Goal: Task Accomplishment & Management: Use online tool/utility

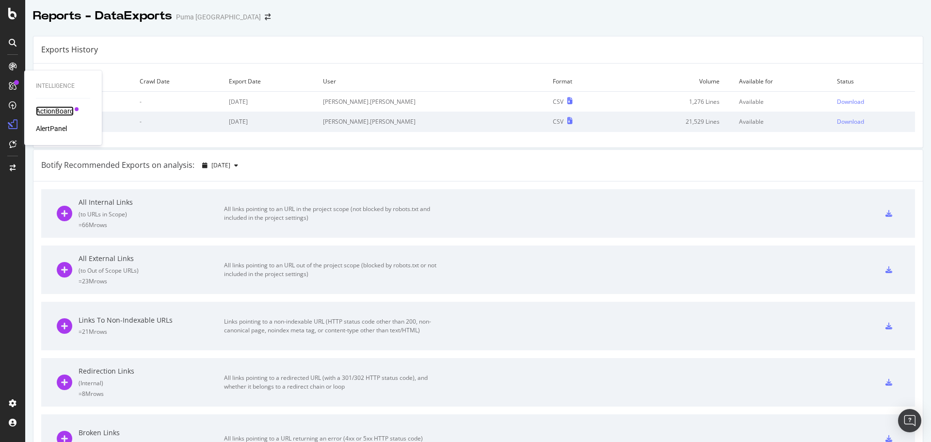
click at [53, 114] on div "ActionBoard" at bounding box center [55, 111] width 38 height 10
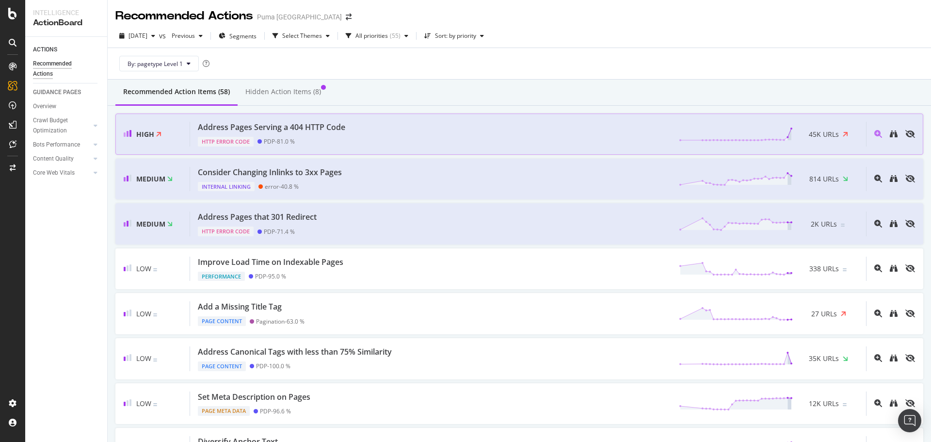
click at [404, 134] on div "Address Pages Serving a 404 HTTP Code HTTP Error Code PDP - 81.0 % 45K URLs" at bounding box center [528, 134] width 676 height 25
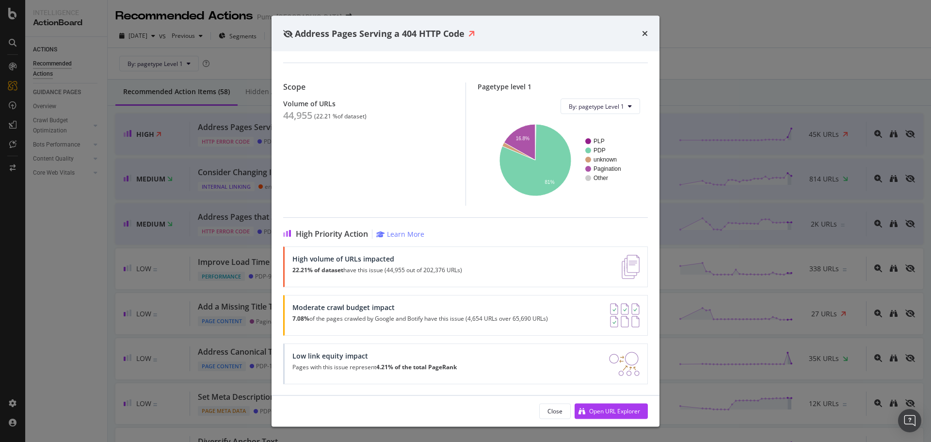
scroll to position [61, 0]
click at [644, 32] on icon "times" at bounding box center [645, 34] width 6 height 8
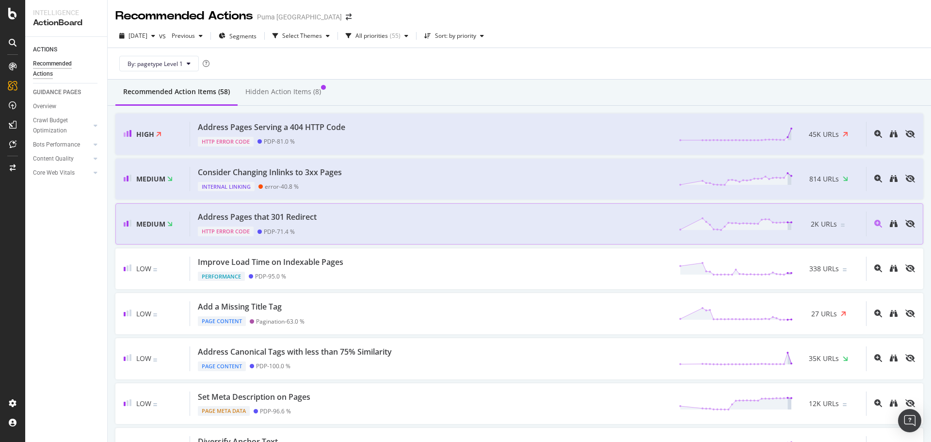
click at [545, 229] on div "Address Pages that 301 Redirect HTTP Error Code PDP - 71.4 % 2K URLs" at bounding box center [528, 223] width 676 height 25
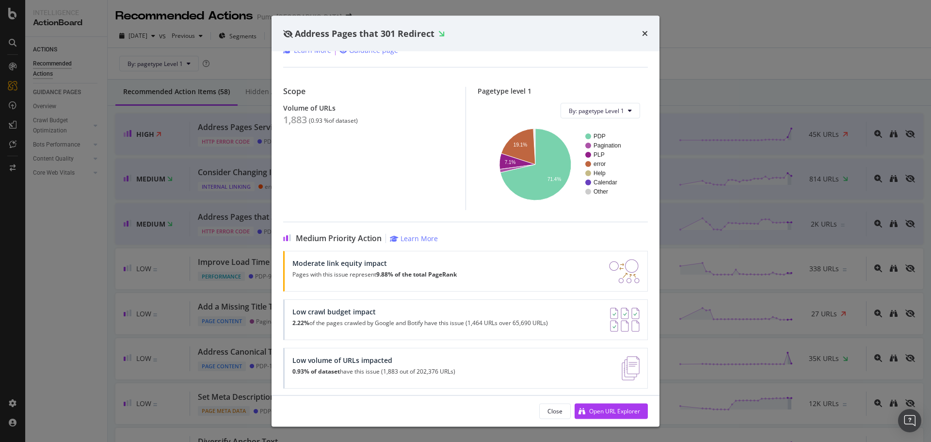
scroll to position [52, 0]
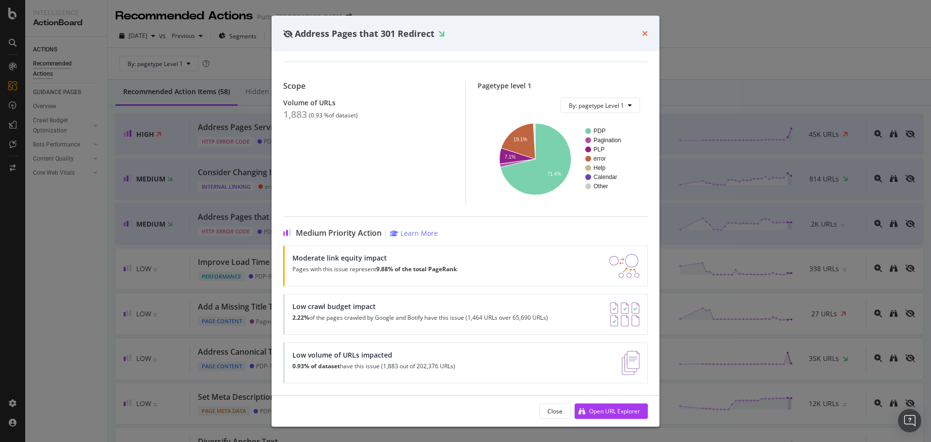
click at [643, 34] on icon "times" at bounding box center [645, 34] width 6 height 8
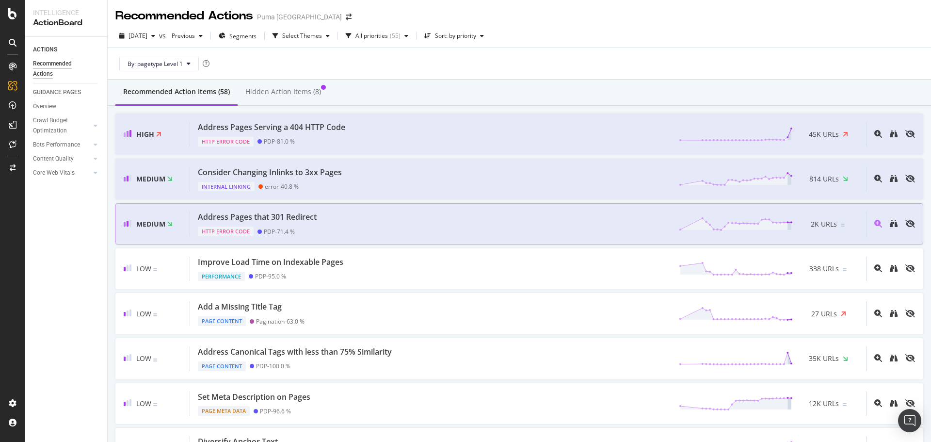
click at [400, 235] on div "Address Pages that 301 Redirect HTTP Error Code PDP - 71.4 % 2K URLs" at bounding box center [528, 223] width 676 height 25
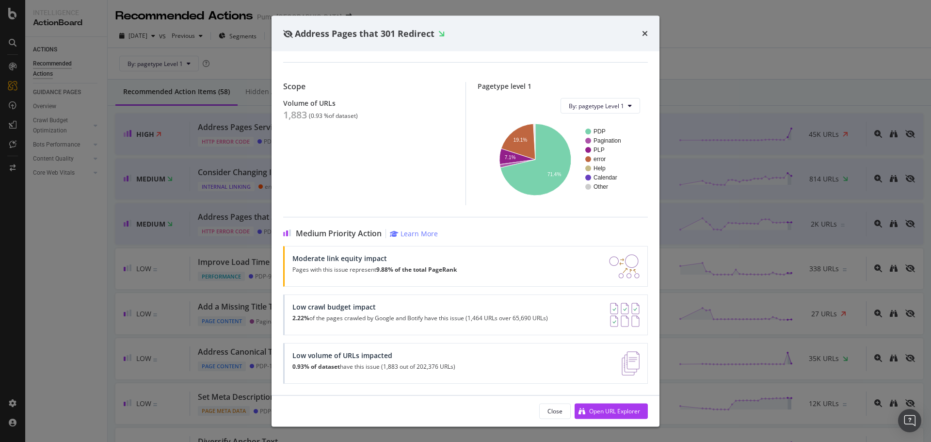
scroll to position [52, 0]
click at [607, 415] on div "Open URL Explorer" at bounding box center [607, 410] width 65 height 15
click at [648, 32] on div "Address Pages that 301 Redirect" at bounding box center [466, 34] width 388 height 36
drag, startPoint x: 643, startPoint y: 33, endPoint x: 527, endPoint y: 160, distance: 171.9
click at [643, 32] on icon "times" at bounding box center [645, 34] width 6 height 8
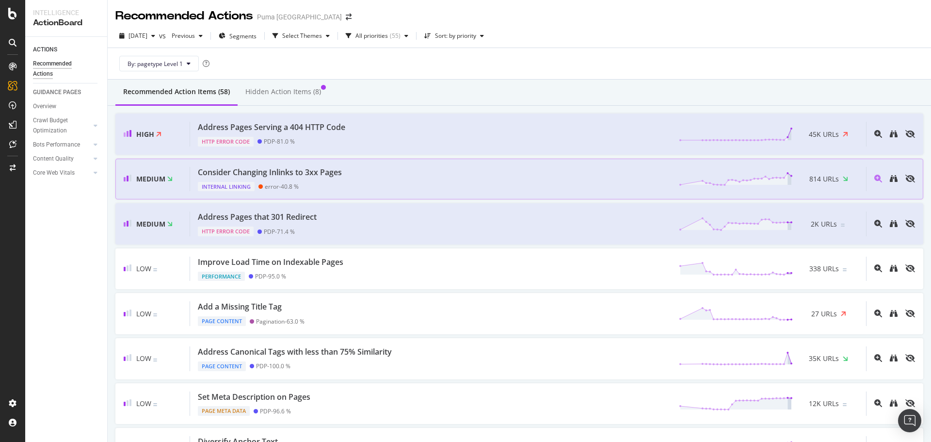
click at [386, 177] on div "Consider Changing Inlinks to 3xx Pages Internal Linking error - 40.8 % 814 URLs" at bounding box center [528, 179] width 676 height 25
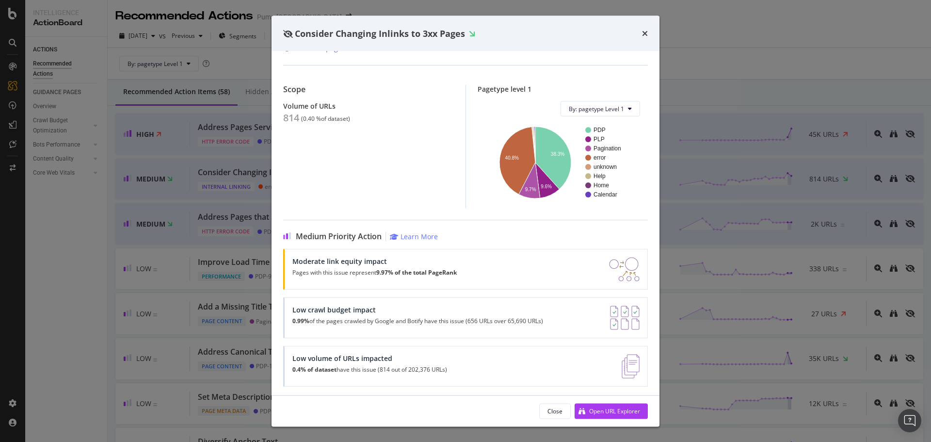
scroll to position [61, 0]
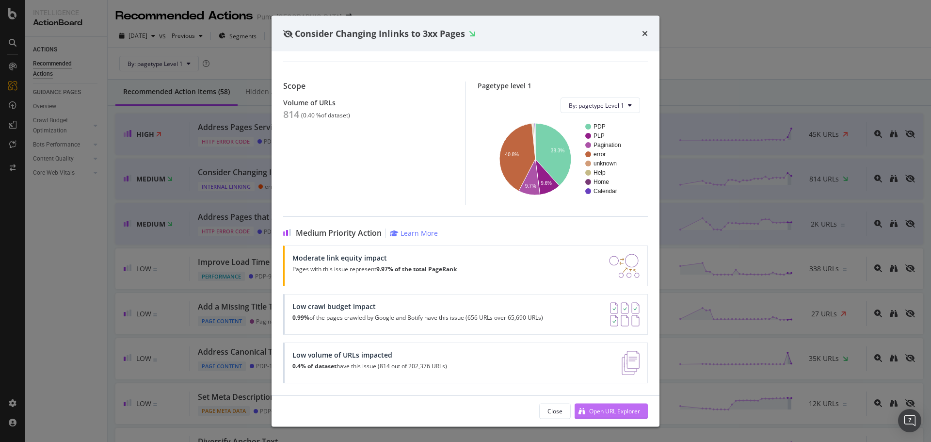
click at [593, 410] on div "Open URL Explorer" at bounding box center [614, 410] width 51 height 8
click at [648, 31] on div "Consider Changing Inlinks to 3xx Pages" at bounding box center [466, 34] width 388 height 36
click at [645, 33] on icon "times" at bounding box center [645, 34] width 6 height 8
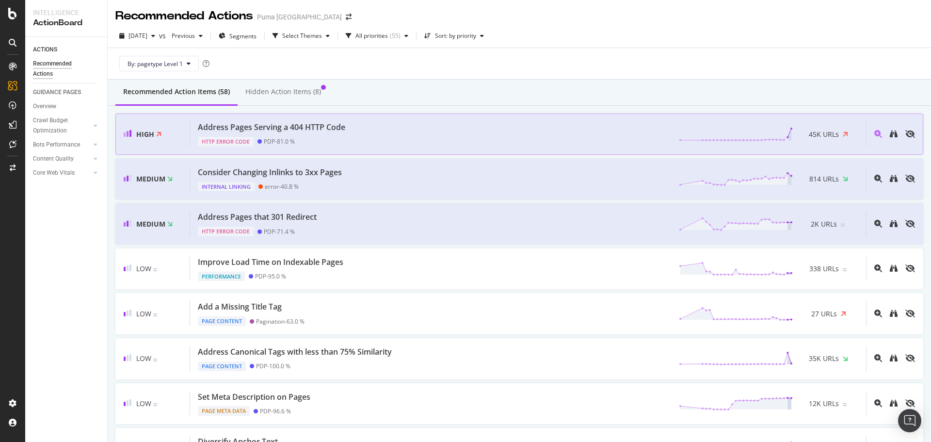
click at [404, 126] on div "Address Pages Serving a 404 HTTP Code HTTP Error Code PDP - 81.0 % 45K URLs" at bounding box center [528, 134] width 676 height 25
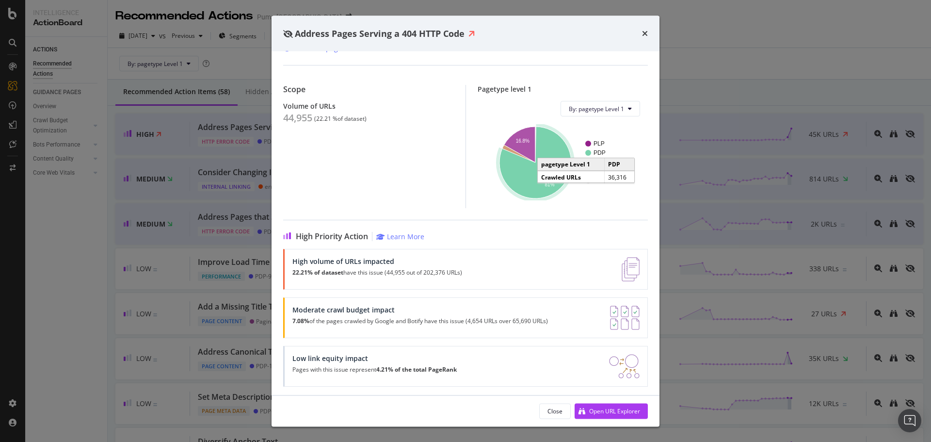
scroll to position [61, 0]
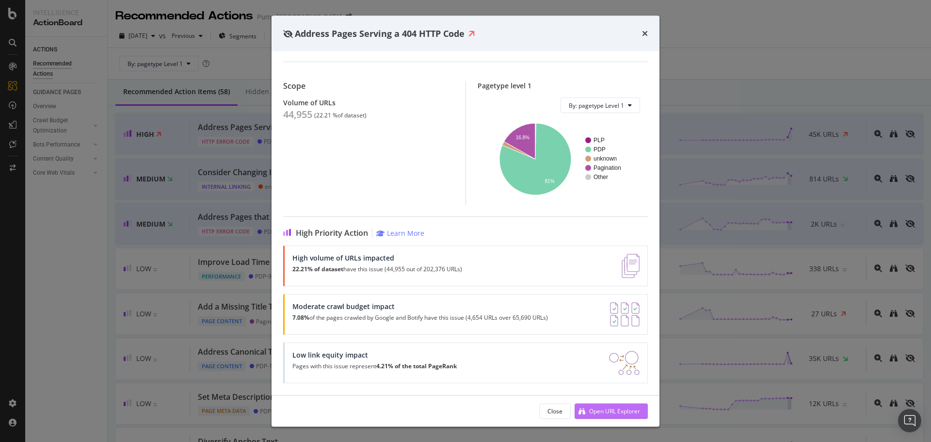
click at [593, 411] on div "Open URL Explorer" at bounding box center [614, 410] width 51 height 8
click at [719, 81] on div "Address Pages Serving a 404 HTTP Code HTTP Error Code | If Google crawls pages …" at bounding box center [465, 221] width 931 height 442
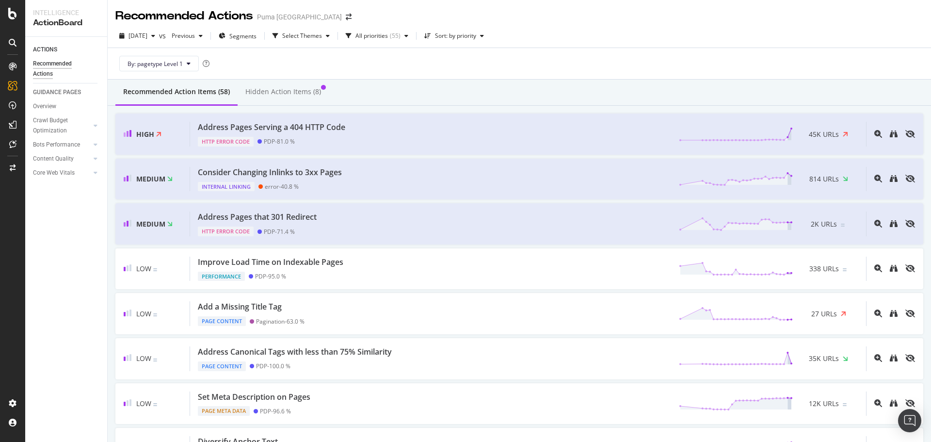
click at [769, 34] on div "2025 Aug. 31st vs Previous Segments Select Themes All priorities ( 55 ) Sort: b…" at bounding box center [519, 37] width 823 height 19
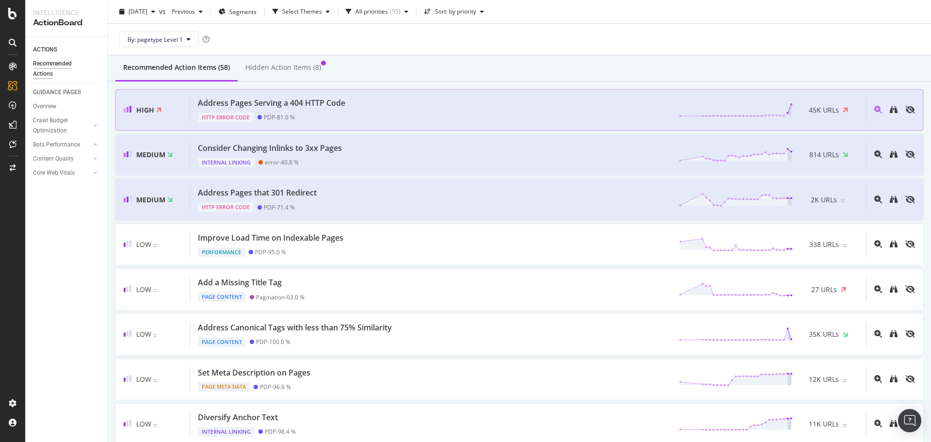
scroll to position [48, 0]
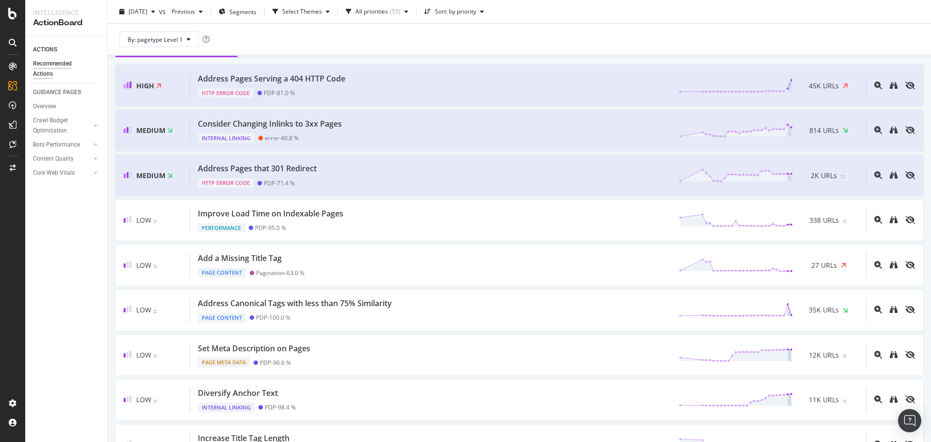
click at [646, 38] on div "By: pagetype Level 1" at bounding box center [519, 39] width 808 height 31
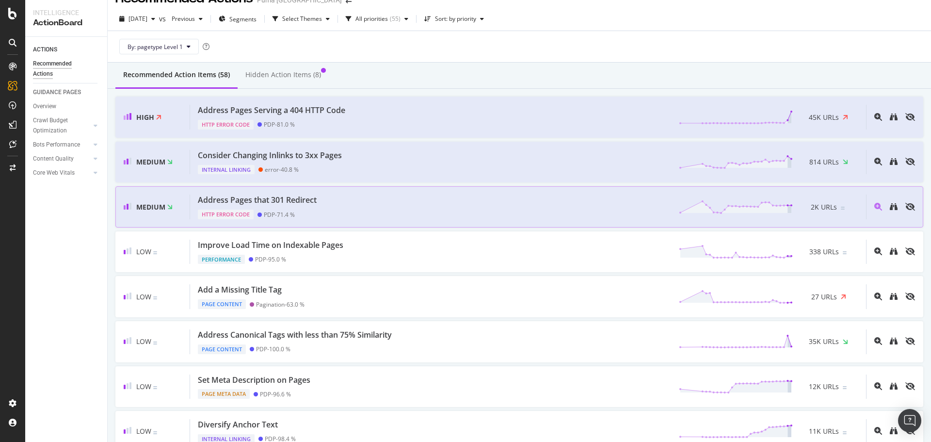
scroll to position [0, 0]
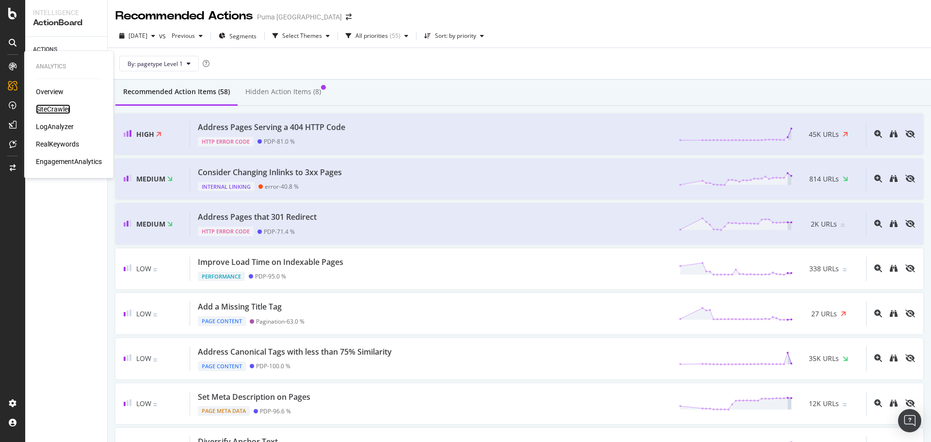
click at [59, 107] on div "SiteCrawler" at bounding box center [53, 109] width 34 height 10
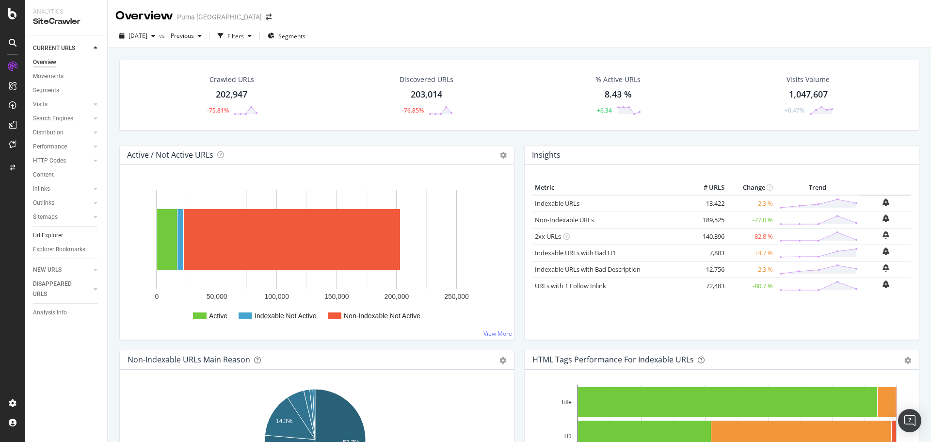
click at [67, 233] on link "Url Explorer" at bounding box center [66, 235] width 67 height 10
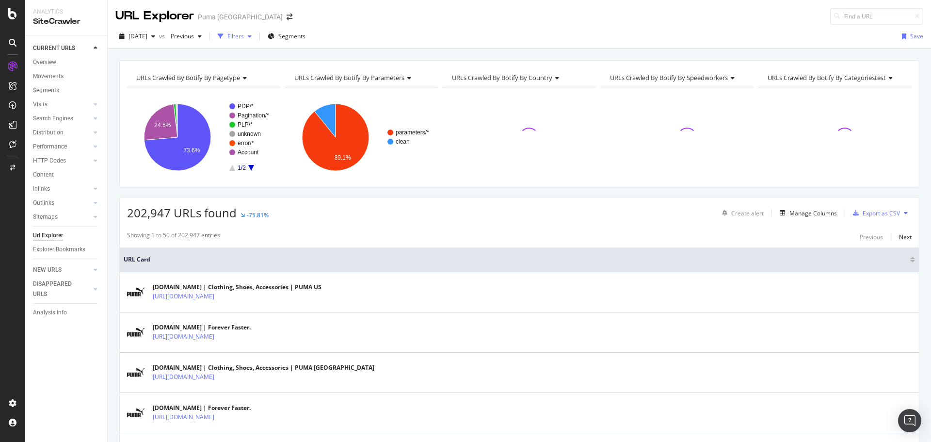
click at [244, 37] on div "Filters" at bounding box center [235, 36] width 16 height 8
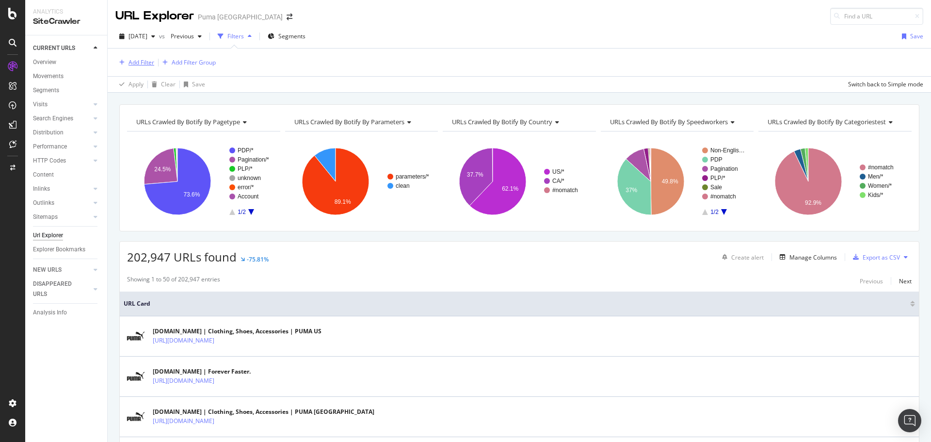
click at [143, 65] on div "Add Filter" at bounding box center [141, 62] width 26 height 8
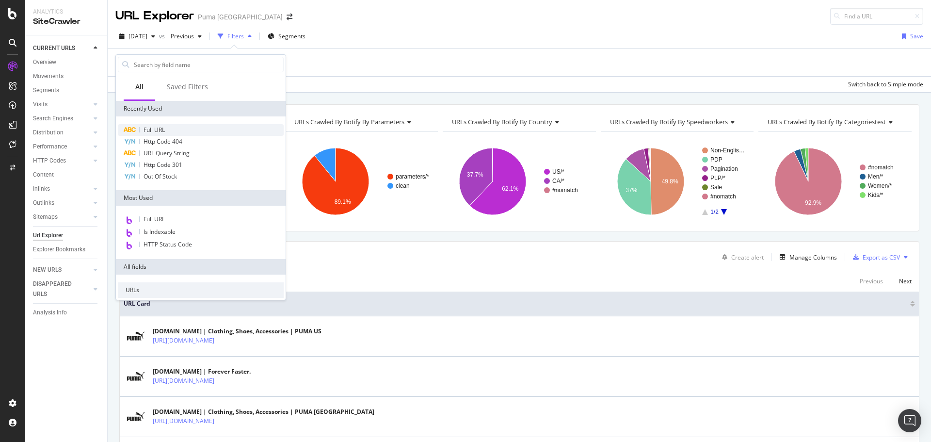
click at [161, 130] on span "Full URL" at bounding box center [154, 130] width 21 height 8
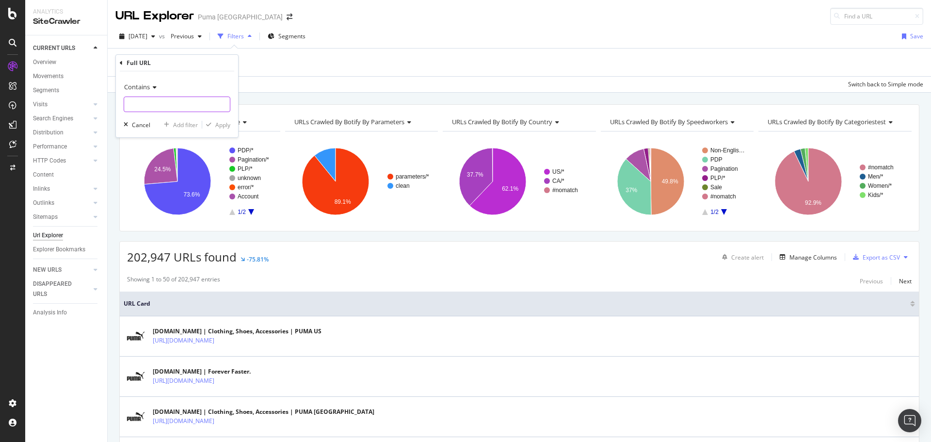
click at [167, 100] on input "text" at bounding box center [177, 104] width 106 height 16
type input "mens"
click at [224, 125] on div "Apply" at bounding box center [222, 125] width 15 height 8
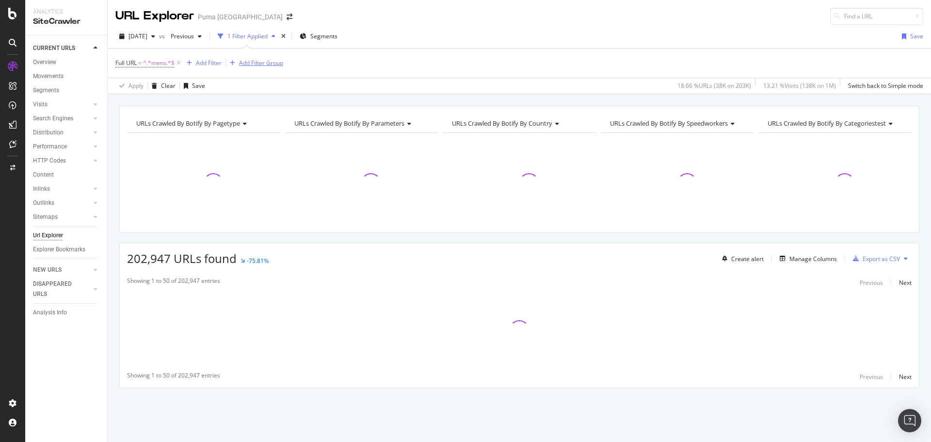
click at [275, 61] on div "Add Filter Group" at bounding box center [261, 63] width 44 height 8
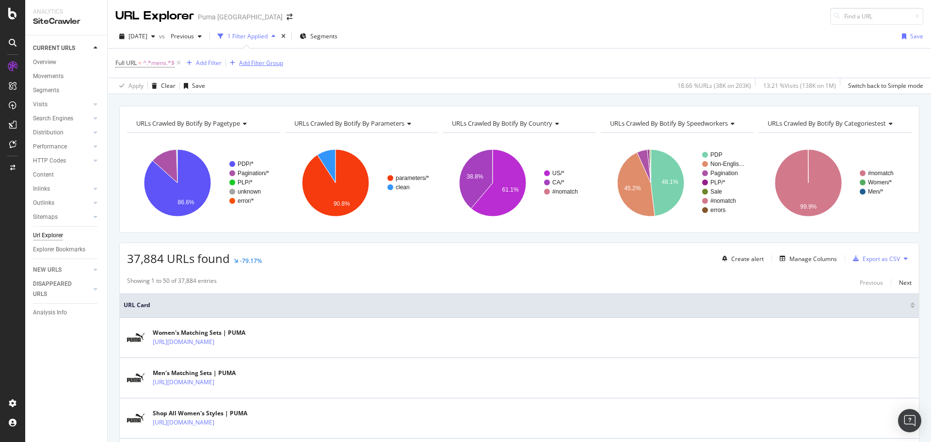
click at [244, 64] on div "Add Filter Group" at bounding box center [261, 63] width 44 height 8
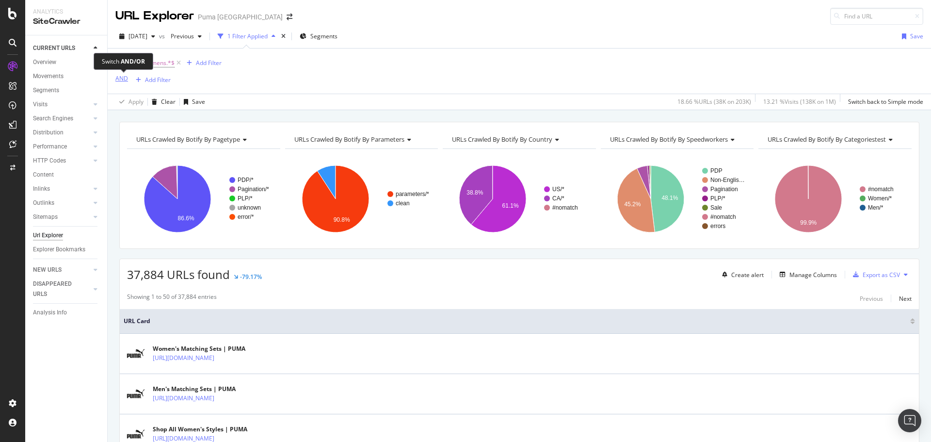
click at [121, 79] on div "AND" at bounding box center [121, 78] width 13 height 8
click at [147, 76] on div "Add Filter" at bounding box center [153, 80] width 26 height 8
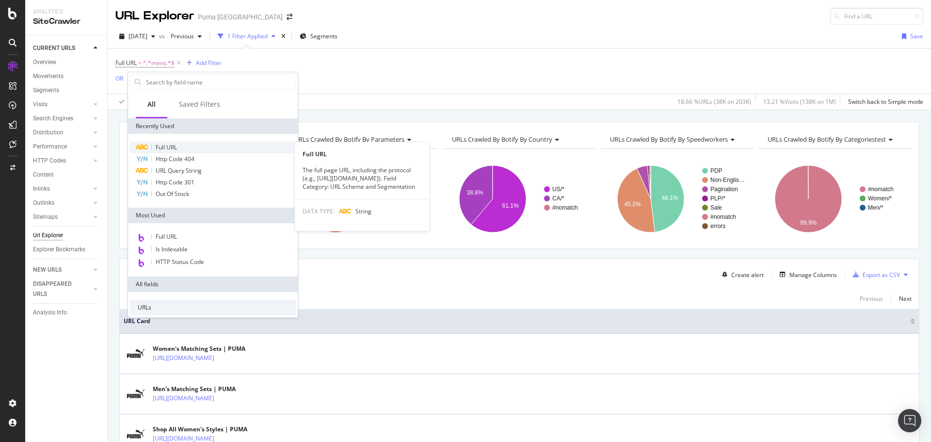
click at [174, 147] on span "Full URL" at bounding box center [166, 147] width 21 height 8
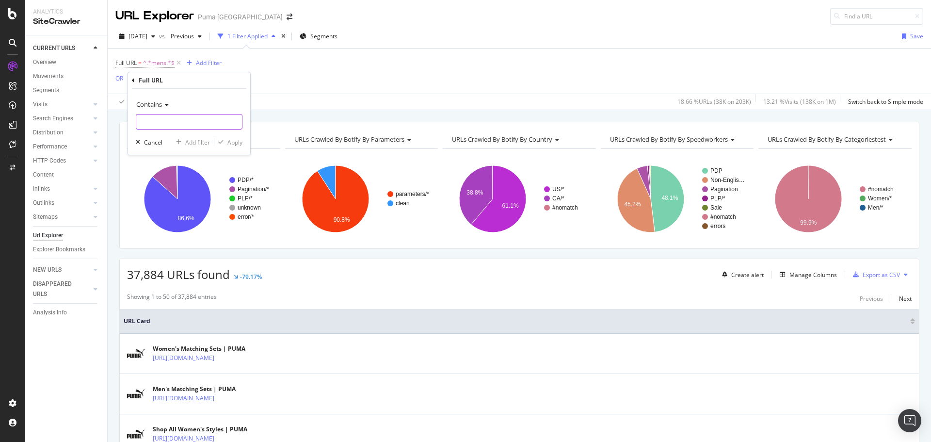
click at [192, 116] on input "text" at bounding box center [189, 122] width 106 height 16
type input "womens"
click at [227, 142] on div "Apply" at bounding box center [234, 142] width 15 height 8
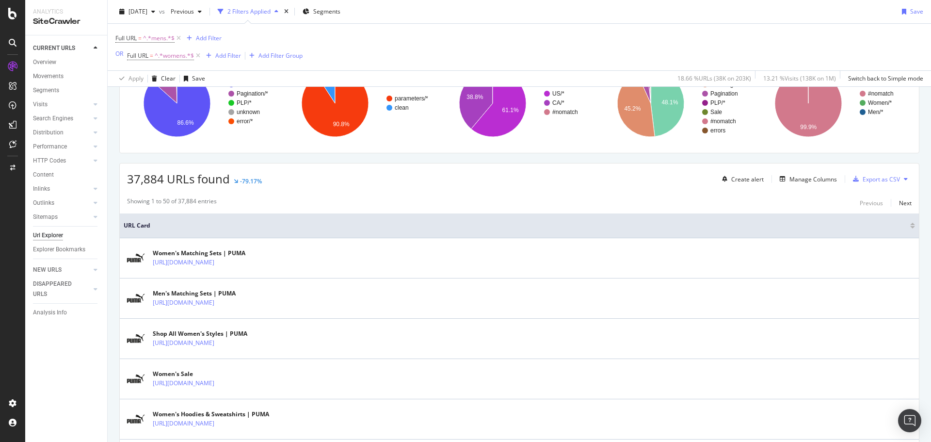
scroll to position [48, 0]
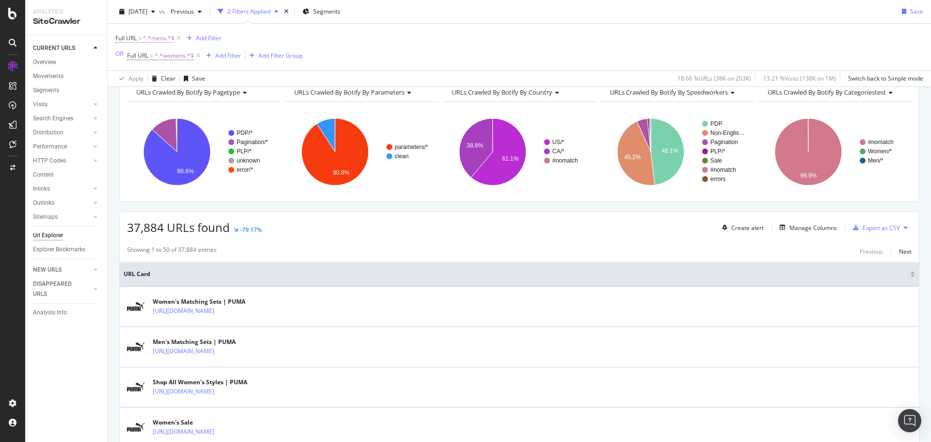
click at [143, 37] on span "Full URL = ^.*mens.*$" at bounding box center [144, 38] width 59 height 9
click at [160, 82] on input "mens" at bounding box center [170, 79] width 92 height 16
click at [127, 77] on input "mens" at bounding box center [170, 79] width 92 height 16
click at [166, 77] on input "/mens" at bounding box center [170, 79] width 92 height 16
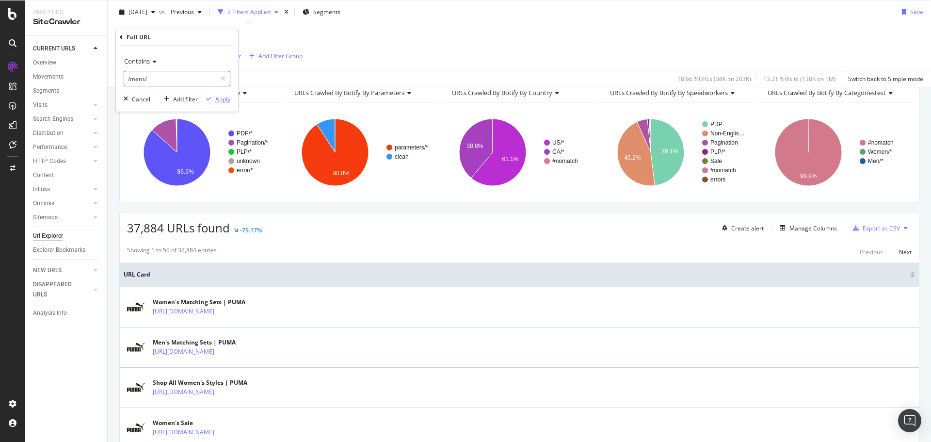
type input "/mens/"
click at [219, 99] on div "Apply" at bounding box center [222, 99] width 15 height 8
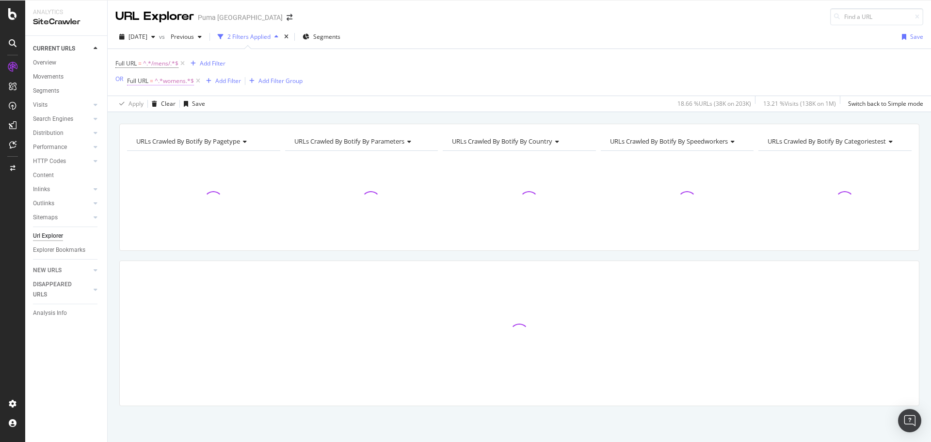
click at [177, 79] on span "^.*womens.*$" at bounding box center [174, 81] width 39 height 14
click at [139, 120] on input "womens" at bounding box center [182, 121] width 92 height 16
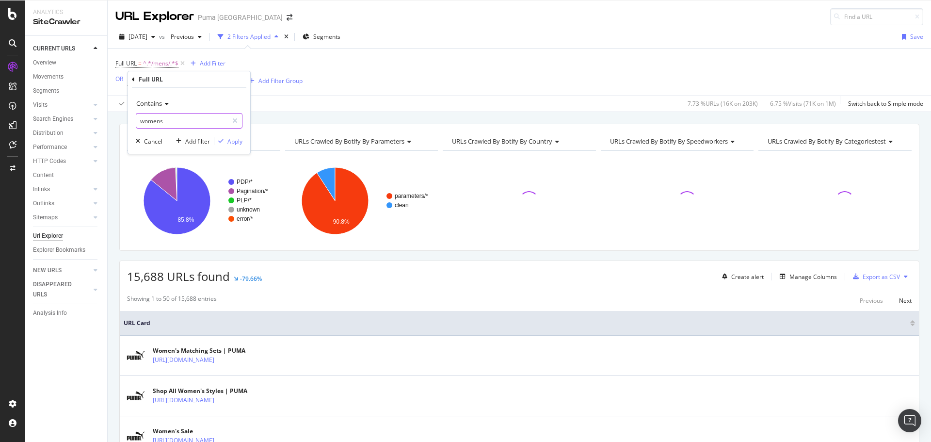
click at [185, 121] on input "womens" at bounding box center [182, 121] width 92 height 16
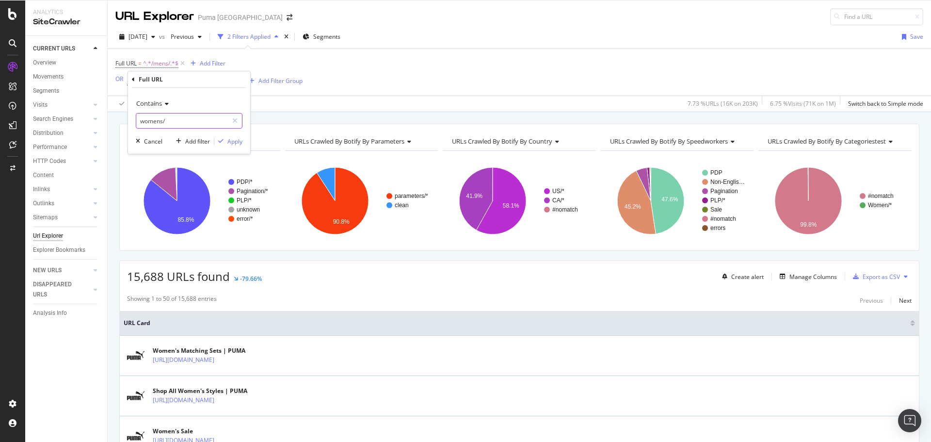
click at [140, 121] on input "womens/" at bounding box center [182, 121] width 92 height 16
type input "/womens/"
click at [232, 141] on div "Apply" at bounding box center [234, 141] width 15 height 8
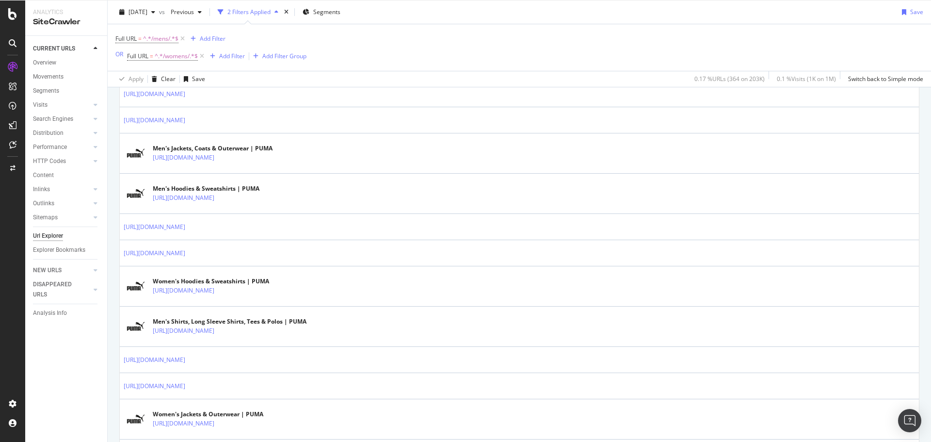
scroll to position [824, 0]
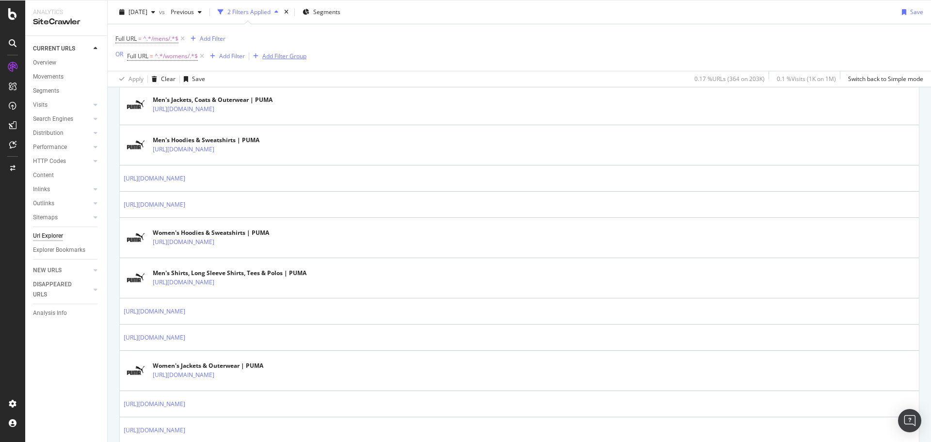
click at [276, 53] on div "Add Filter Group" at bounding box center [284, 56] width 44 height 8
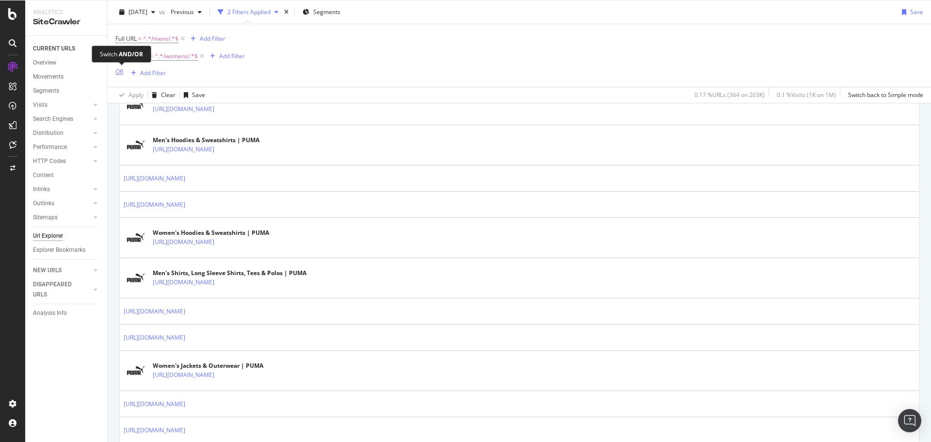
click at [121, 68] on div "OR" at bounding box center [119, 71] width 8 height 8
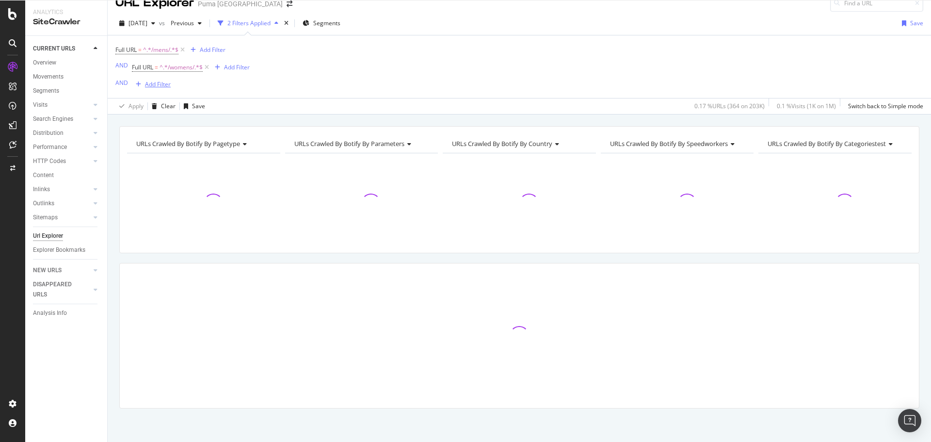
scroll to position [14, 0]
click at [156, 84] on div "Add Filter" at bounding box center [158, 84] width 26 height 8
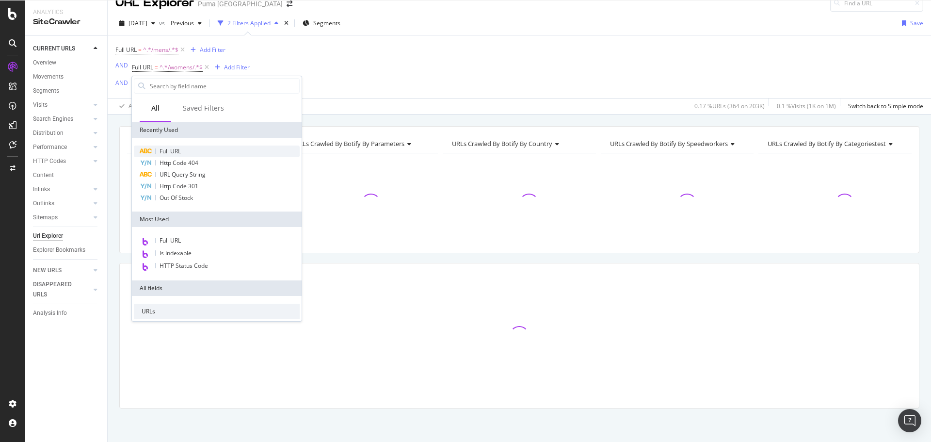
click at [193, 149] on div "Full URL" at bounding box center [217, 151] width 166 height 12
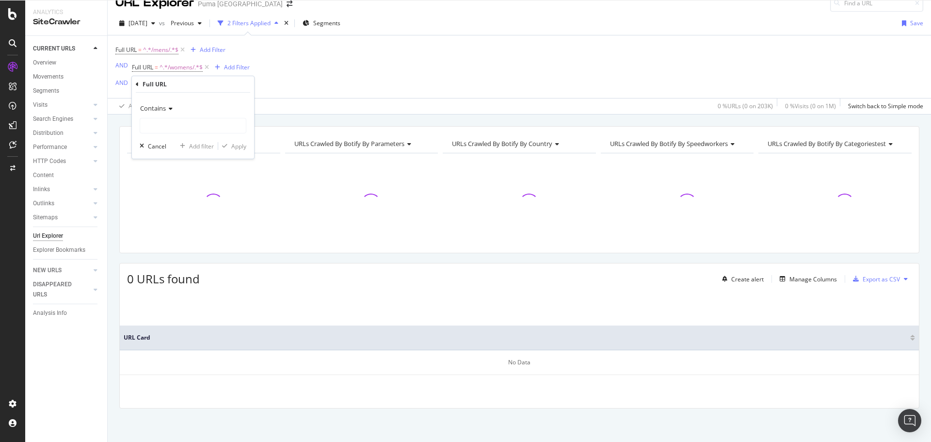
click at [165, 106] on span "Contains" at bounding box center [153, 108] width 26 height 9
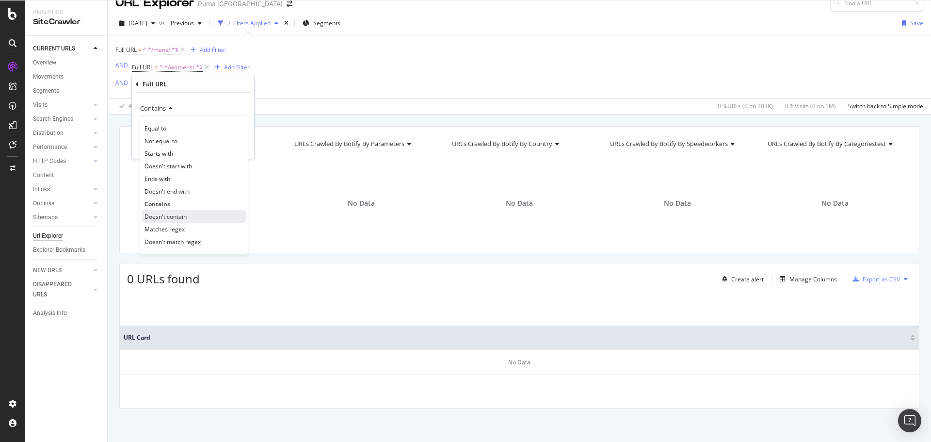
click at [167, 219] on span "Doesn't contain" at bounding box center [165, 216] width 42 height 8
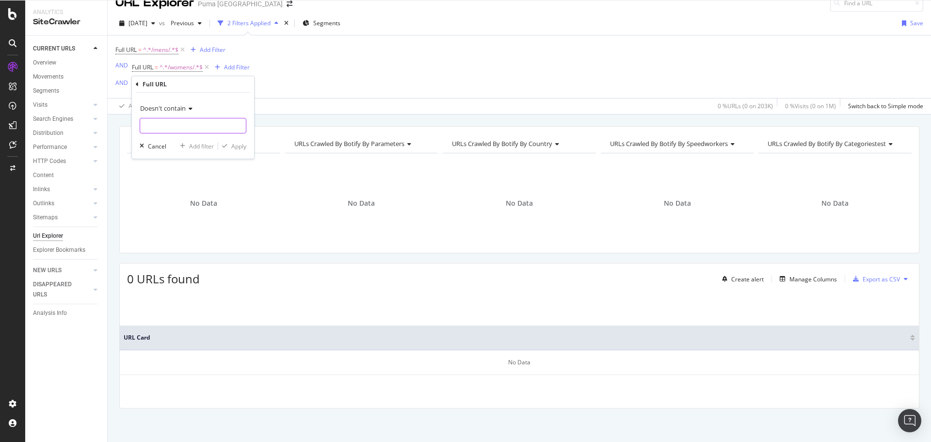
click at [170, 129] on input "text" at bounding box center [193, 126] width 106 height 16
type input "?"
click at [241, 145] on div "Apply" at bounding box center [238, 146] width 15 height 8
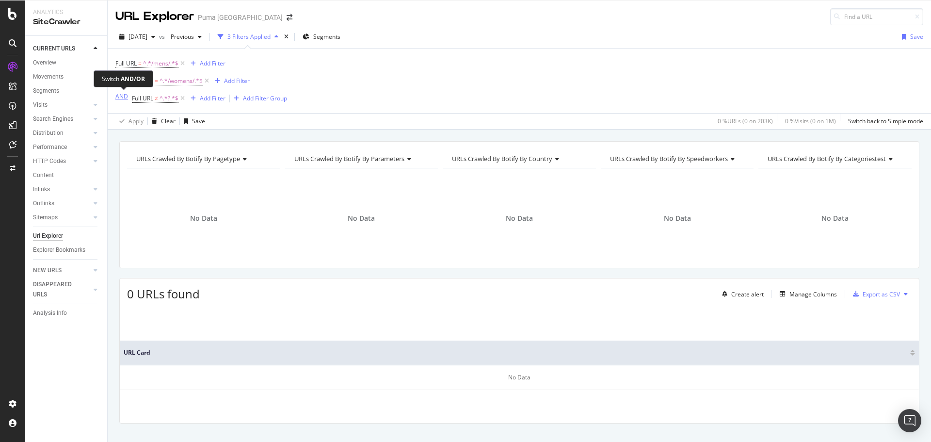
click at [123, 96] on div "AND" at bounding box center [121, 96] width 13 height 8
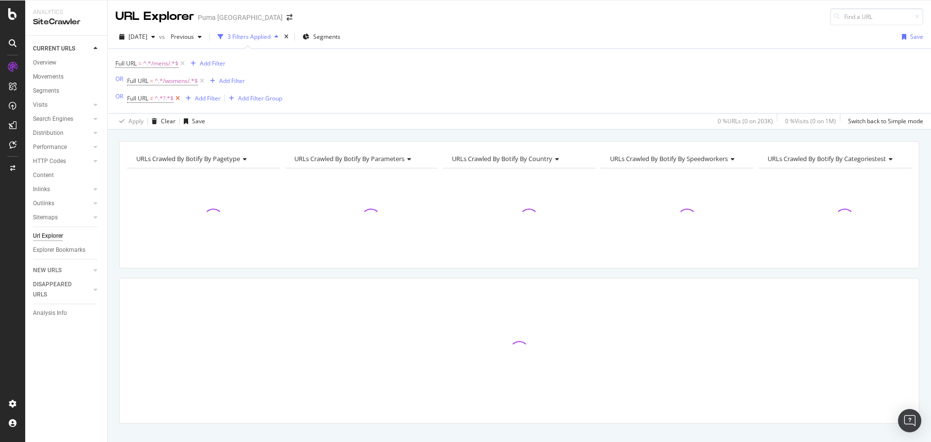
click at [176, 98] on icon at bounding box center [178, 99] width 8 height 10
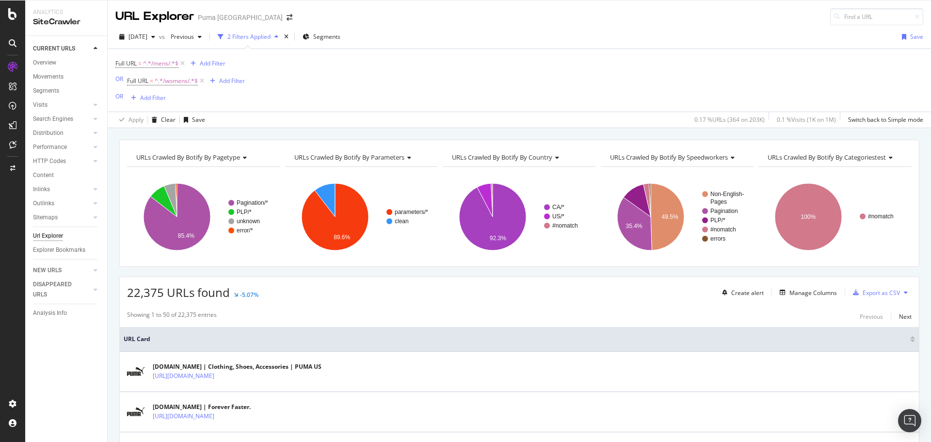
click at [200, 99] on div "Full URL = ^.*/mens/.*$ Add Filter OR Full URL = ^.*/womens/.*$ Add Filter OR A…" at bounding box center [179, 80] width 129 height 47
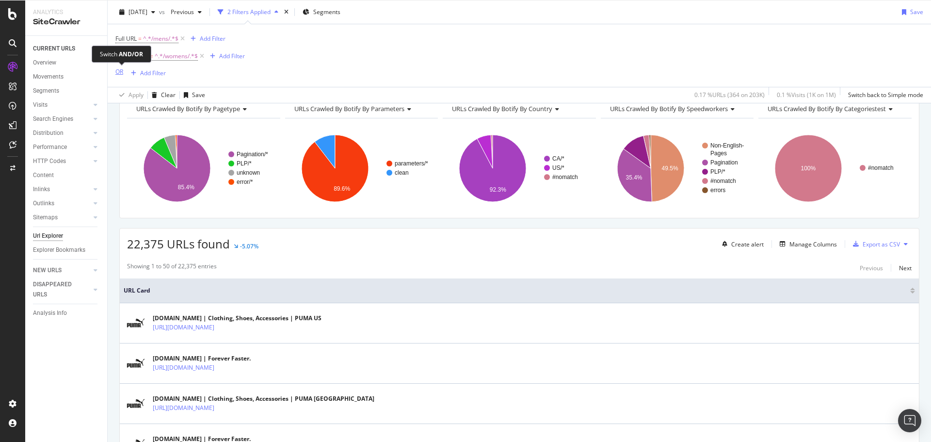
click at [117, 71] on div "OR" at bounding box center [119, 71] width 8 height 8
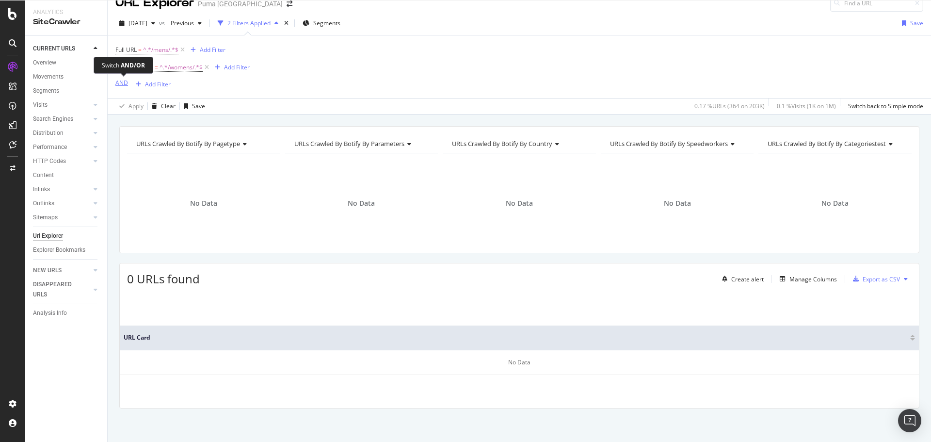
scroll to position [14, 0]
click at [119, 84] on div "AND" at bounding box center [121, 83] width 13 height 8
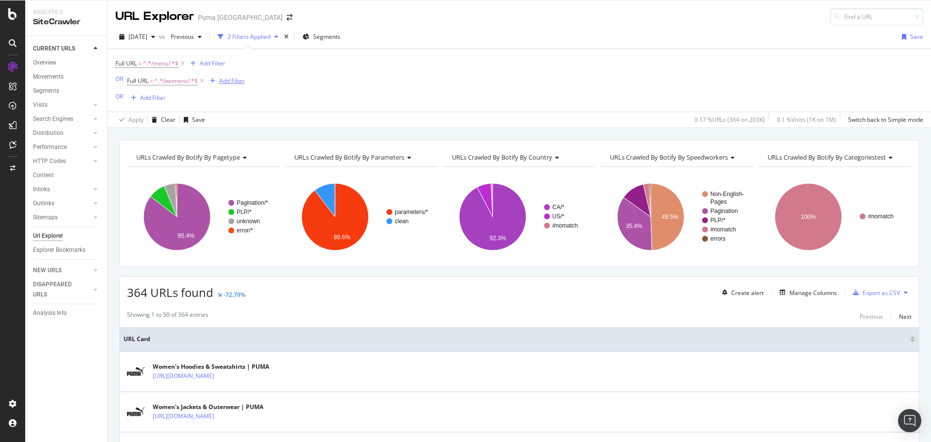
click at [207, 84] on div "Add Filter" at bounding box center [225, 81] width 39 height 11
click at [444, 80] on div "Full URL = ^.*/mens/.*$ Add Filter OR Full URL = ^.*/womens/.*$ Add Filter OR A…" at bounding box center [519, 80] width 808 height 63
click at [173, 100] on div "Full URL = ^.*/mens/.*$ Add Filter OR Full URL = ^.*/womens/.*$ Add Filter OR A…" at bounding box center [179, 80] width 129 height 47
click at [146, 96] on div "Add Filter" at bounding box center [153, 98] width 26 height 8
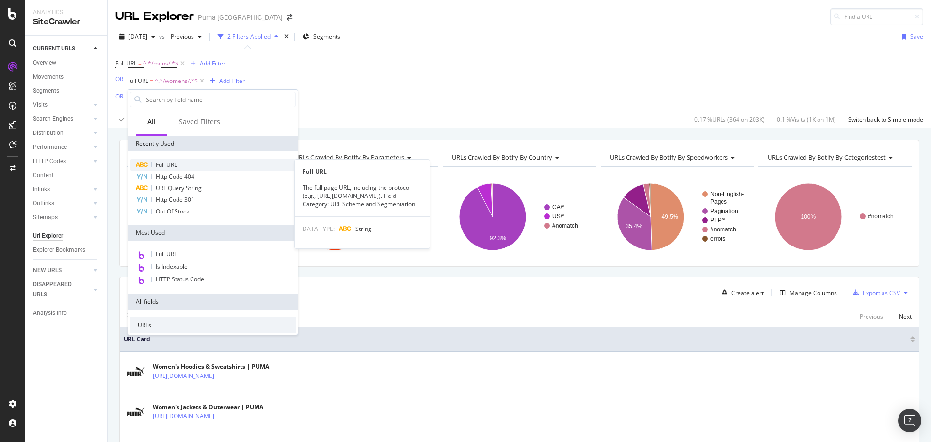
click at [169, 163] on span "Full URL" at bounding box center [166, 164] width 21 height 8
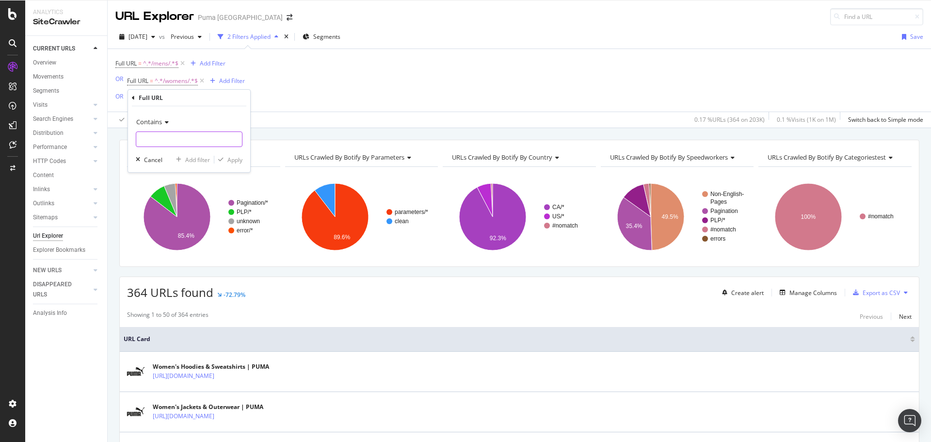
click at [167, 138] on input "text" at bounding box center [189, 139] width 106 height 16
type input "?"
click at [230, 160] on div "Apply" at bounding box center [234, 160] width 15 height 8
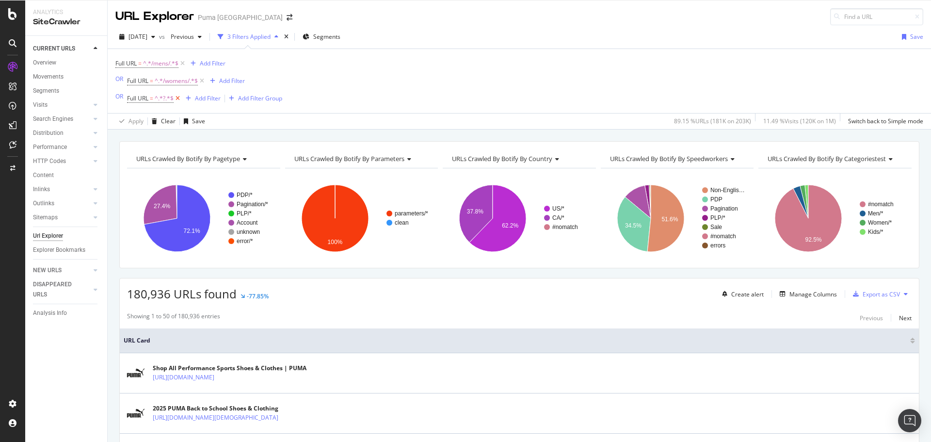
click at [179, 96] on icon at bounding box center [178, 99] width 8 height 10
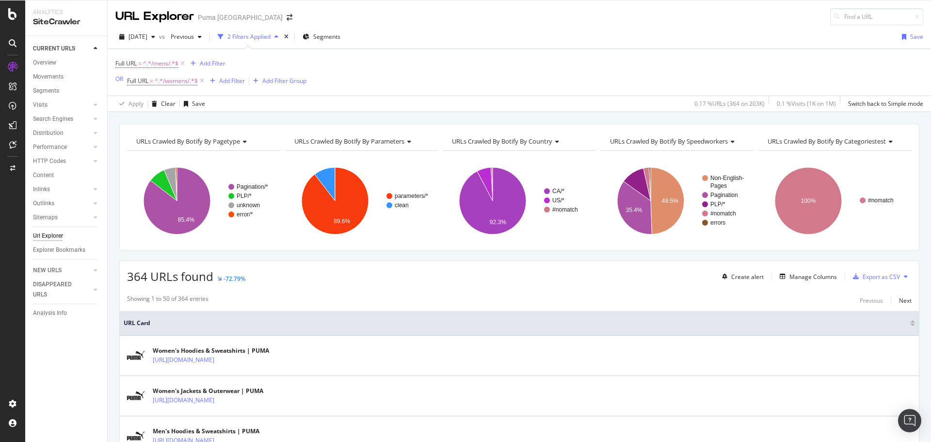
click at [407, 66] on div "Full URL = ^.*/mens/.*$ Add Filter OR Full URL = ^.*/womens/.*$ Add Filter Add …" at bounding box center [519, 72] width 808 height 47
click at [206, 80] on icon at bounding box center [202, 81] width 8 height 10
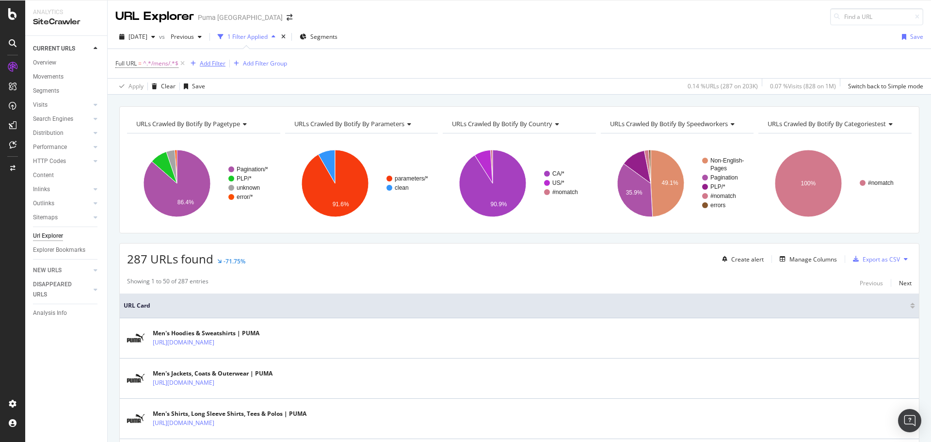
click at [211, 64] on div "Add Filter" at bounding box center [213, 63] width 26 height 8
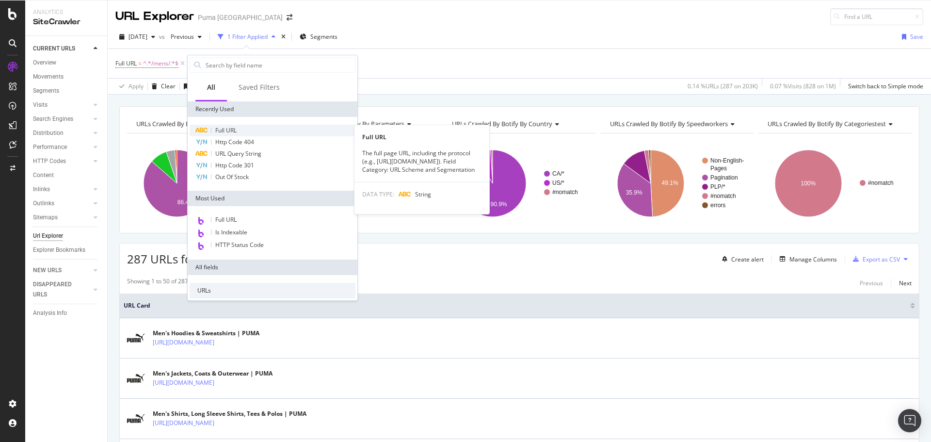
click at [236, 126] on div "Full URL" at bounding box center [273, 131] width 166 height 12
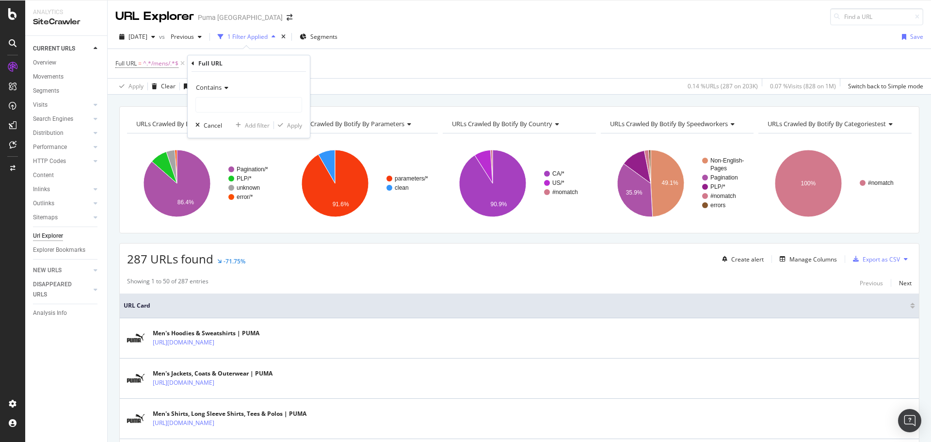
click at [230, 86] on div "Contains" at bounding box center [248, 88] width 107 height 16
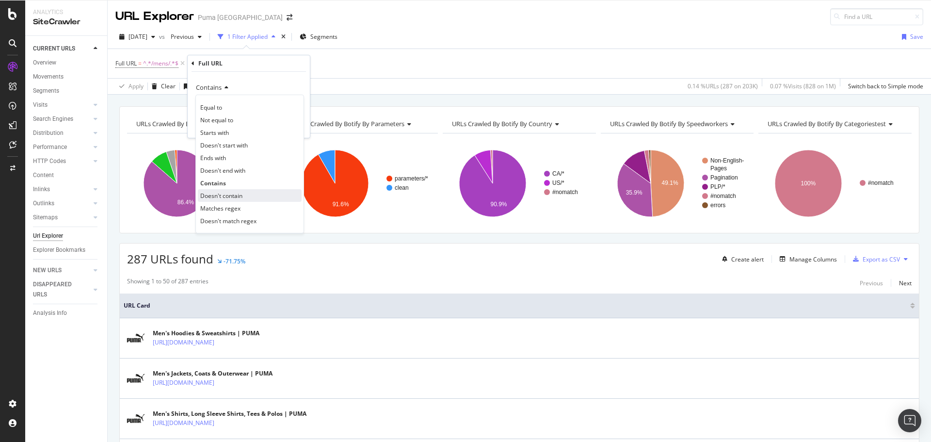
click at [237, 196] on span "Doesn't contain" at bounding box center [221, 196] width 42 height 8
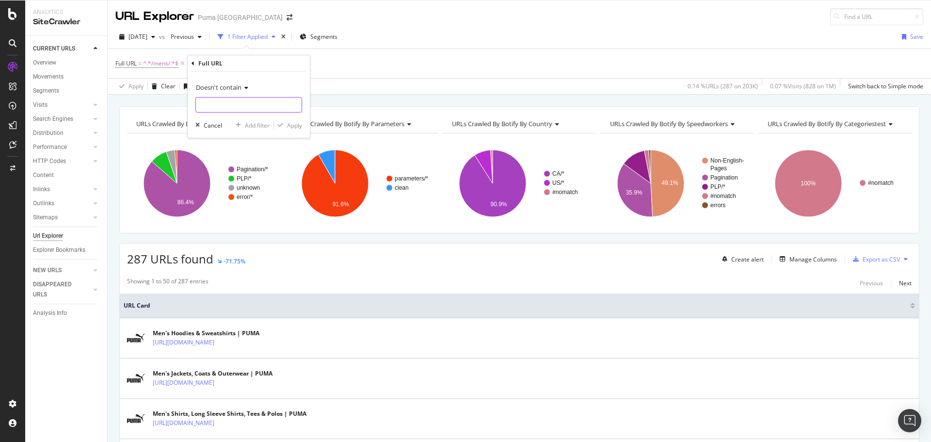
click at [234, 107] on input "text" at bounding box center [249, 105] width 106 height 16
type input "?"
click at [292, 126] on div "Apply" at bounding box center [294, 125] width 15 height 8
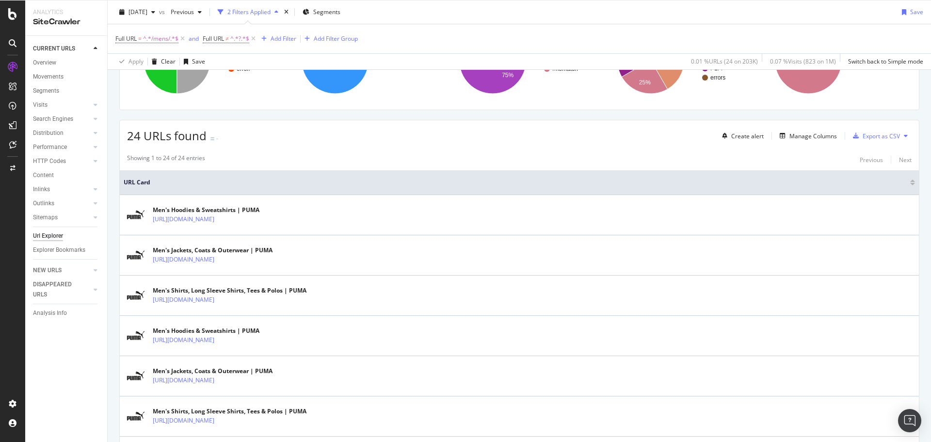
scroll to position [145, 0]
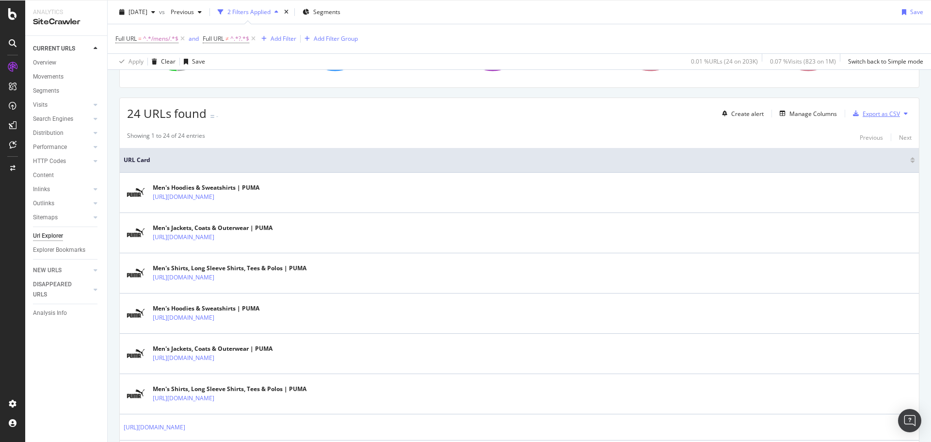
click at [870, 114] on div "Export as CSV" at bounding box center [881, 114] width 37 height 8
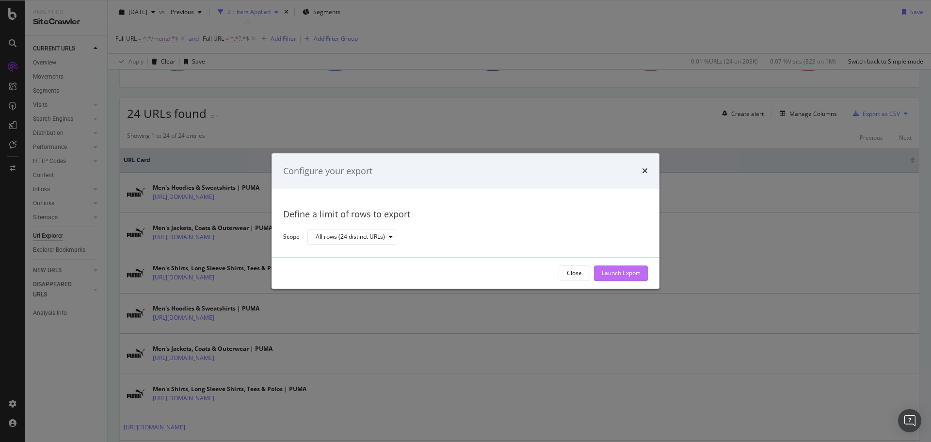
click at [626, 272] on div "Launch Export" at bounding box center [621, 273] width 38 height 8
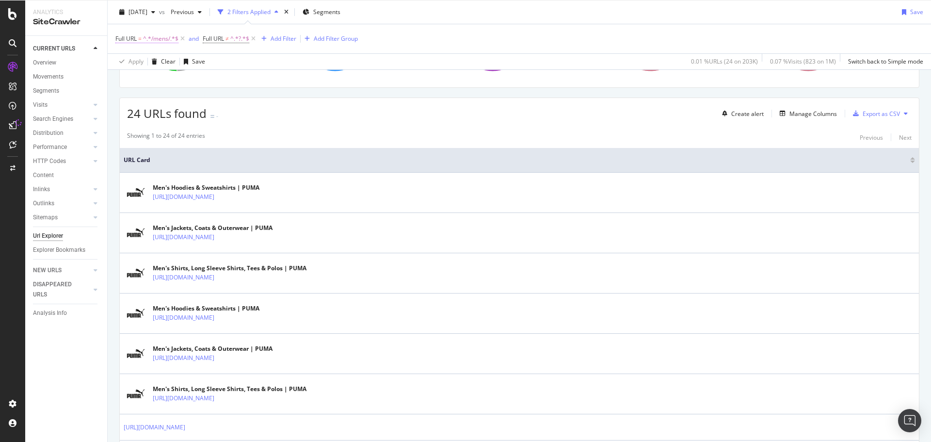
click at [154, 35] on span "^.*/mens/.*$" at bounding box center [160, 39] width 35 height 14
click at [129, 77] on input "/mens/" at bounding box center [170, 79] width 92 height 16
click at [131, 78] on input "/mens/" at bounding box center [170, 79] width 92 height 16
type input "/womens/"
click at [220, 100] on div "Apply" at bounding box center [222, 99] width 15 height 8
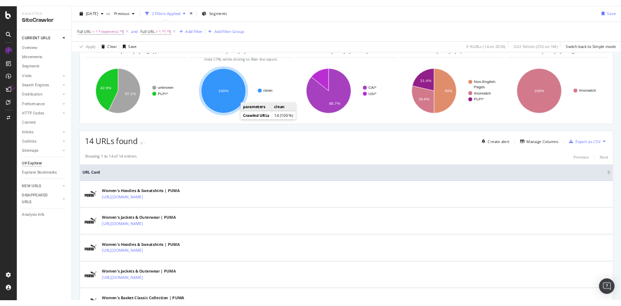
scroll to position [97, 0]
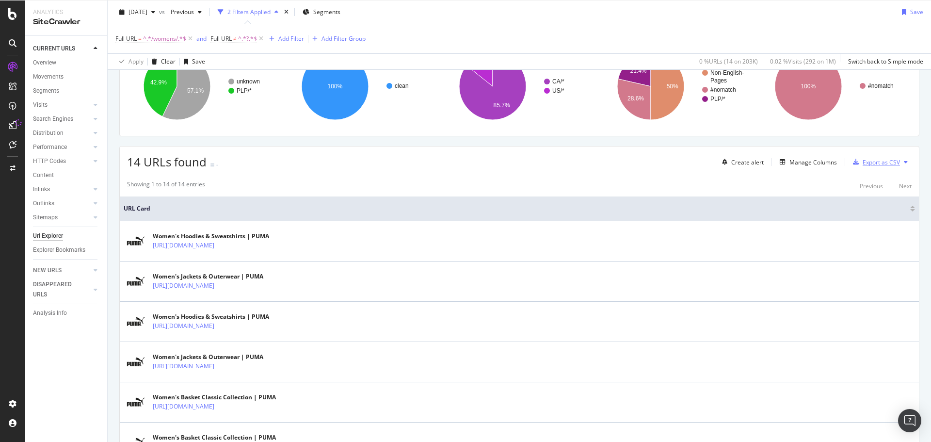
click at [868, 161] on div "Export as CSV" at bounding box center [881, 162] width 37 height 8
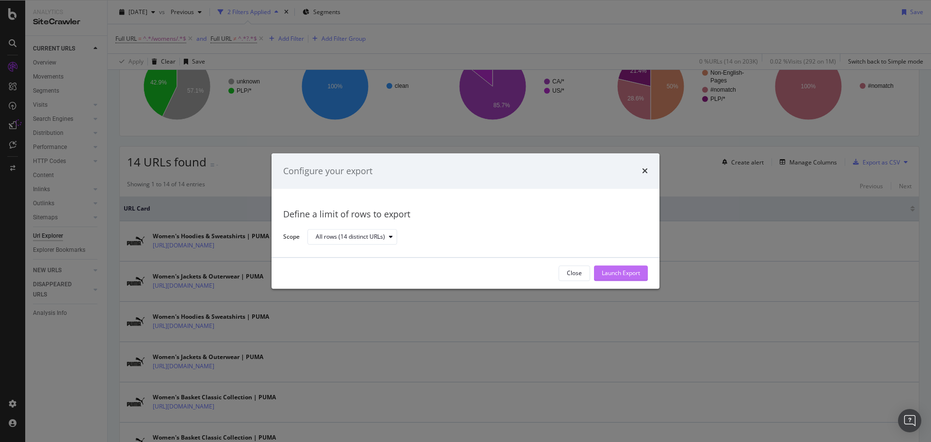
click at [627, 271] on div "Launch Export" at bounding box center [621, 273] width 38 height 8
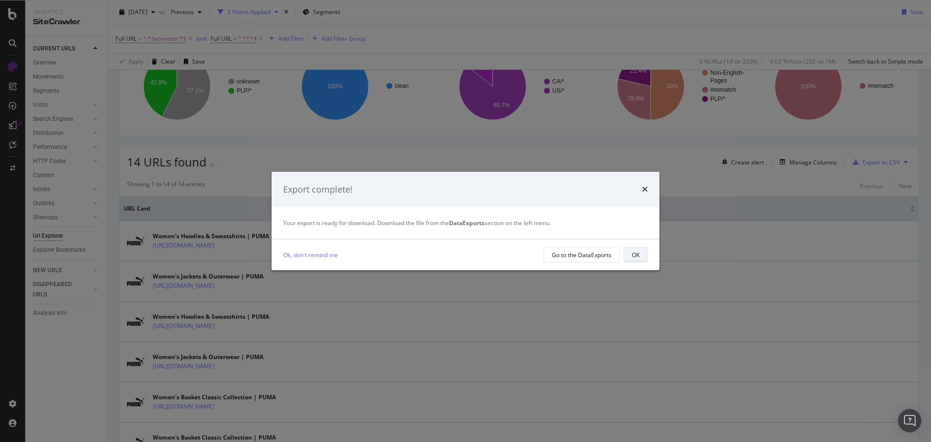
click at [636, 254] on div "OK" at bounding box center [636, 255] width 8 height 8
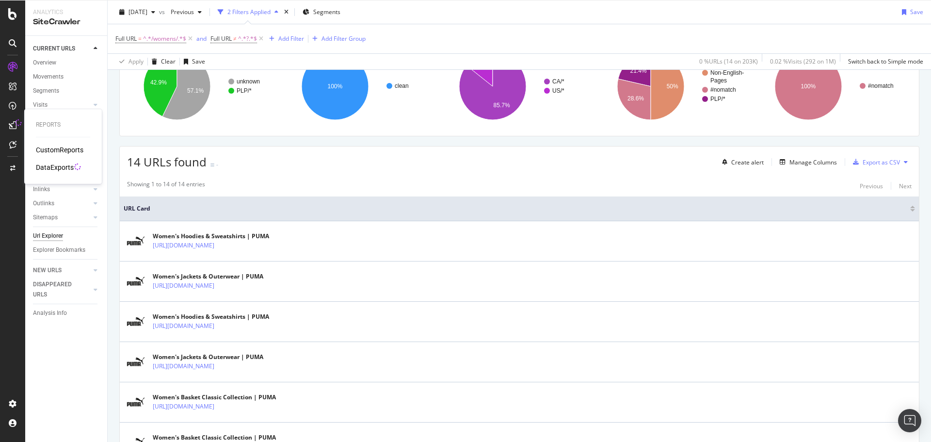
click at [48, 168] on div "DataExports" at bounding box center [55, 167] width 38 height 10
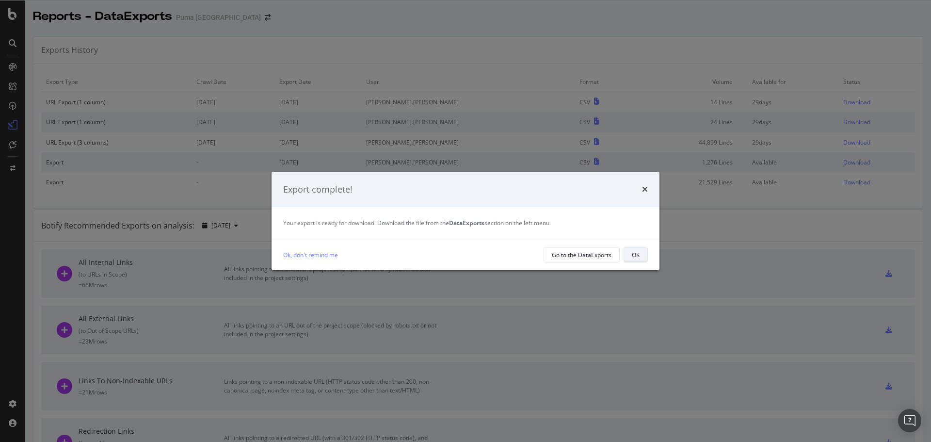
click at [645, 257] on button "OK" at bounding box center [636, 255] width 24 height 16
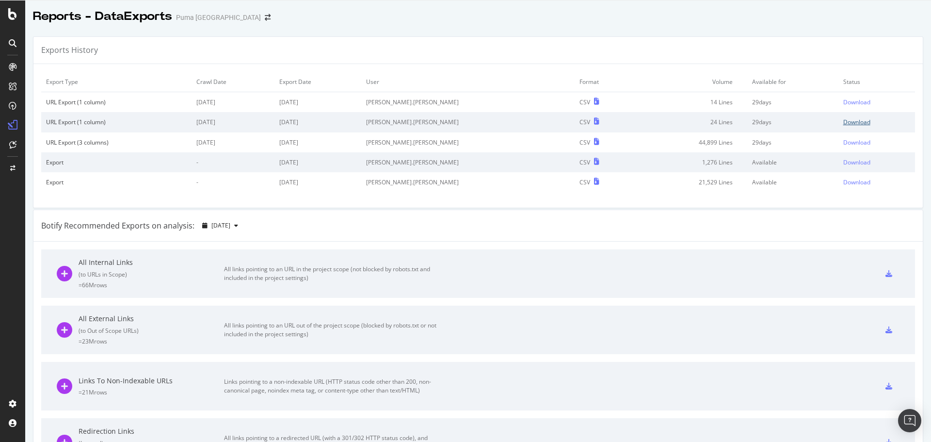
click at [843, 120] on div "Download" at bounding box center [856, 122] width 27 height 8
click at [779, 55] on div "Exports History" at bounding box center [477, 50] width 889 height 27
click at [843, 102] on div "Download" at bounding box center [856, 102] width 27 height 8
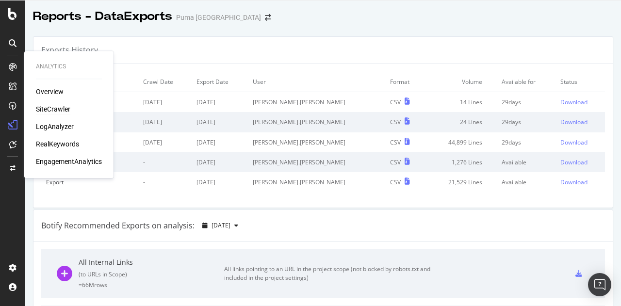
click at [47, 112] on div "SiteCrawler" at bounding box center [53, 109] width 34 height 10
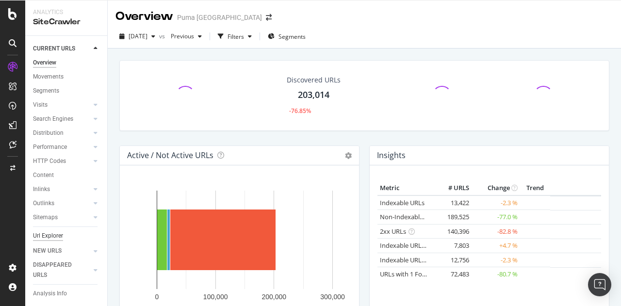
click at [51, 232] on div "Url Explorer" at bounding box center [48, 236] width 30 height 10
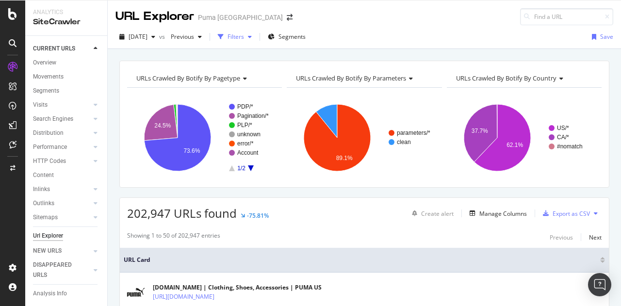
click at [244, 36] on div "Filters" at bounding box center [235, 36] width 16 height 8
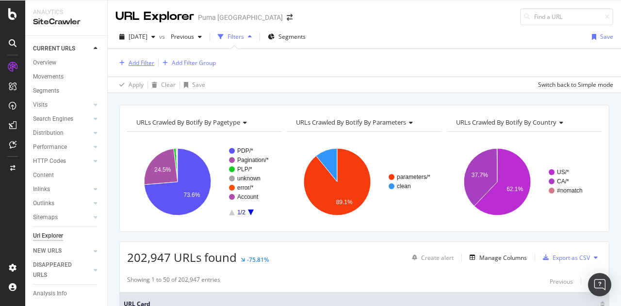
click at [146, 61] on div "Add Filter" at bounding box center [141, 63] width 26 height 8
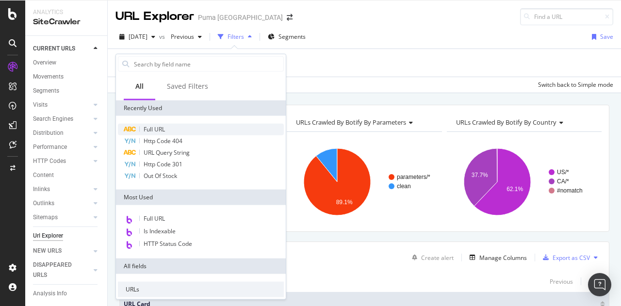
click at [152, 129] on span "Full URL" at bounding box center [154, 129] width 21 height 8
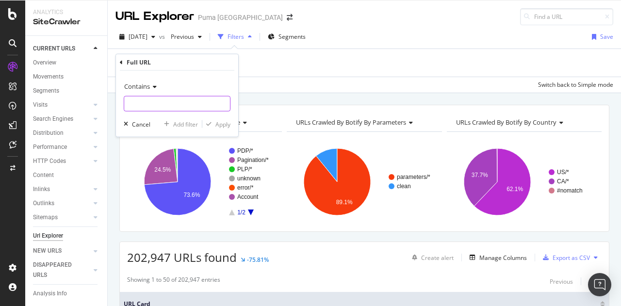
click at [171, 103] on input "text" at bounding box center [177, 104] width 106 height 16
type input "/mens/"
drag, startPoint x: 217, startPoint y: 121, endPoint x: 216, endPoint y: 107, distance: 13.6
click at [218, 121] on div "Apply" at bounding box center [222, 124] width 15 height 8
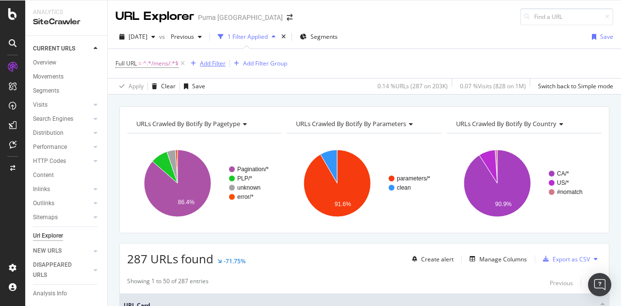
click at [218, 63] on div "Add Filter" at bounding box center [213, 63] width 26 height 8
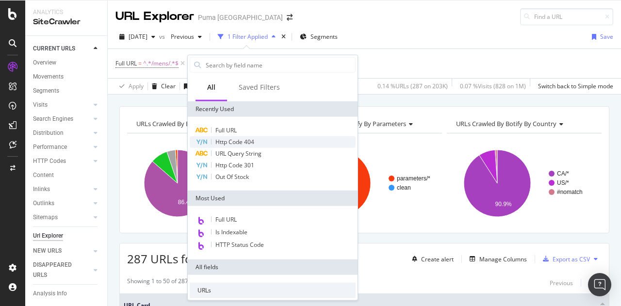
click at [250, 141] on span "Http Code 404" at bounding box center [234, 142] width 39 height 8
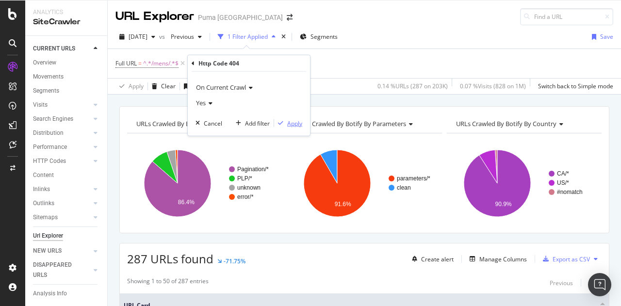
click at [295, 125] on div "Apply" at bounding box center [294, 123] width 15 height 8
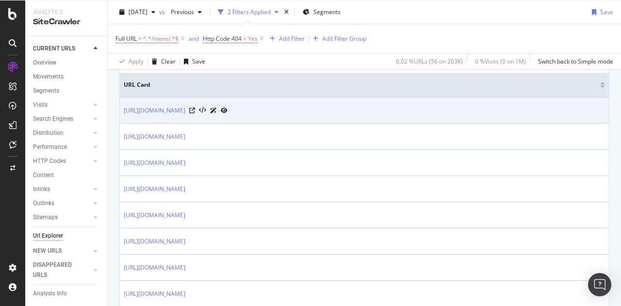
scroll to position [145, 0]
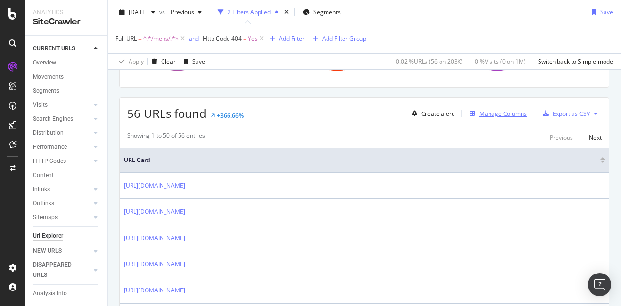
click at [486, 114] on div "Manage Columns" at bounding box center [503, 114] width 48 height 8
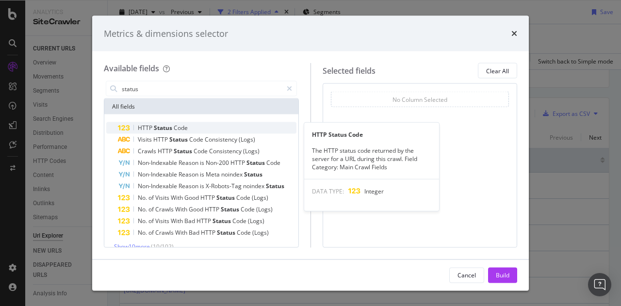
type input "status"
click at [177, 127] on span "Code" at bounding box center [181, 128] width 14 height 8
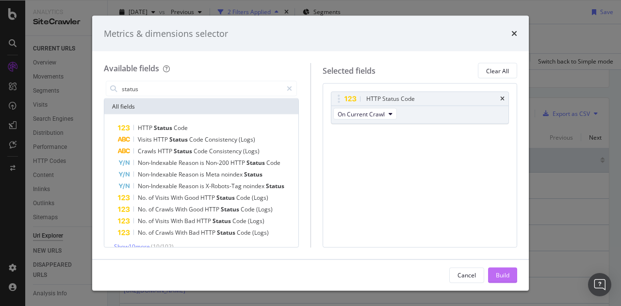
click at [506, 282] on div "Build" at bounding box center [503, 275] width 14 height 15
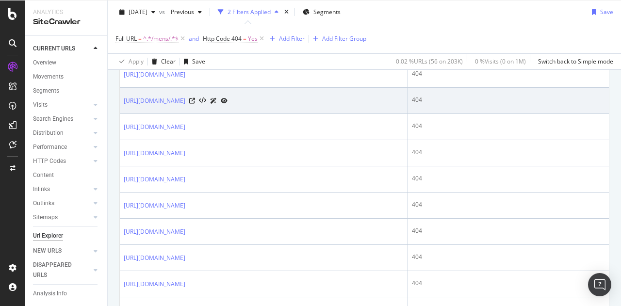
scroll to position [406, 0]
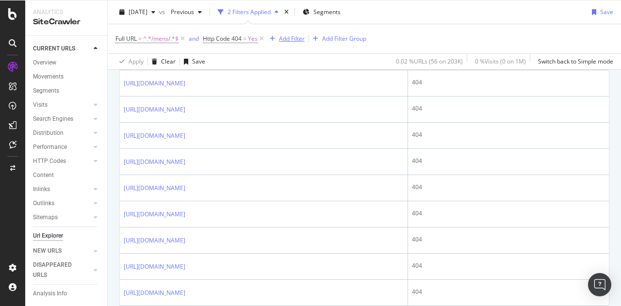
click at [293, 38] on div "Add Filter" at bounding box center [292, 38] width 26 height 8
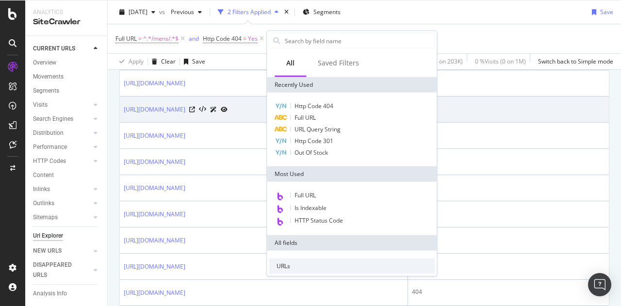
click at [319, 119] on div "Full URL" at bounding box center [352, 118] width 166 height 12
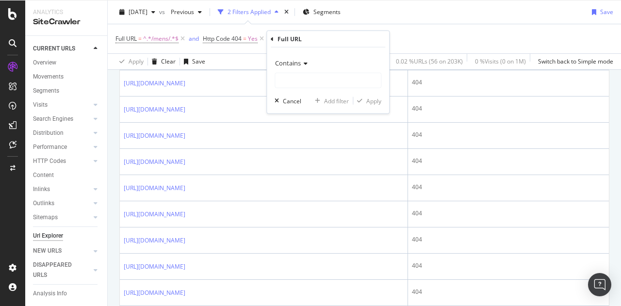
click at [299, 63] on span "Contains" at bounding box center [288, 63] width 26 height 9
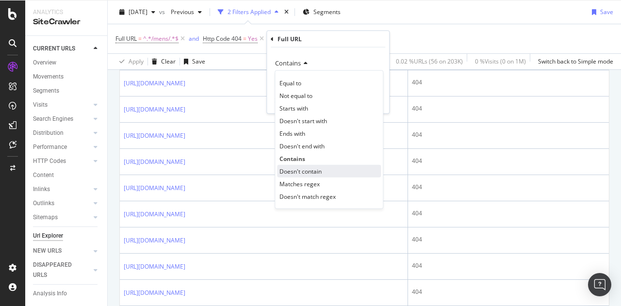
click at [319, 172] on span "Doesn't contain" at bounding box center [300, 171] width 42 height 8
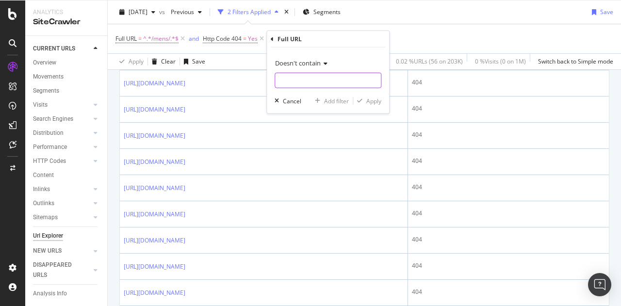
click at [310, 82] on input "text" at bounding box center [328, 81] width 106 height 16
type input "?"
drag, startPoint x: 374, startPoint y: 98, endPoint x: 479, endPoint y: 119, distance: 106.7
click at [373, 99] on div "Apply" at bounding box center [373, 100] width 15 height 8
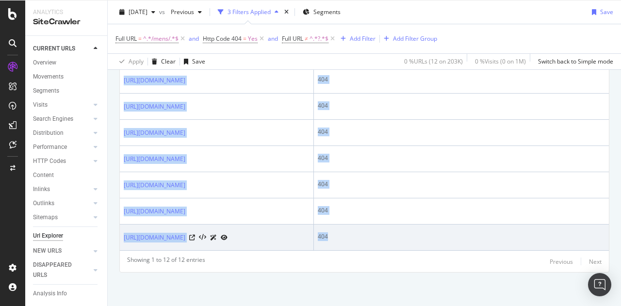
scroll to position [490, 0]
drag, startPoint x: 122, startPoint y: 121, endPoint x: 406, endPoint y: 238, distance: 307.2
click at [406, 238] on tbody "https://ca.puma.com/ca/en/en/mens/clothing/t-shirts-and-tops 404 https://ca.pum…" at bounding box center [364, 93] width 489 height 314
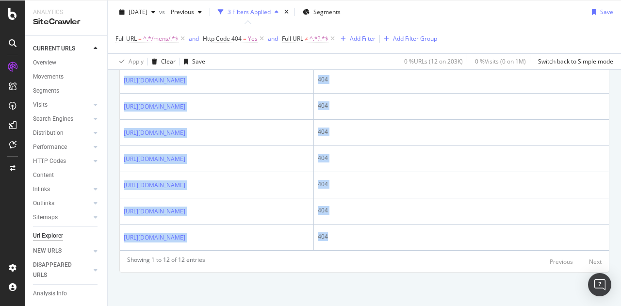
copy tbody "https://ca.puma.com/ca/en/en/mens/clothing/t-shirts-and-tops 404 https://ca.pum…"
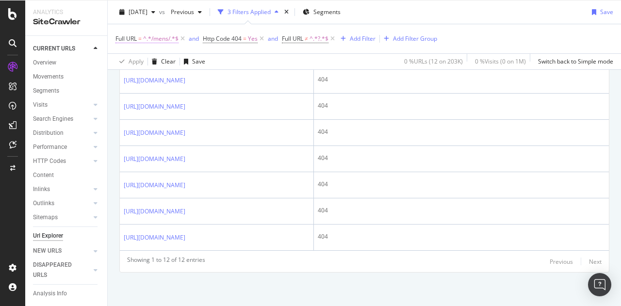
click at [161, 36] on span "^.*/mens/.*$" at bounding box center [160, 39] width 35 height 14
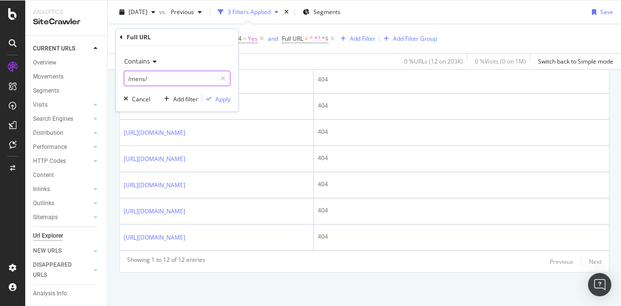
click at [133, 78] on input "/mens/" at bounding box center [170, 79] width 92 height 16
click at [128, 75] on input "/mens/" at bounding box center [170, 79] width 92 height 16
click at [130, 77] on input "/mens/" at bounding box center [170, 79] width 92 height 16
type input "/womens/"
click at [218, 96] on div "Apply" at bounding box center [222, 99] width 15 height 8
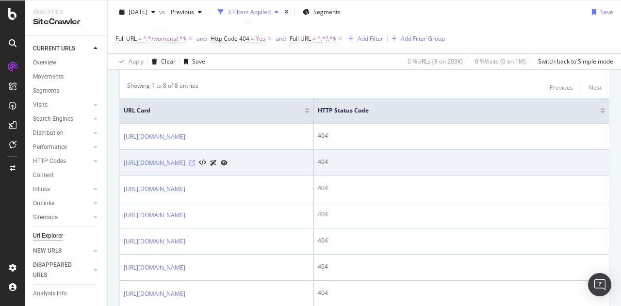
scroll to position [203, 0]
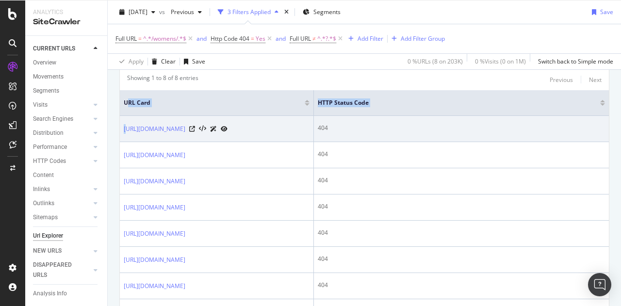
drag, startPoint x: 139, startPoint y: 125, endPoint x: 126, endPoint y: 118, distance: 14.5
click at [129, 116] on td "https://ca.puma.com/ca/en/en/womens/clothing/hoodies-and-sweatshirts" at bounding box center [217, 129] width 194 height 26
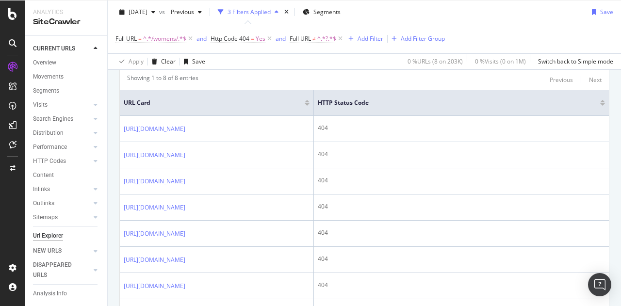
click at [112, 111] on div "URLs Crawled By Botify By pagetype Chart (by Value) Table Expand Export as CSV …" at bounding box center [364, 142] width 513 height 478
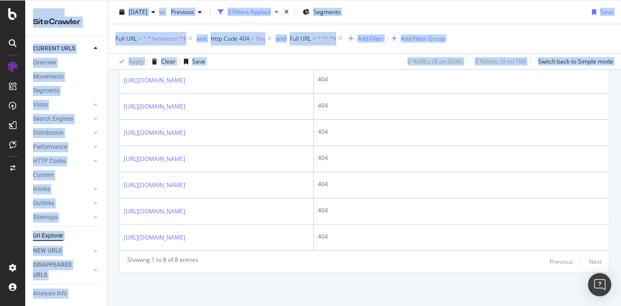
scroll to position [349, 0]
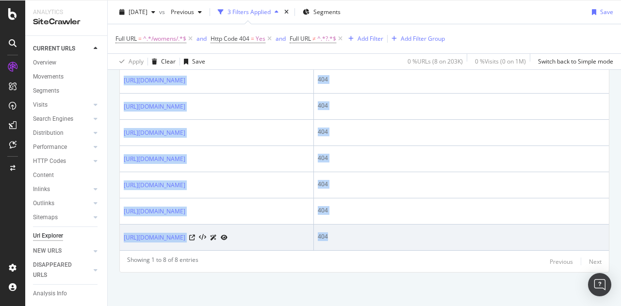
drag, startPoint x: 122, startPoint y: 120, endPoint x: 342, endPoint y: 234, distance: 247.6
click at [342, 234] on tbody "https://ca.puma.com/ca/en/en/womens/clothing/hoodies-and-sweatshirts 404 https:…" at bounding box center [364, 145] width 489 height 209
copy tbody "https://ca.puma.com/ca/en/en/womens/clothing/hoodies-and-sweatshirts 404 https:…"
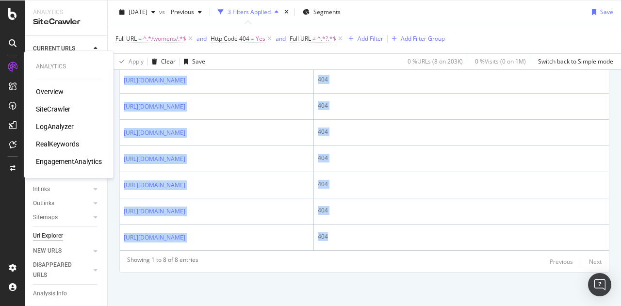
click at [51, 144] on div "RealKeywords" at bounding box center [57, 144] width 43 height 10
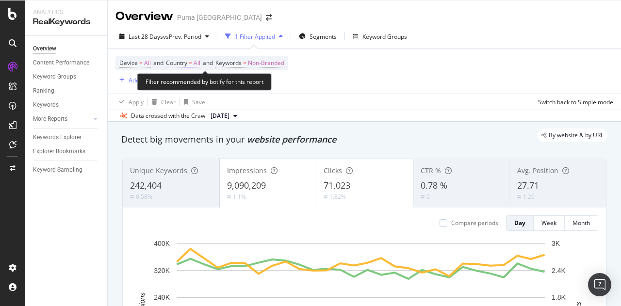
click at [187, 62] on span "Country" at bounding box center [176, 63] width 21 height 8
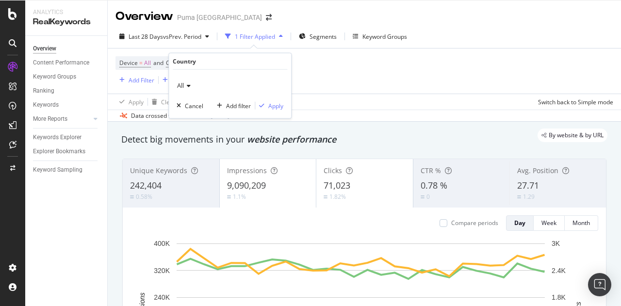
click at [190, 85] on icon at bounding box center [187, 86] width 7 height 6
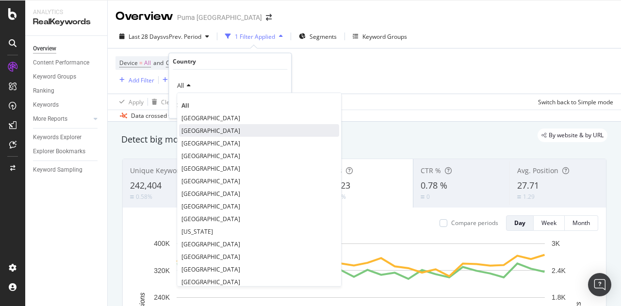
click at [198, 128] on span "Canada" at bounding box center [210, 130] width 59 height 8
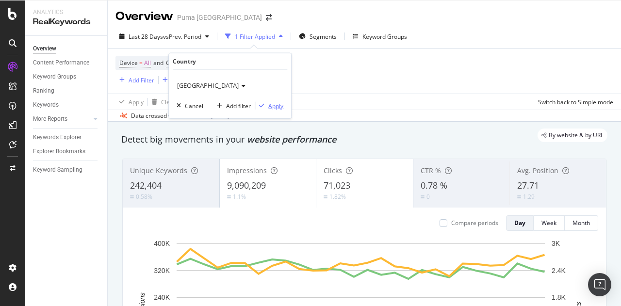
click at [273, 106] on div "Apply" at bounding box center [275, 105] width 15 height 8
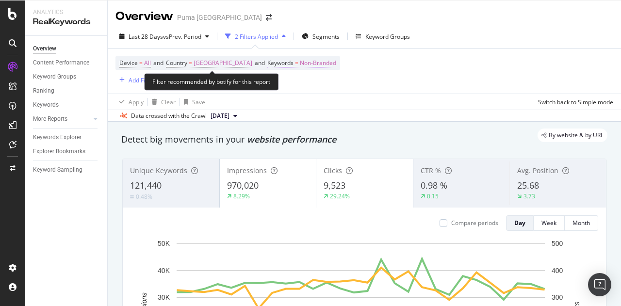
click at [300, 63] on span "Non-Branded" at bounding box center [318, 63] width 36 height 14
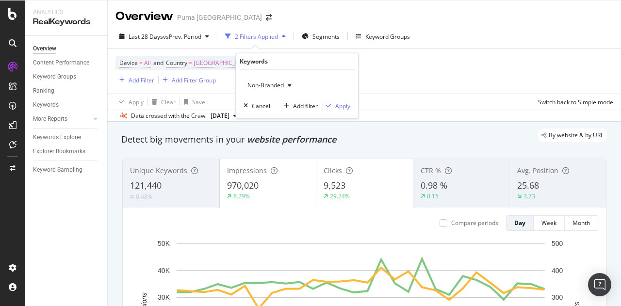
click at [278, 87] on span "Non-Branded" at bounding box center [263, 85] width 40 height 8
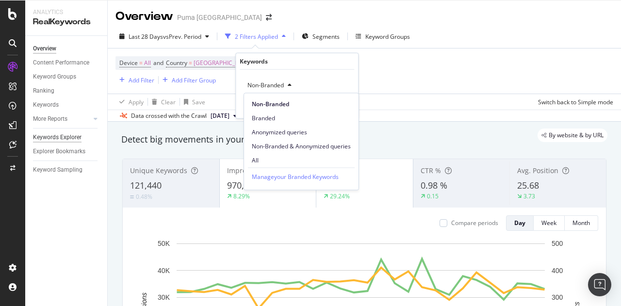
drag, startPoint x: 58, startPoint y: 136, endPoint x: 67, endPoint y: 141, distance: 10.0
click at [58, 136] on div "Keywords Explorer" at bounding box center [57, 137] width 48 height 10
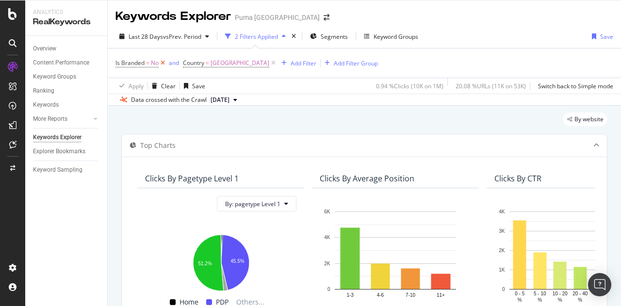
click at [162, 62] on icon at bounding box center [163, 63] width 8 height 10
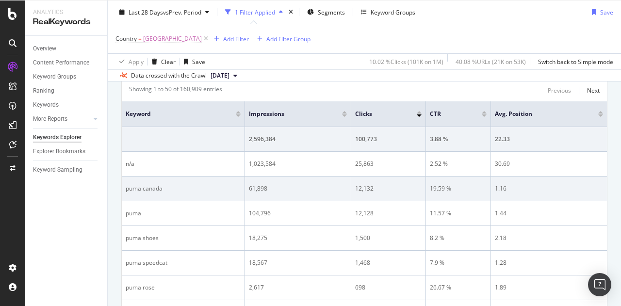
scroll to position [291, 0]
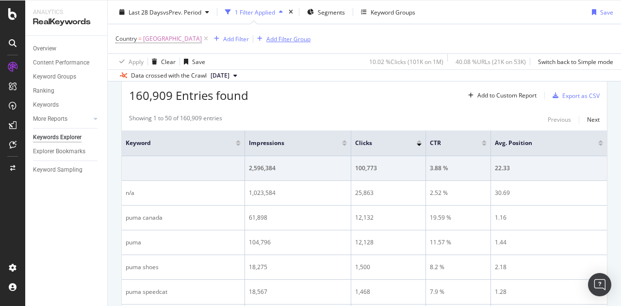
click at [266, 40] on div "Add Filter Group" at bounding box center [288, 38] width 44 height 8
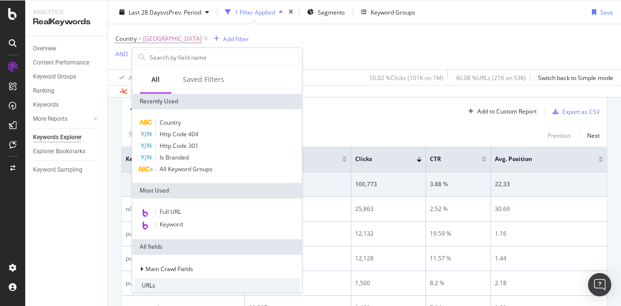
click at [325, 51] on div "Country = Canada Add Filter AND Add Filter" at bounding box center [363, 46] width 497 height 45
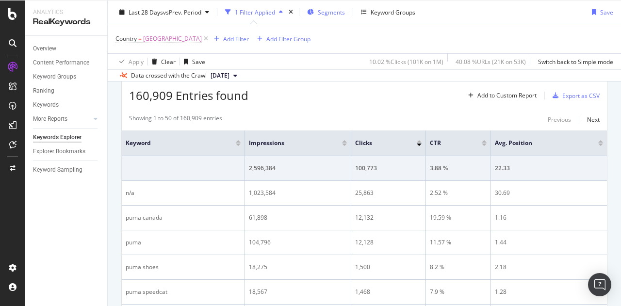
click at [326, 11] on span "Segments" at bounding box center [331, 12] width 27 height 8
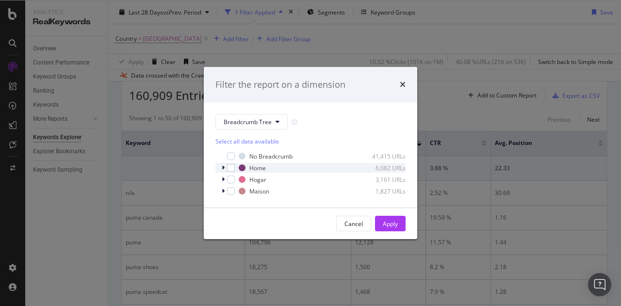
click at [221, 166] on div "Home 6,082 URLs" at bounding box center [310, 168] width 190 height 10
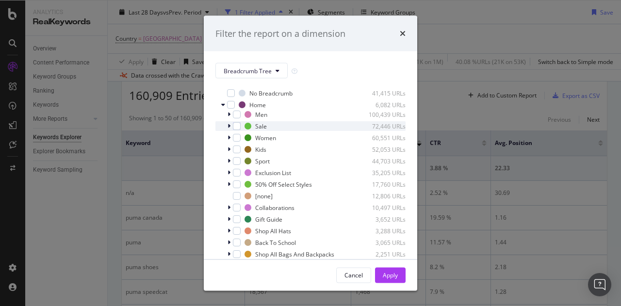
scroll to position [0, 0]
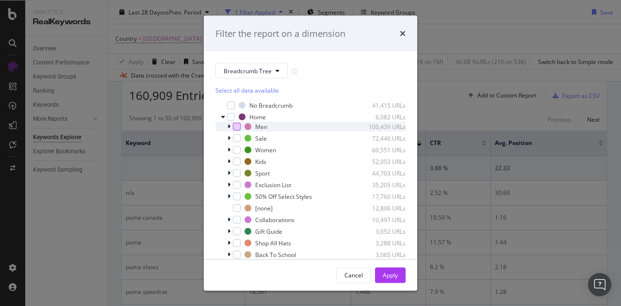
click at [236, 126] on div "modal" at bounding box center [237, 127] width 8 height 8
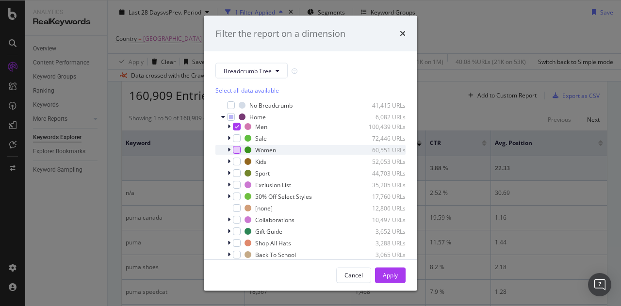
click at [236, 148] on div "modal" at bounding box center [237, 150] width 8 height 8
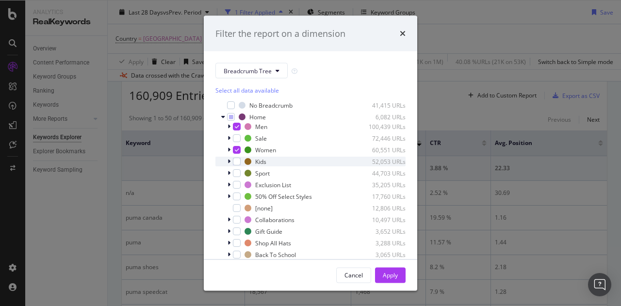
click at [236, 158] on div "modal" at bounding box center [237, 162] width 8 height 8
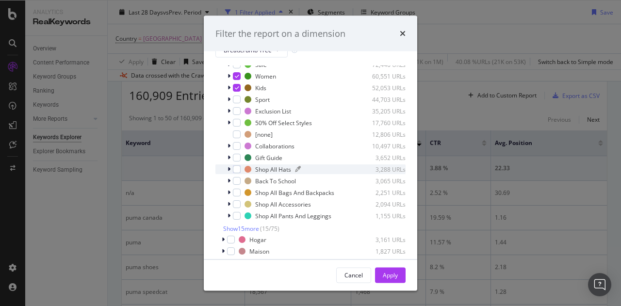
scroll to position [29, 0]
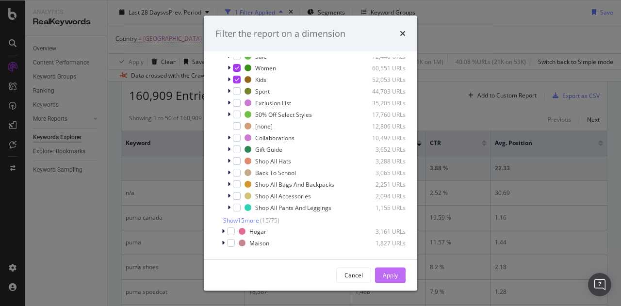
click at [387, 274] on div "Apply" at bounding box center [390, 275] width 15 height 8
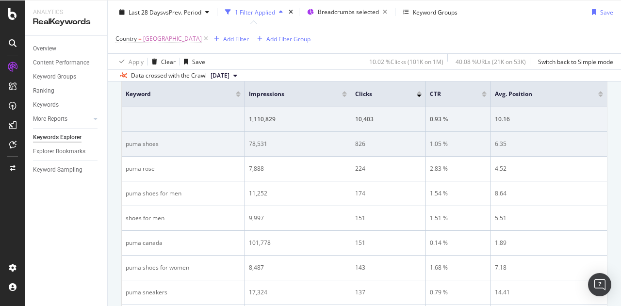
scroll to position [340, 0]
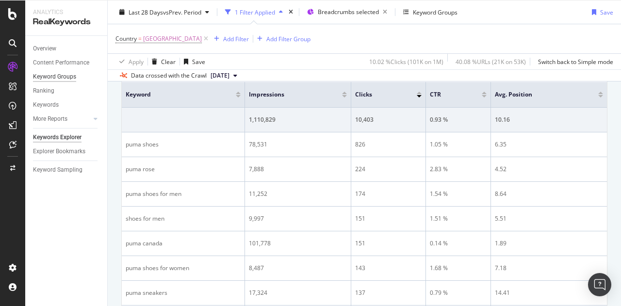
click at [62, 73] on div "Keyword Groups" at bounding box center [54, 77] width 43 height 10
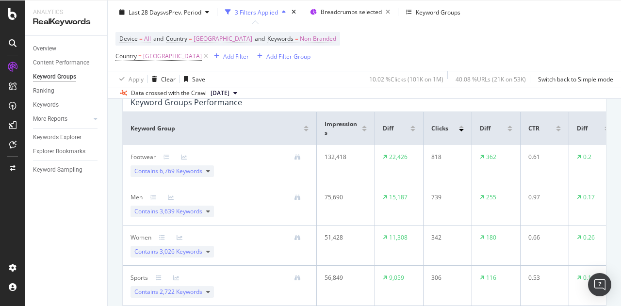
scroll to position [88, 0]
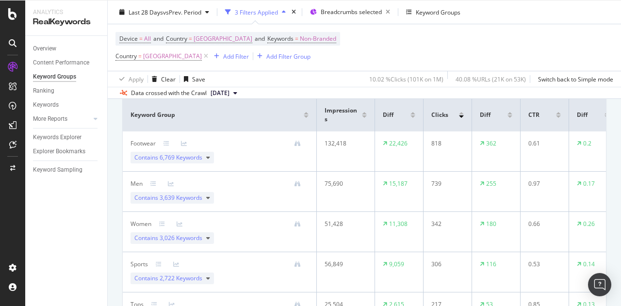
drag, startPoint x: 169, startPoint y: 55, endPoint x: 239, endPoint y: 71, distance: 71.7
click at [202, 55] on icon at bounding box center [206, 56] width 8 height 10
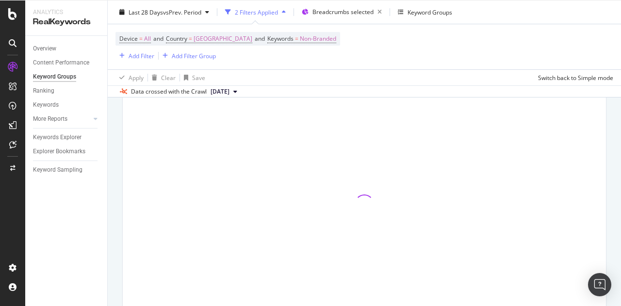
scroll to position [86, 0]
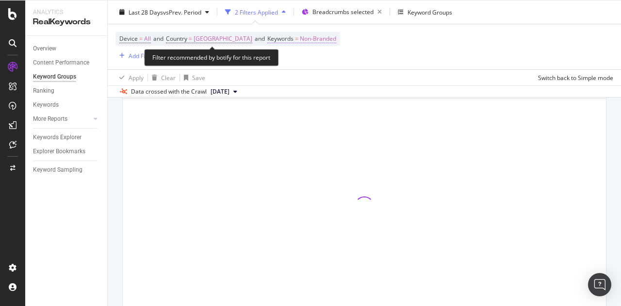
click at [267, 35] on span "Keywords" at bounding box center [280, 38] width 26 height 8
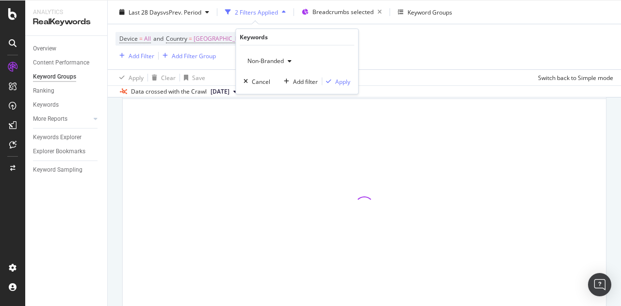
click at [284, 61] on div "button" at bounding box center [290, 61] width 12 height 6
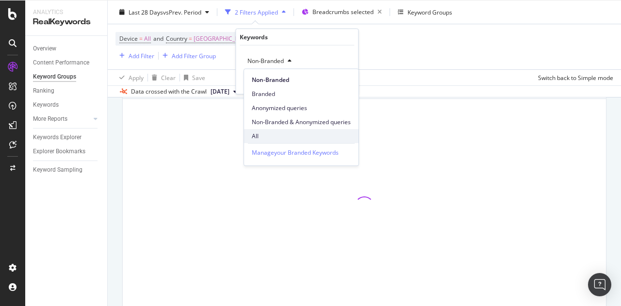
click at [260, 135] on span "All" at bounding box center [301, 136] width 99 height 9
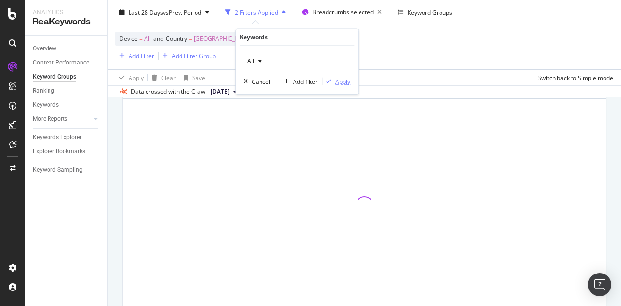
click at [341, 78] on div "Apply" at bounding box center [342, 81] width 15 height 8
click at [397, 51] on div "Device = All and Country = Canada and Keywords = All Add Filter Add Filter Group" at bounding box center [363, 46] width 497 height 45
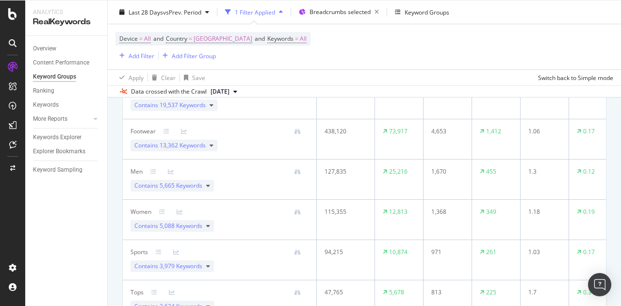
scroll to position [183, 0]
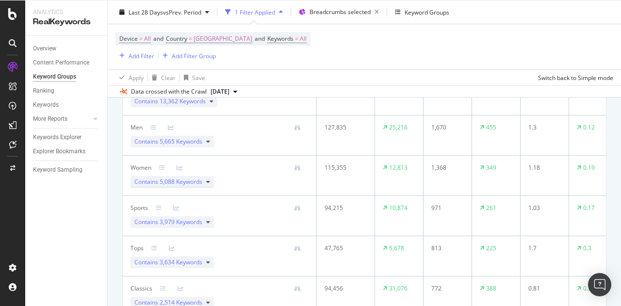
click at [207, 180] on icon at bounding box center [208, 182] width 4 height 6
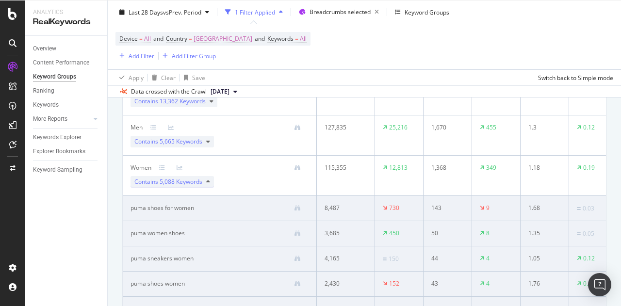
click at [208, 180] on icon at bounding box center [208, 182] width 4 height 6
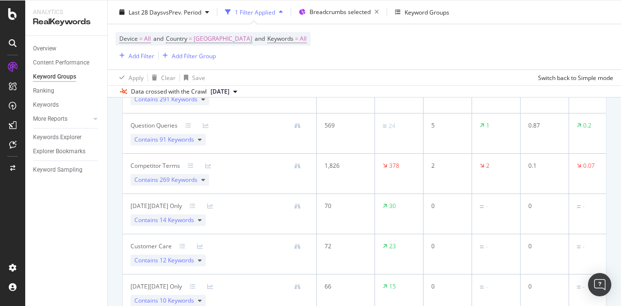
scroll to position [959, 0]
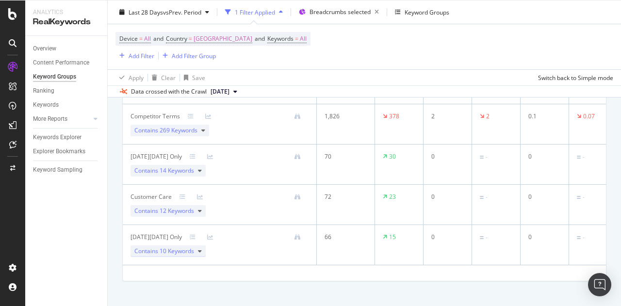
click at [201, 248] on icon at bounding box center [200, 251] width 4 height 6
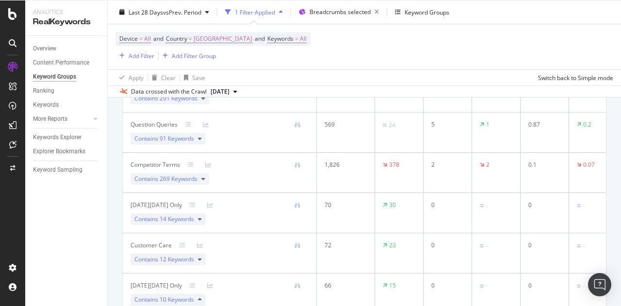
scroll to position [1056, 0]
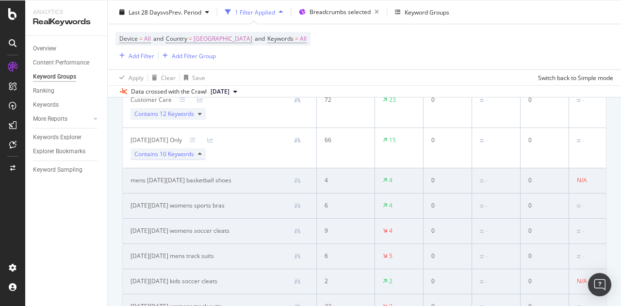
click at [200, 151] on icon at bounding box center [200, 154] width 4 height 6
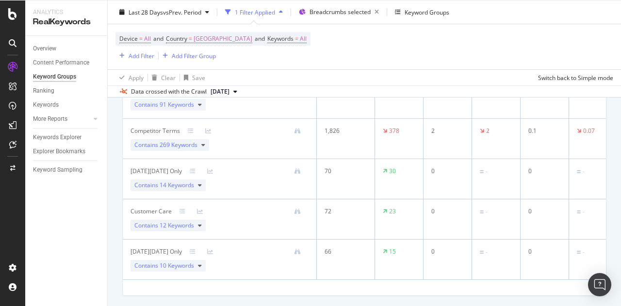
scroll to position [930, 0]
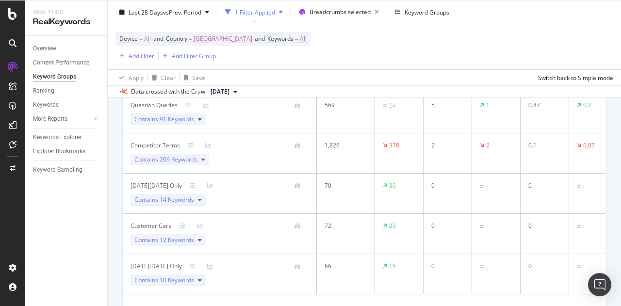
click at [200, 197] on icon at bounding box center [200, 200] width 4 height 6
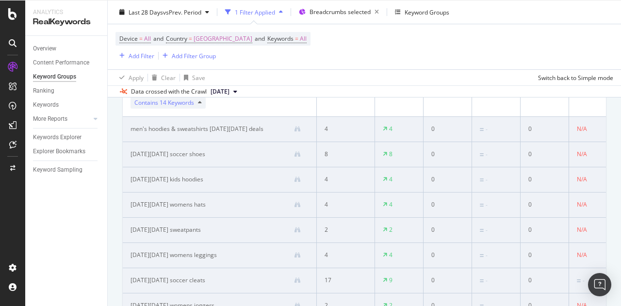
scroll to position [1075, 0]
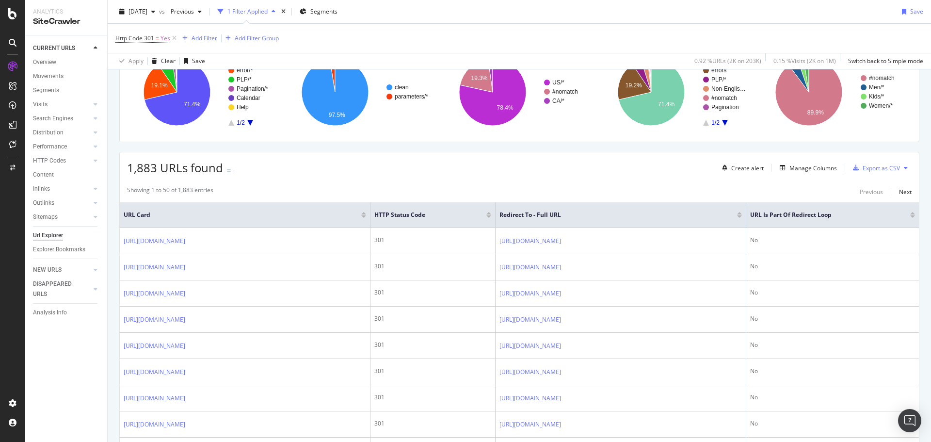
scroll to position [30, 0]
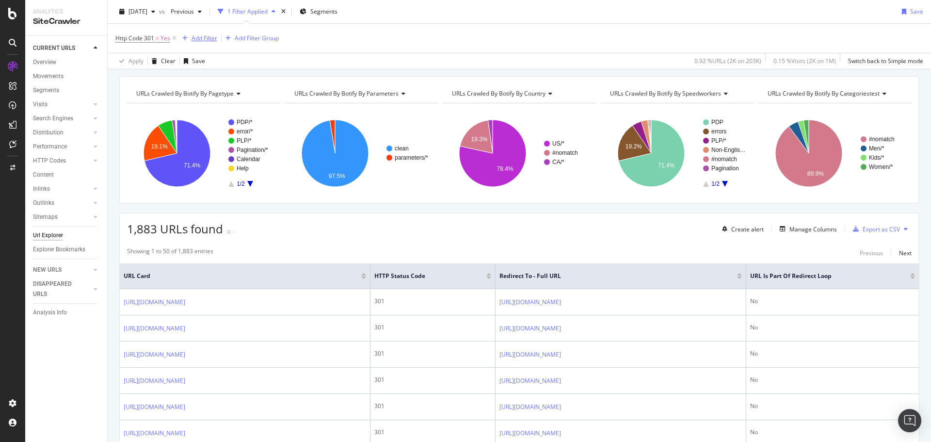
click at [203, 42] on div "Add Filter" at bounding box center [205, 38] width 26 height 8
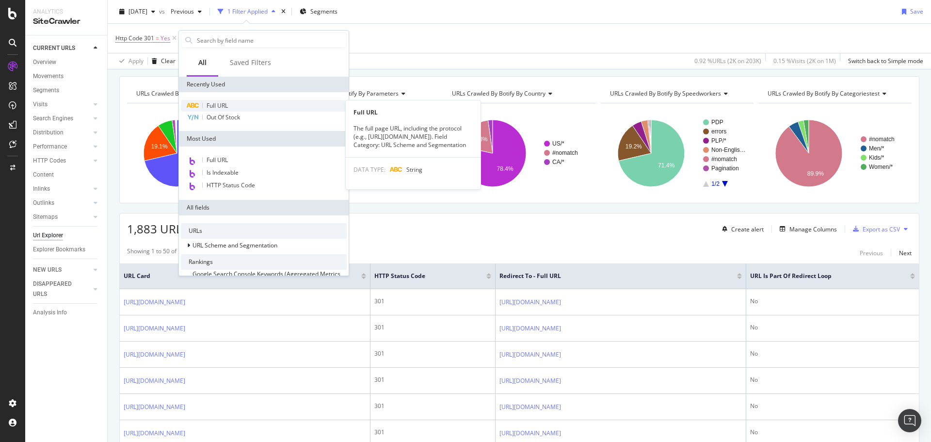
click at [219, 106] on span "Full URL" at bounding box center [217, 105] width 21 height 8
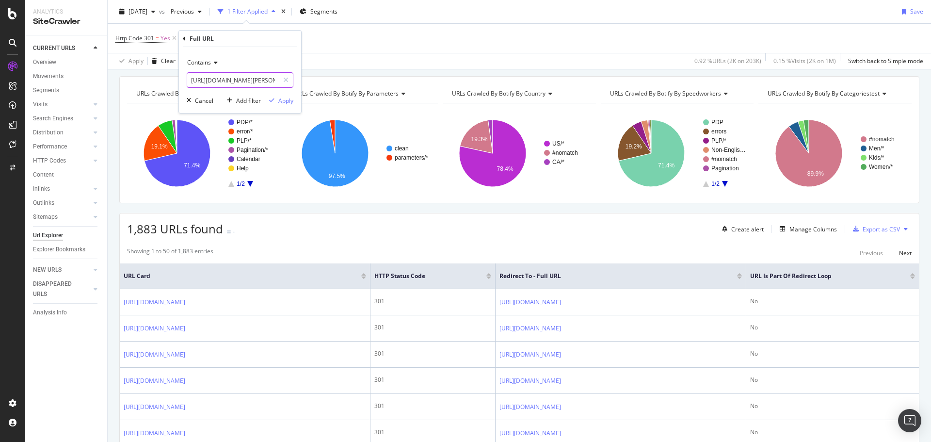
click at [242, 83] on input "[URL][DOMAIN_NAME][PERSON_NAME]" at bounding box center [233, 80] width 92 height 16
type input "/pd/"
click at [286, 101] on div "Apply" at bounding box center [285, 100] width 15 height 8
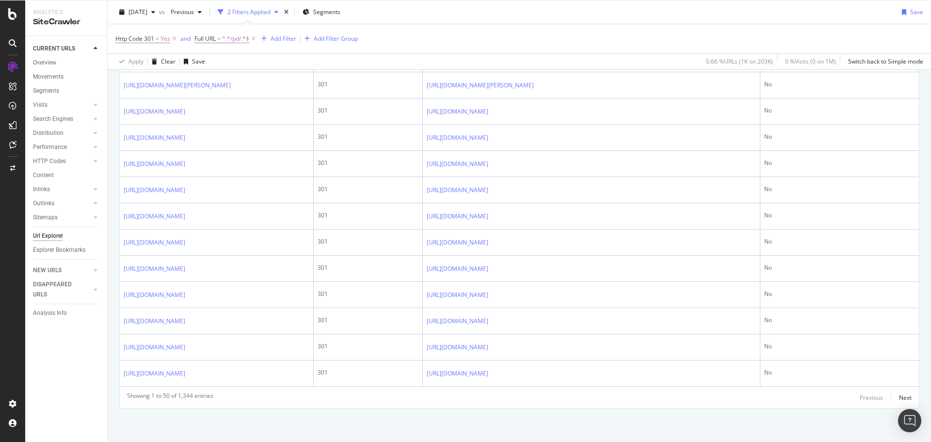
scroll to position [1503, 0]
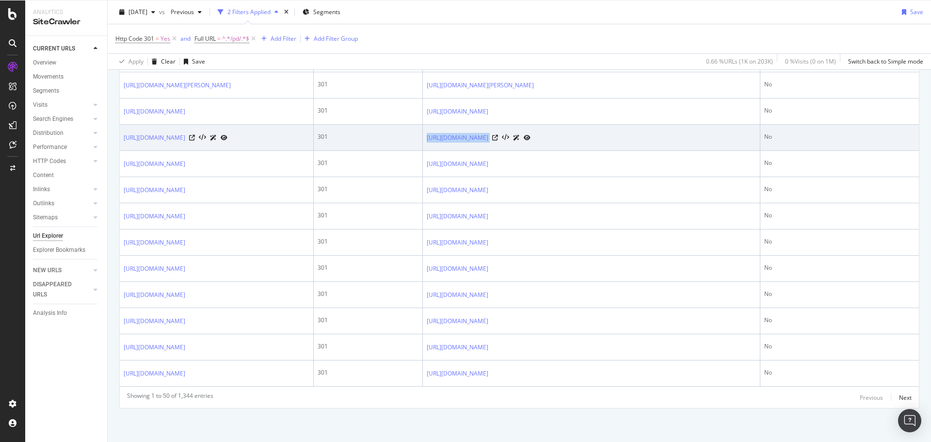
drag, startPoint x: 610, startPoint y: 283, endPoint x: 427, endPoint y: 297, distance: 184.3
click at [427, 151] on td "http://us.puma.com/us/en/pd/neutron-mens-shoes/197674721468" at bounding box center [591, 138] width 337 height 26
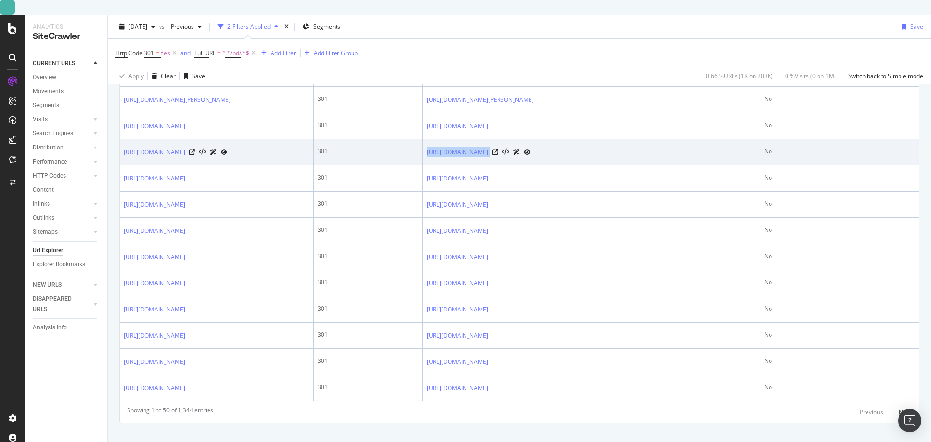
scroll to position [1741, 0]
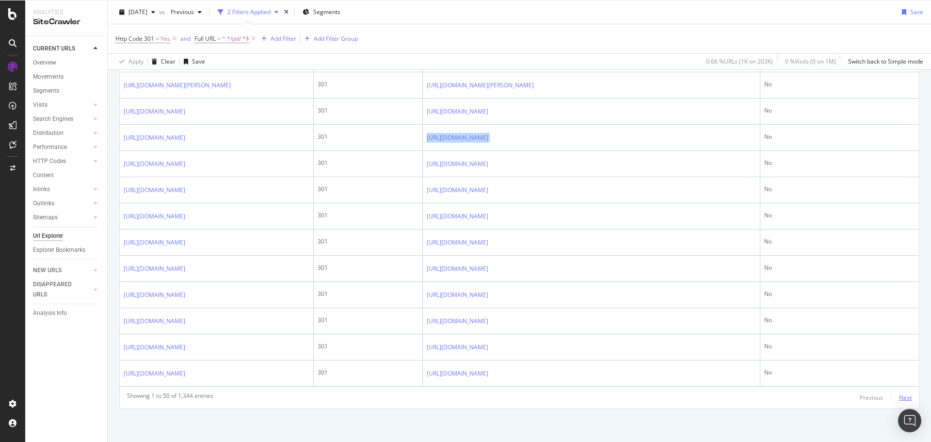
click at [899, 395] on div "Next" at bounding box center [905, 397] width 13 height 8
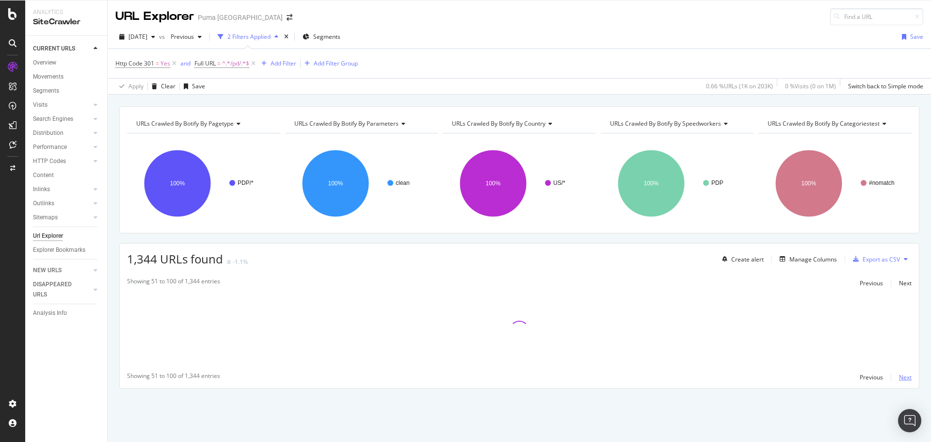
scroll to position [0, 0]
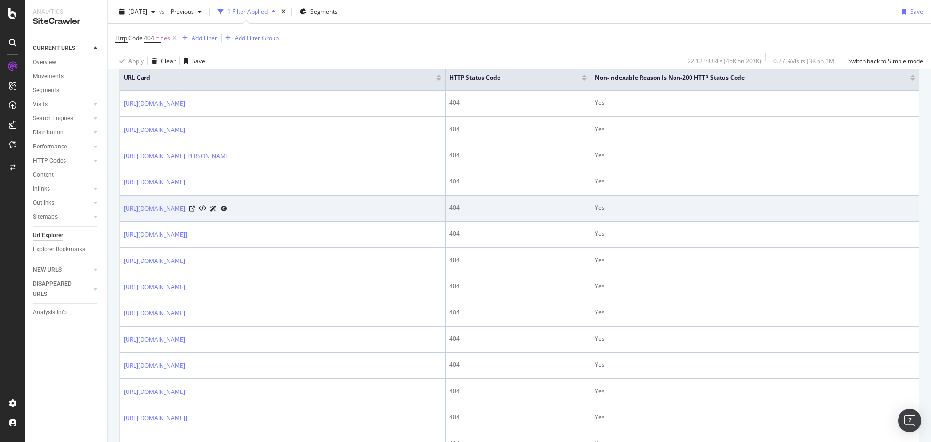
scroll to position [242, 0]
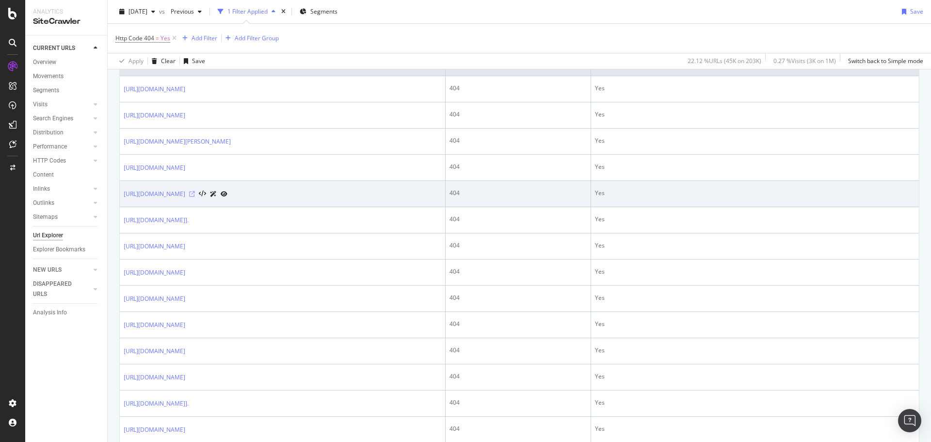
click at [195, 193] on icon at bounding box center [192, 194] width 6 height 6
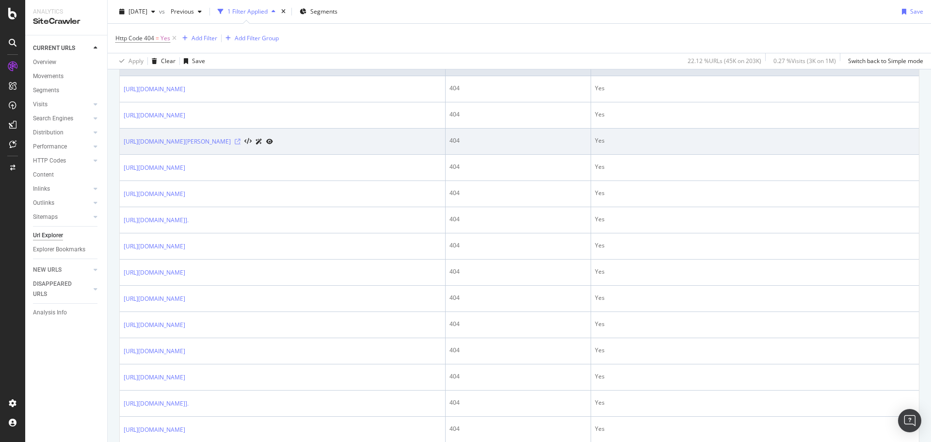
click at [240, 143] on icon at bounding box center [238, 142] width 6 height 6
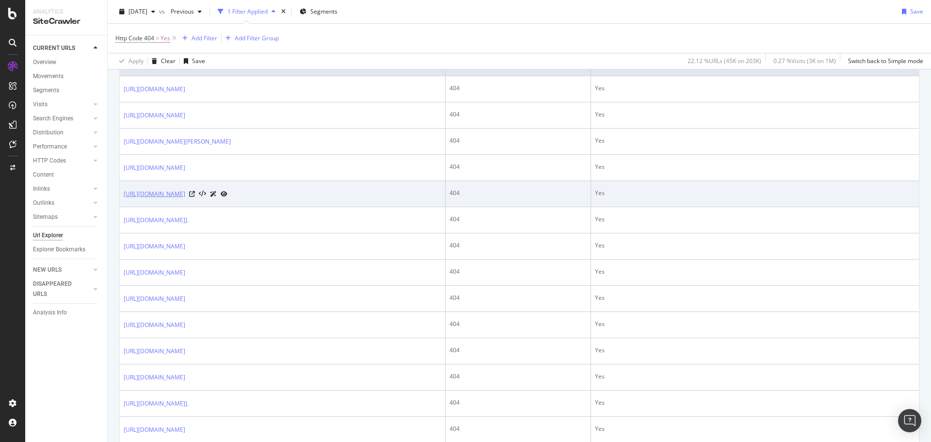
drag, startPoint x: 119, startPoint y: 196, endPoint x: 218, endPoint y: 195, distance: 98.9
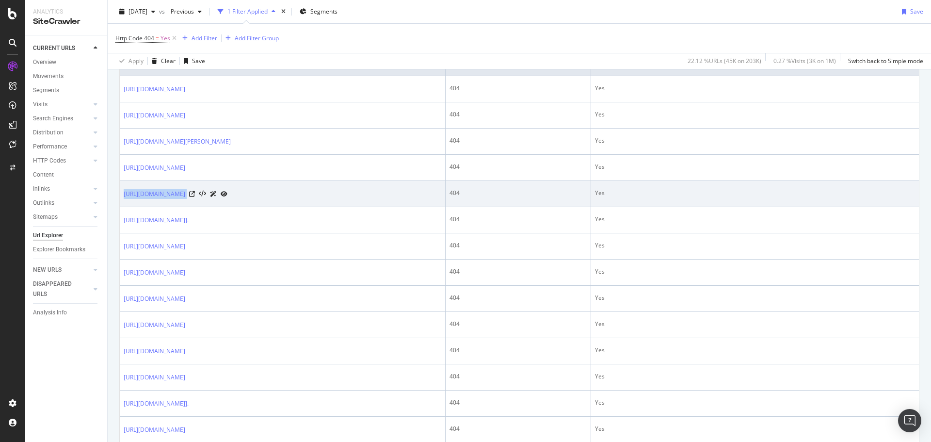
drag, startPoint x: 121, startPoint y: 194, endPoint x: 285, endPoint y: 192, distance: 163.9
click at [285, 192] on td "https://ca.puma.com/ca/en/men/clothing/t-shirts-and-tops" at bounding box center [283, 194] width 326 height 26
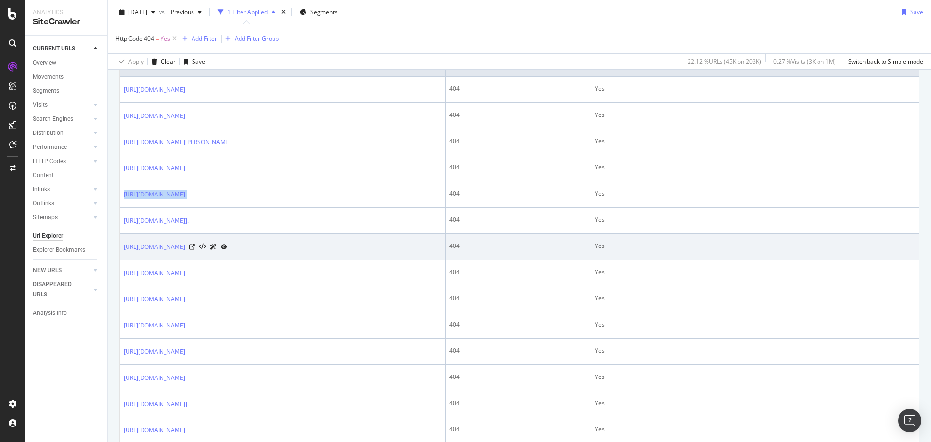
copy div "https://ca.puma.com/ca/en/men/clothing/t-shirts-and-tops"
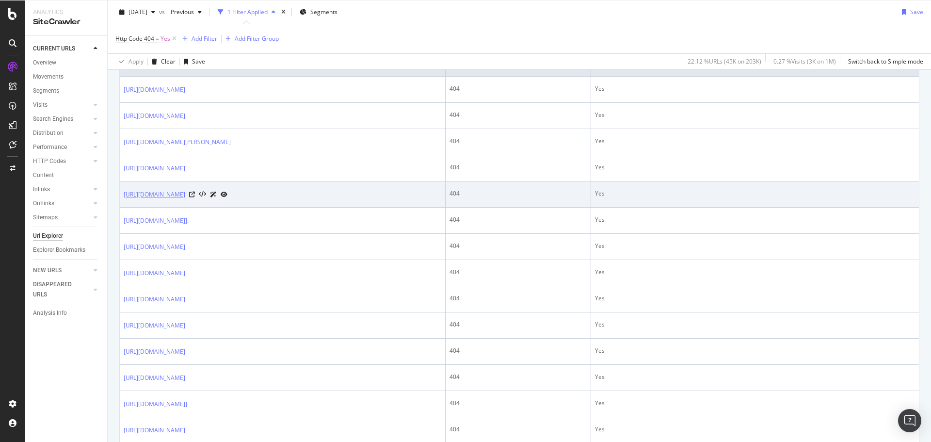
click at [176, 193] on link "https://ca.puma.com/ca/en/men/clothing/t-shirts-and-tops" at bounding box center [155, 195] width 62 height 10
click at [195, 193] on icon at bounding box center [192, 195] width 6 height 6
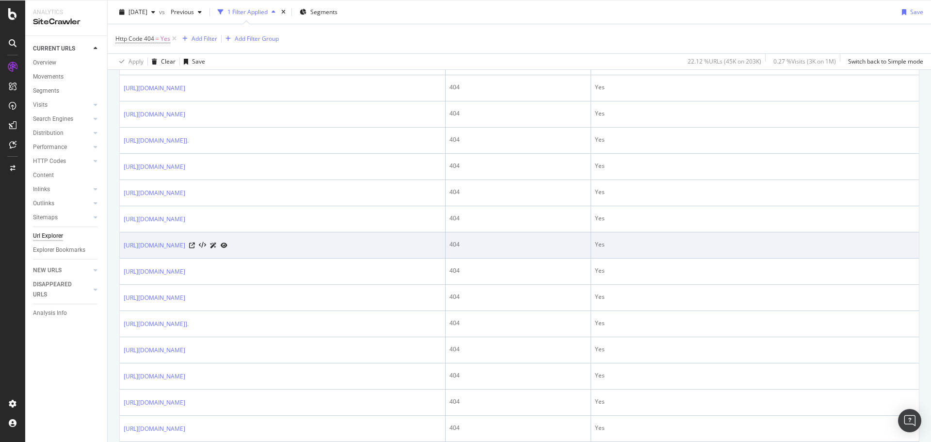
scroll to position [339, 0]
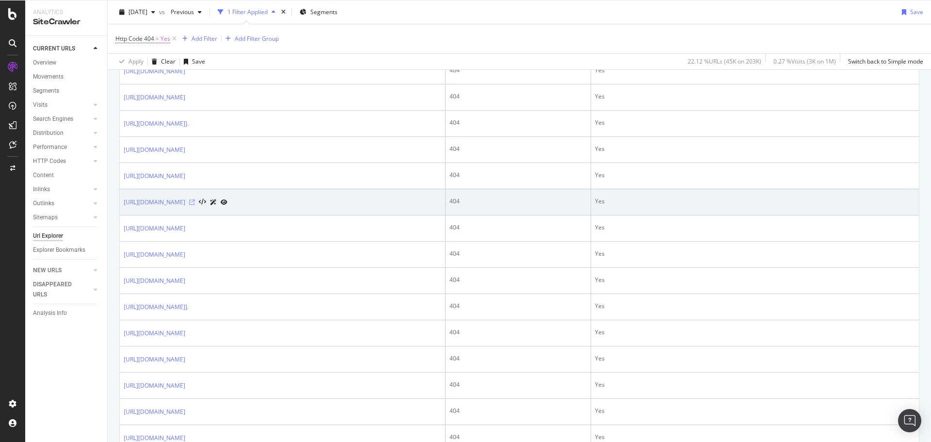
click at [195, 199] on icon at bounding box center [192, 202] width 6 height 6
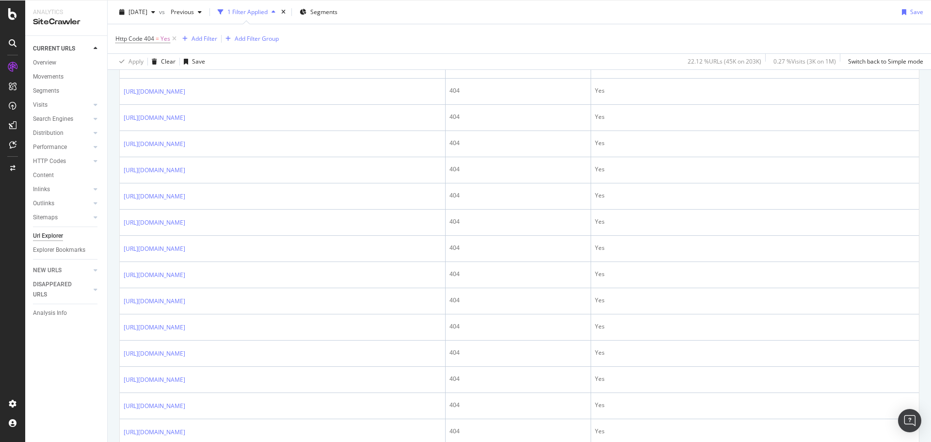
scroll to position [1242, 0]
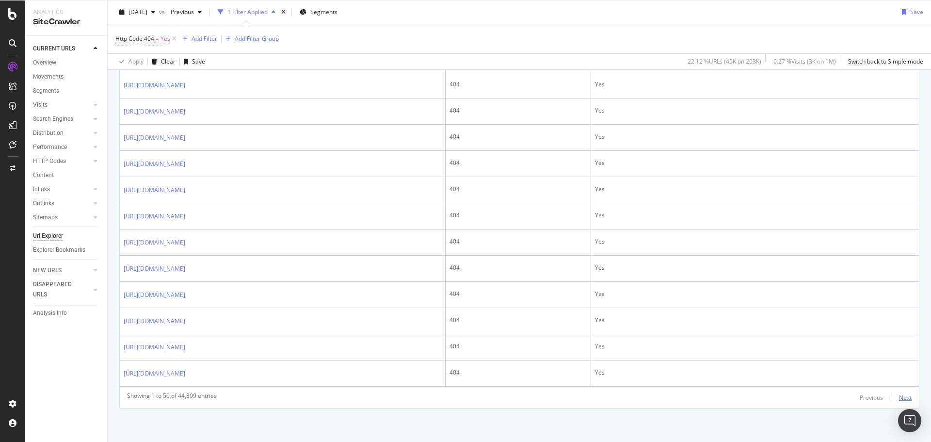
click at [904, 397] on div "Next" at bounding box center [905, 397] width 13 height 8
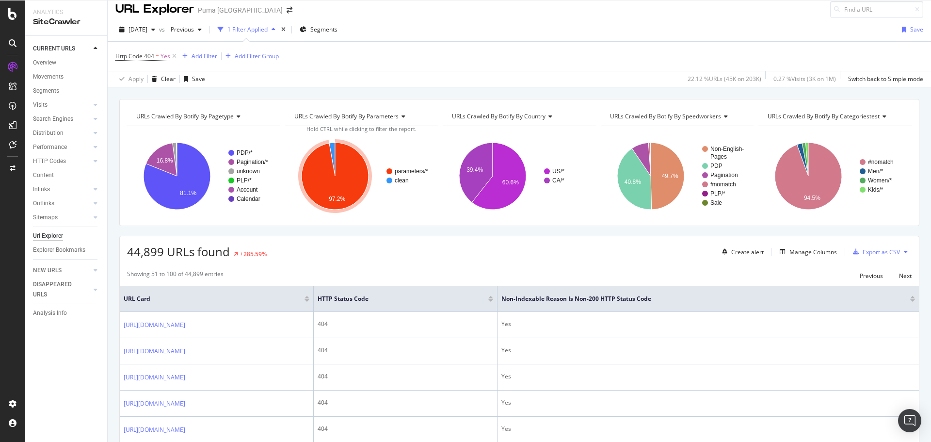
scroll to position [0, 0]
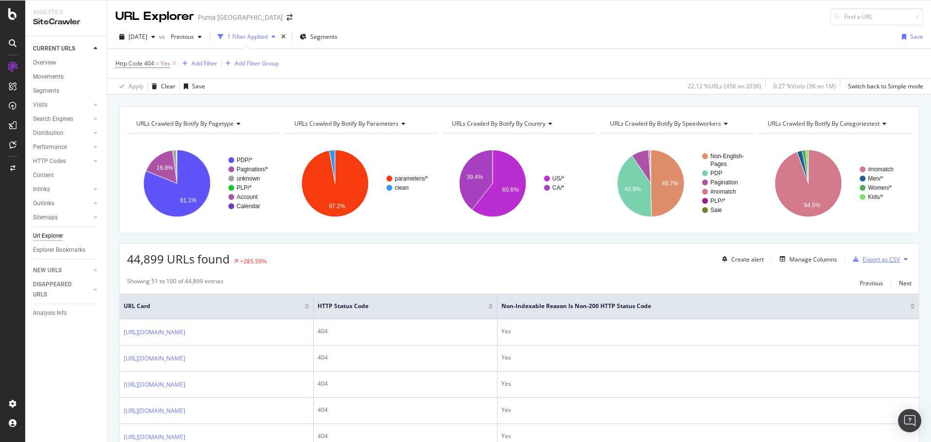
click at [873, 261] on div "Export as CSV" at bounding box center [881, 259] width 37 height 8
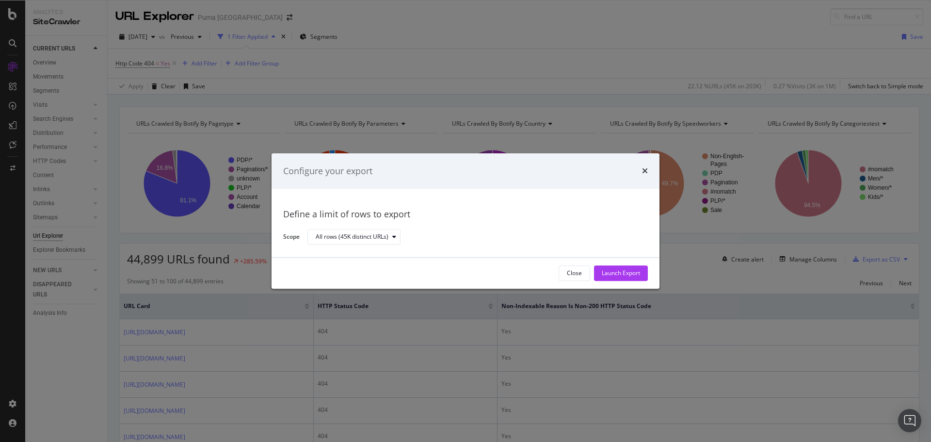
click at [630, 272] on div "Launch Export" at bounding box center [621, 273] width 38 height 8
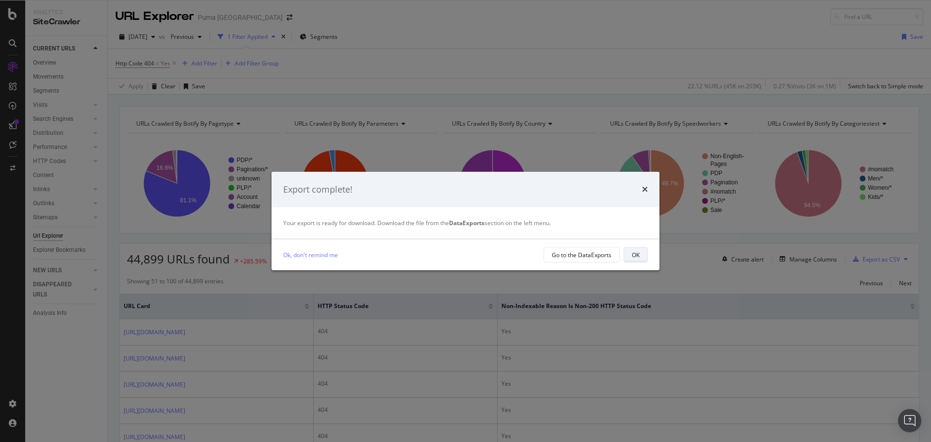
click at [639, 253] on div "OK" at bounding box center [636, 255] width 8 height 8
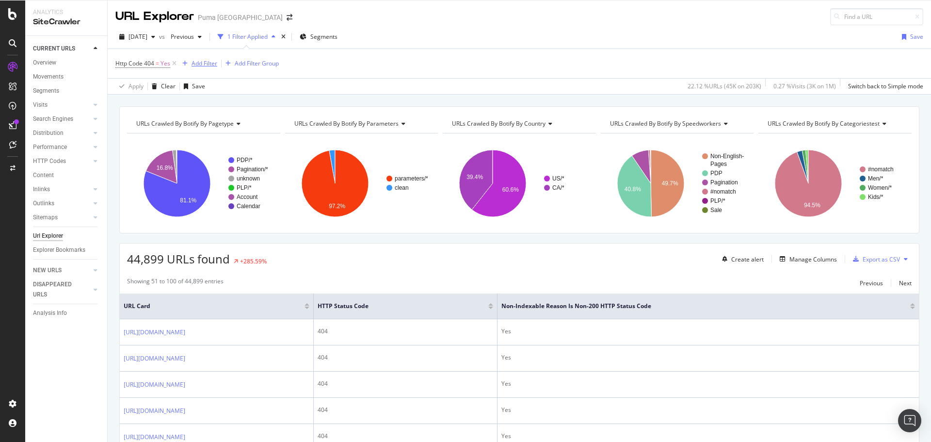
click at [203, 60] on div "Add Filter" at bounding box center [205, 63] width 26 height 8
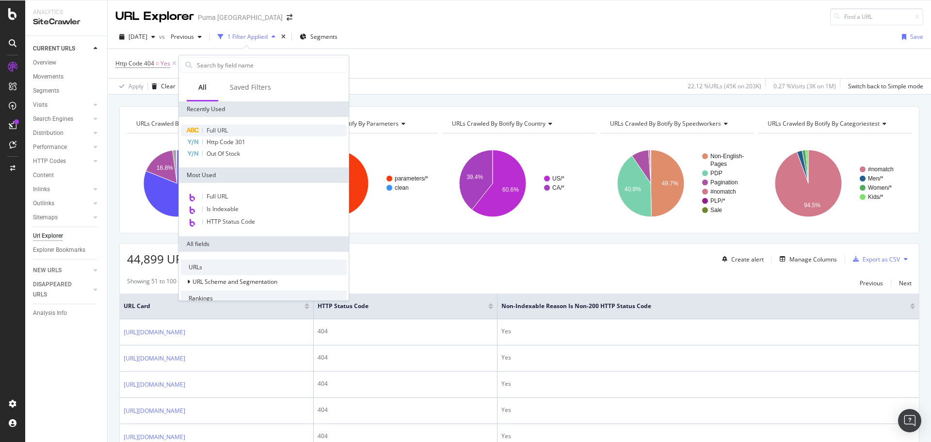
click at [241, 125] on div "Full URL" at bounding box center [264, 131] width 166 height 12
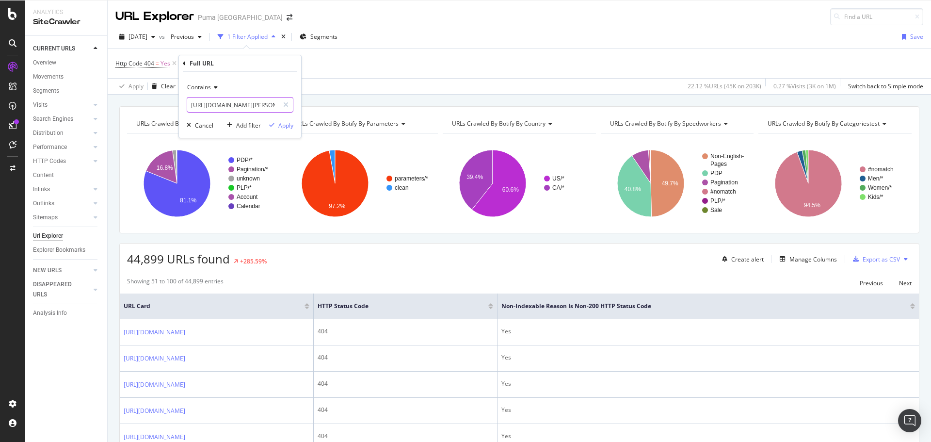
click at [244, 108] on input "https://us.puma.com/us/en/sport/basketball/puma-x-scoot-henderson" at bounding box center [233, 105] width 92 height 16
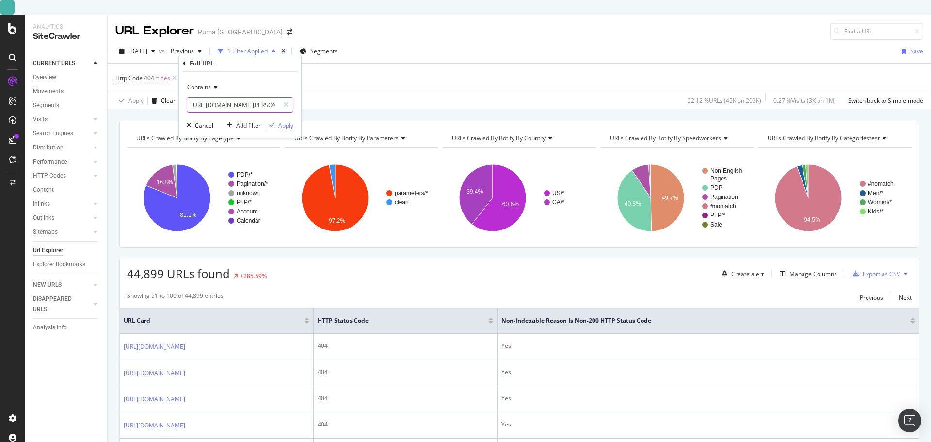
click at [244, 108] on input "https://us.puma.com/us/en/sport/basketball/puma-x-scoot-henderson" at bounding box center [233, 105] width 92 height 16
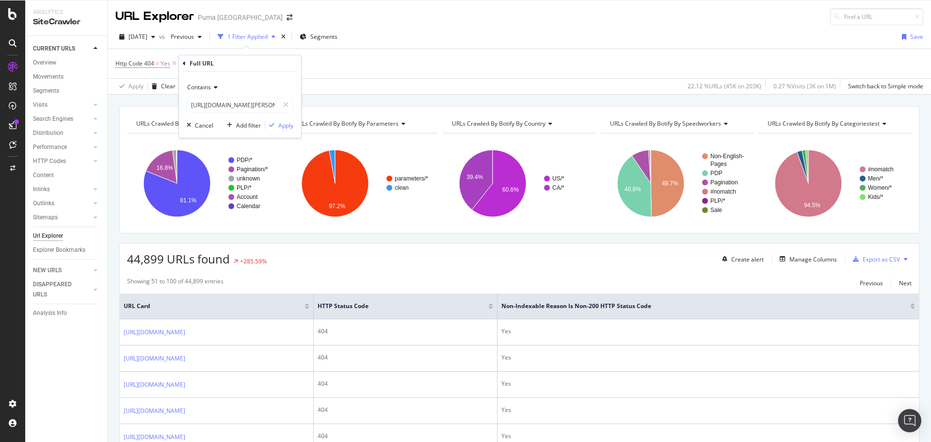
click at [217, 88] on div "Contains" at bounding box center [240, 88] width 107 height 16
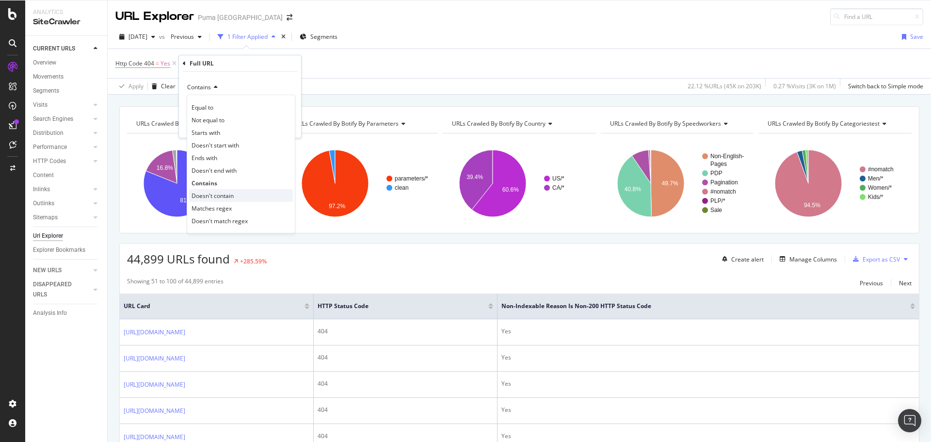
click at [234, 195] on span "Doesn't contain" at bounding box center [213, 196] width 42 height 8
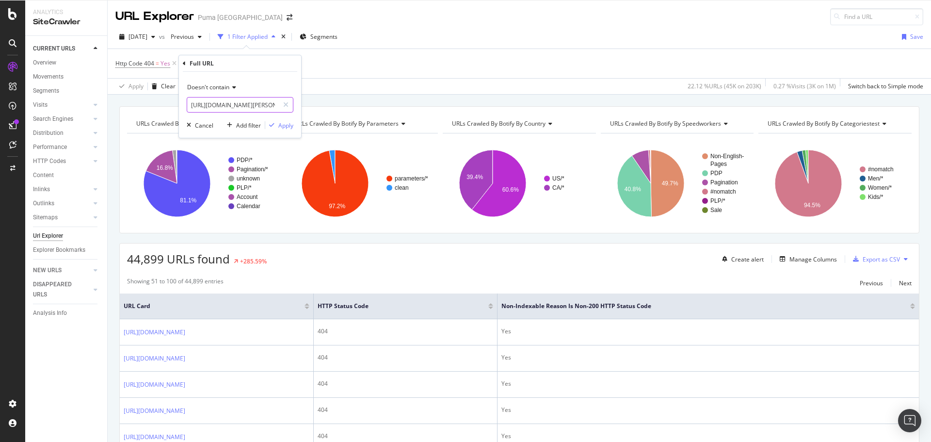
click at [253, 104] on input "https://us.puma.com/us/en/sport/basketball/puma-x-scoot-henderson" at bounding box center [233, 105] width 92 height 16
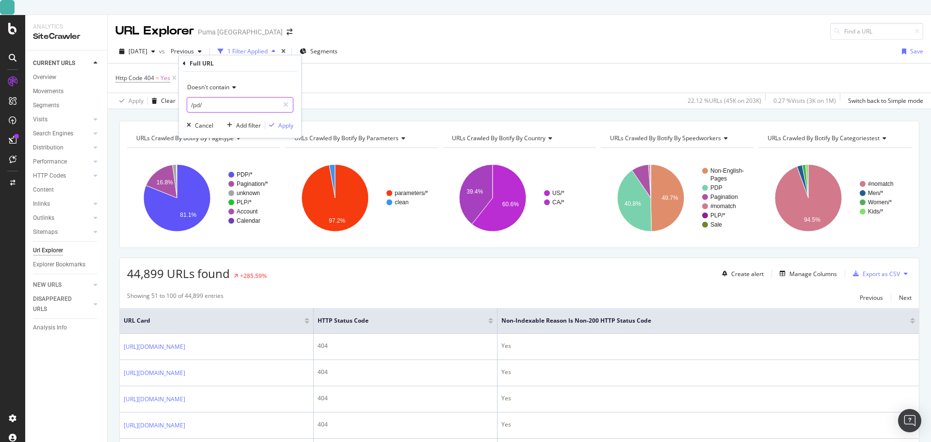
type input "/pd/"
click at [282, 124] on div "Apply" at bounding box center [285, 125] width 15 height 8
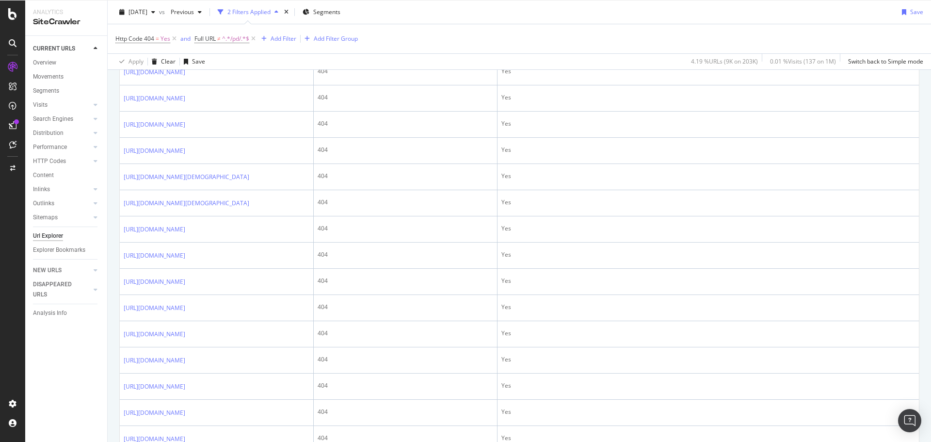
scroll to position [727, 0]
click at [332, 35] on div "Add Filter Group" at bounding box center [336, 38] width 44 height 8
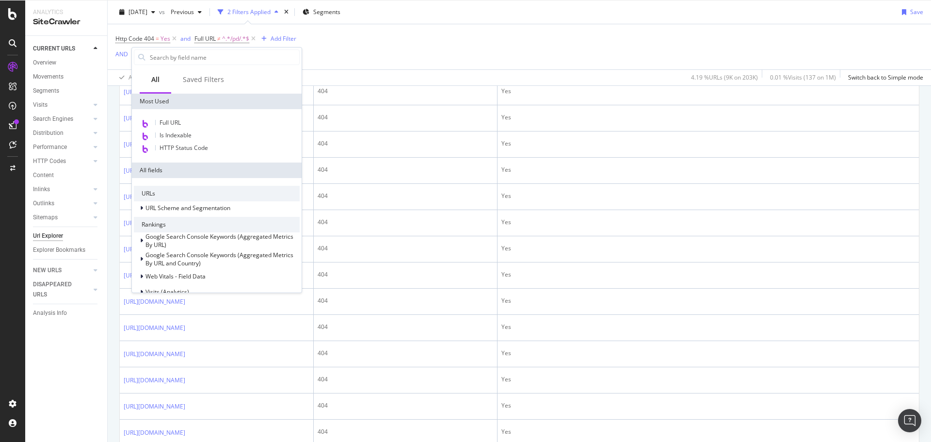
scroll to position [743, 0]
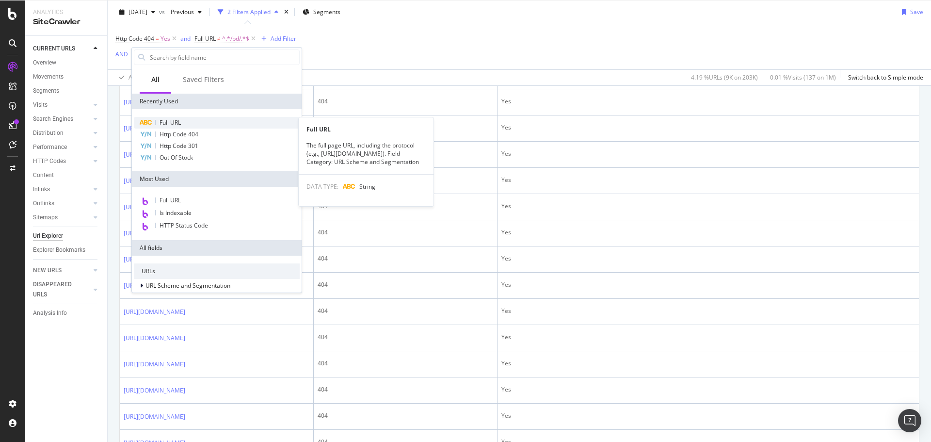
click at [178, 121] on span "Full URL" at bounding box center [170, 122] width 21 height 8
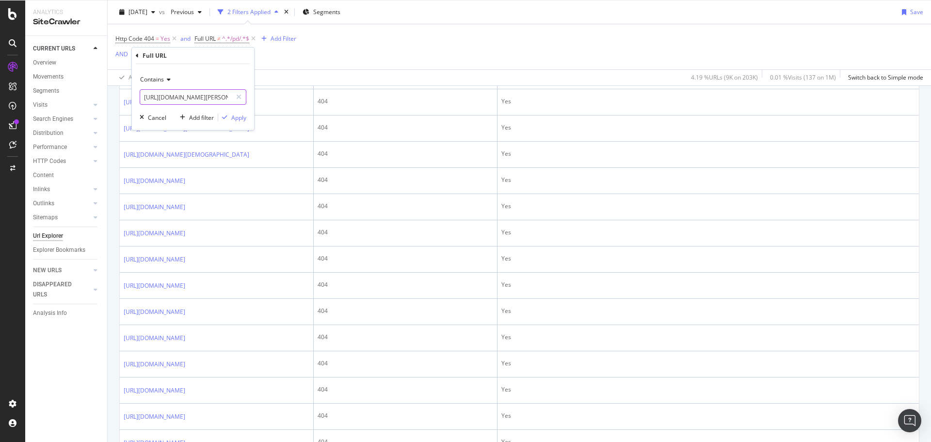
click at [167, 100] on input "https://us.puma.com/us/en/sport/basketball/puma-x-scoot-henderson" at bounding box center [186, 97] width 92 height 16
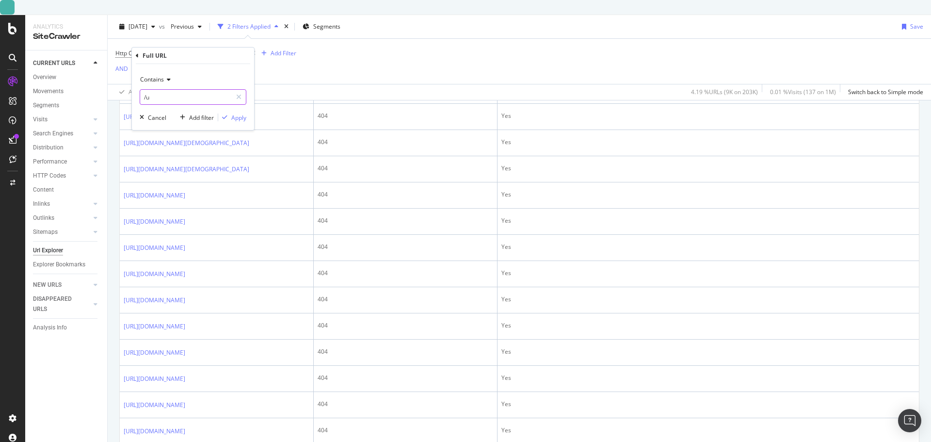
type input "/"
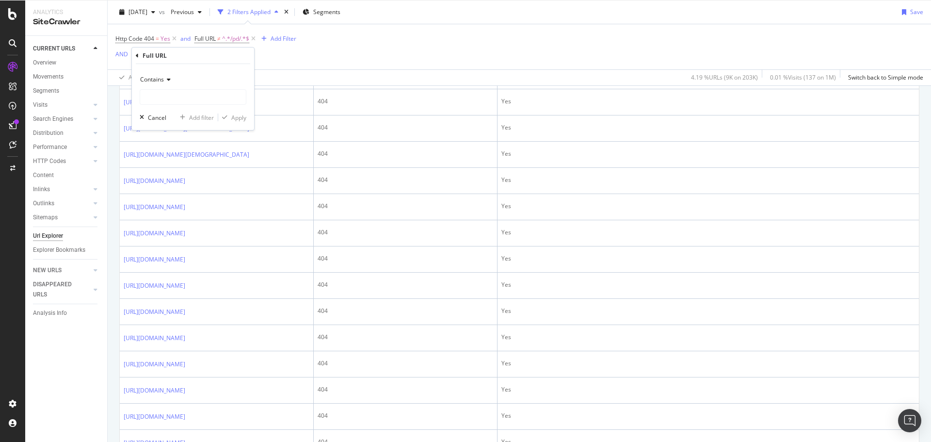
click at [153, 77] on span "Contains" at bounding box center [152, 79] width 24 height 8
click at [138, 55] on icon at bounding box center [137, 56] width 3 height 6
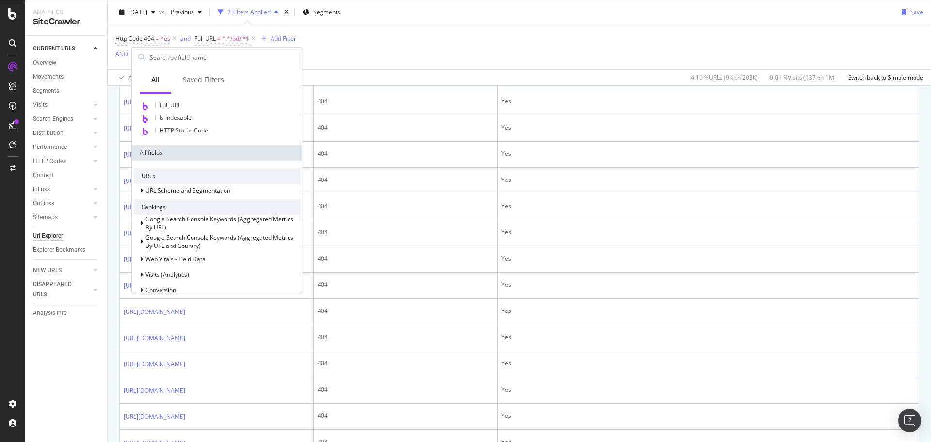
scroll to position [97, 0]
click at [186, 189] on span "URL Scheme and Segmentation" at bounding box center [187, 188] width 85 height 8
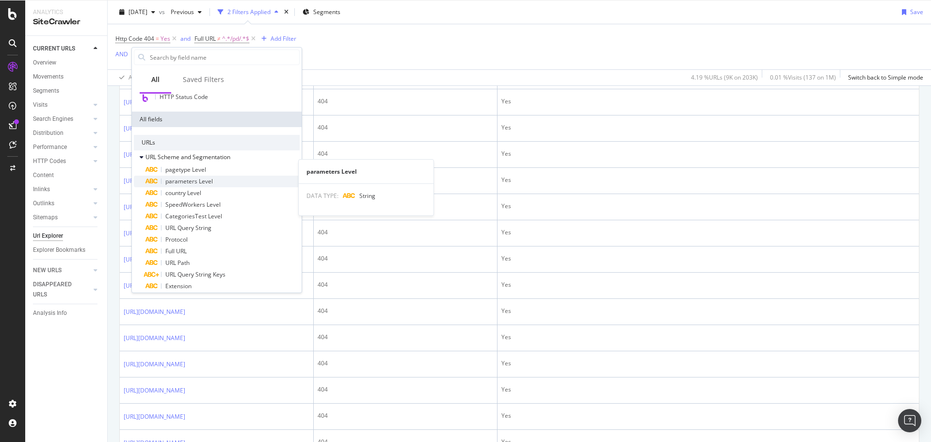
scroll to position [145, 0]
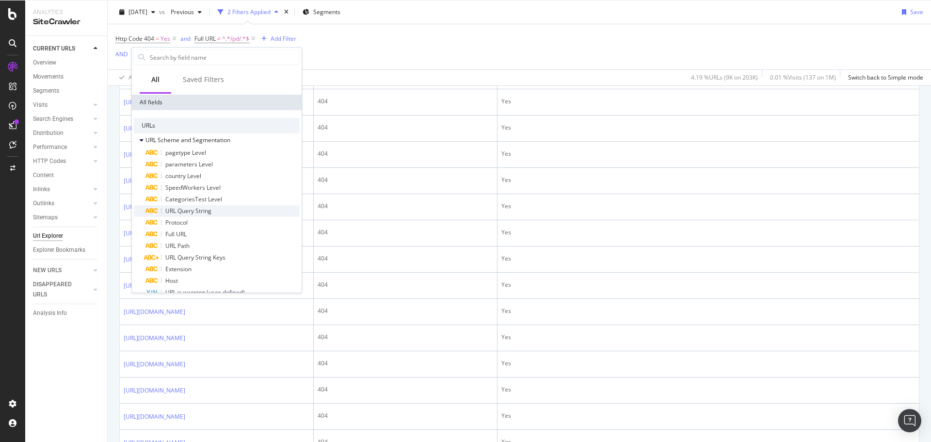
click at [192, 210] on span "URL Query String" at bounding box center [188, 211] width 46 height 8
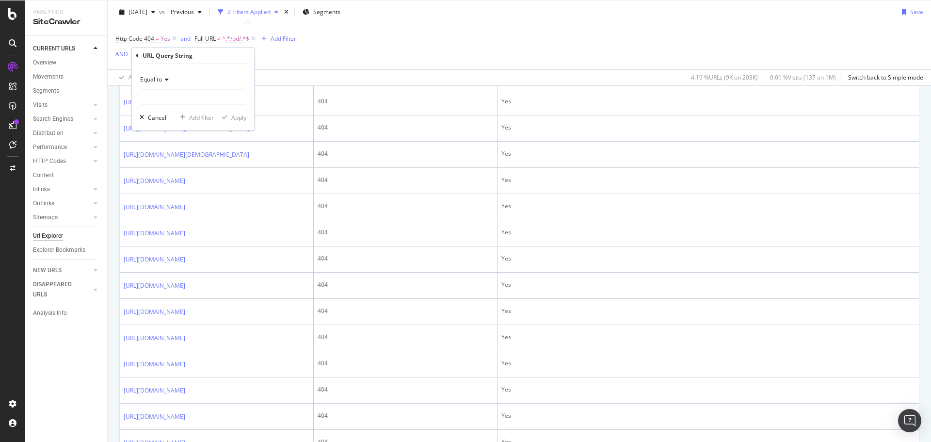
click at [162, 78] on icon at bounding box center [165, 80] width 7 height 6
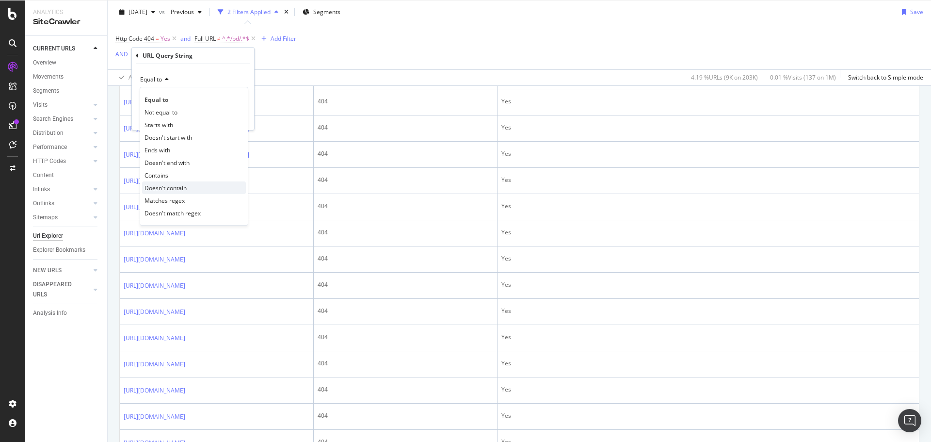
click at [179, 192] on span "Doesn't contain" at bounding box center [165, 188] width 42 height 8
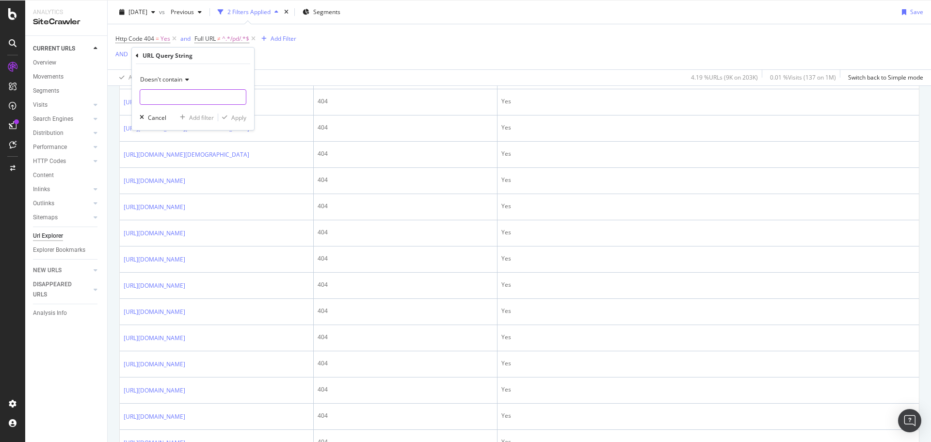
click at [168, 92] on input "text" at bounding box center [193, 97] width 106 height 16
type input "?"
click at [234, 117] on div "Apply" at bounding box center [238, 117] width 15 height 8
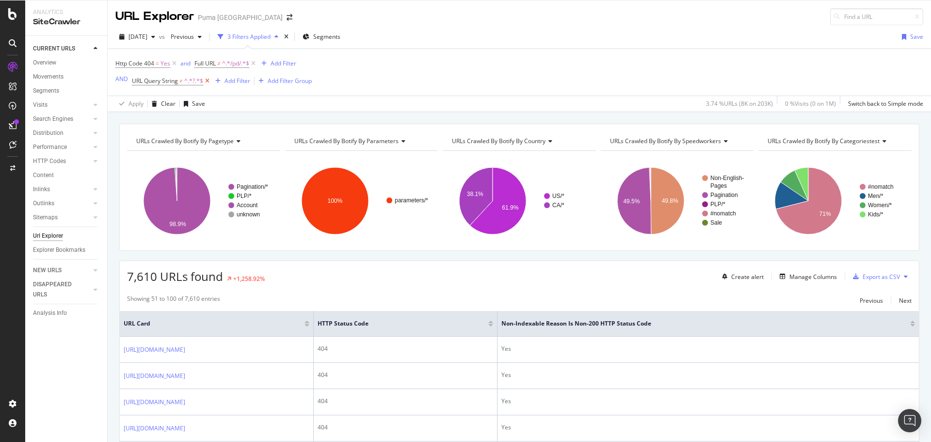
click at [207, 79] on icon at bounding box center [207, 81] width 8 height 10
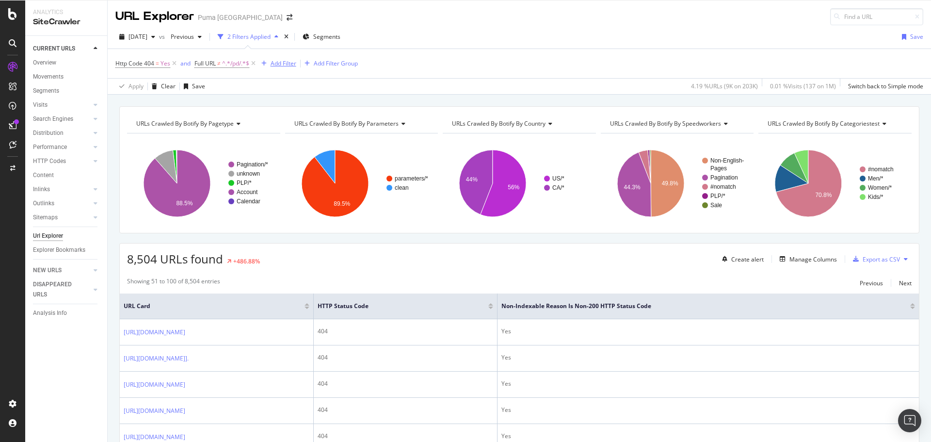
click at [284, 63] on div "Add Filter" at bounding box center [284, 63] width 26 height 8
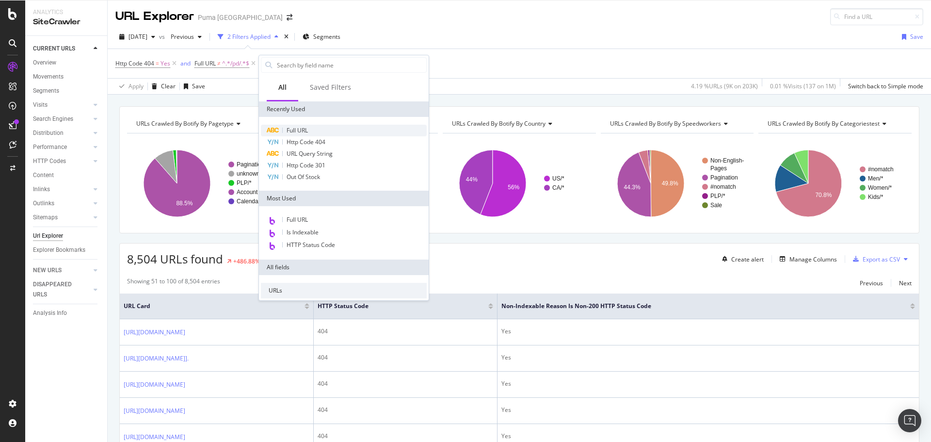
click at [296, 126] on span "Full URL" at bounding box center [297, 130] width 21 height 8
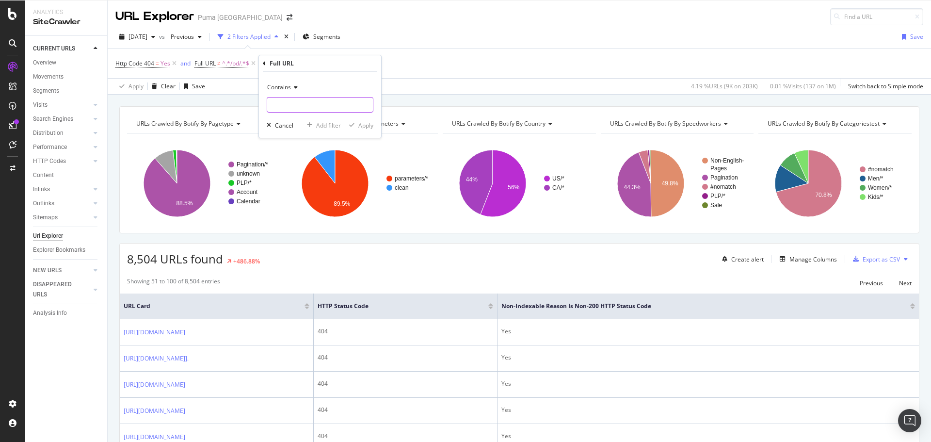
click at [303, 104] on input "text" at bounding box center [320, 105] width 106 height 16
click at [289, 79] on div "Contains Cancel Add filter Apply" at bounding box center [320, 105] width 122 height 66
click at [287, 86] on span "Contains" at bounding box center [279, 87] width 24 height 8
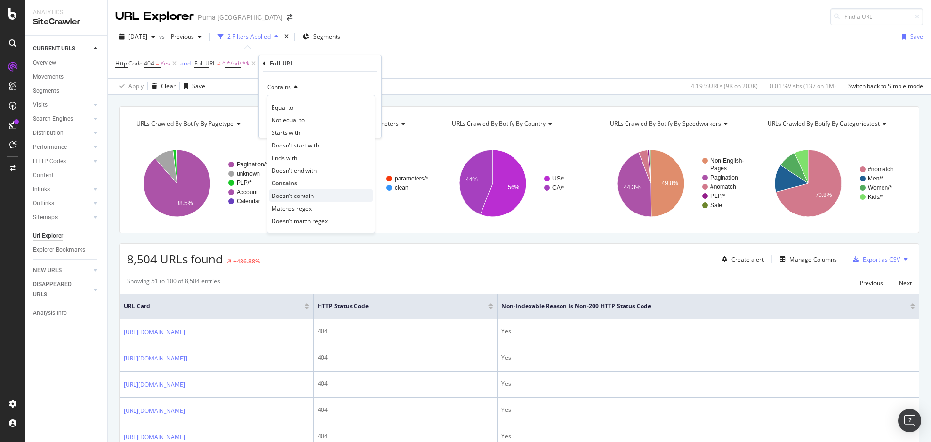
click at [292, 193] on span "Doesn't contain" at bounding box center [293, 196] width 42 height 8
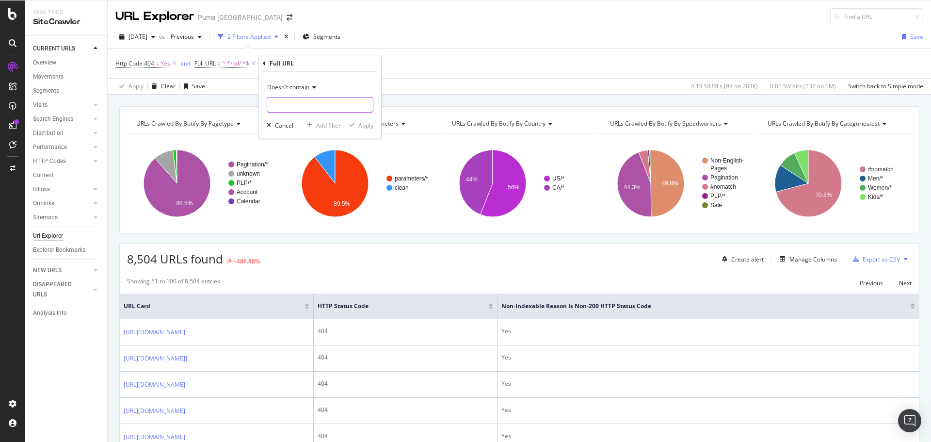
click at [294, 102] on input "text" at bounding box center [320, 105] width 106 height 16
type input "?"
click at [282, 61] on div "Add Filter" at bounding box center [284, 63] width 26 height 8
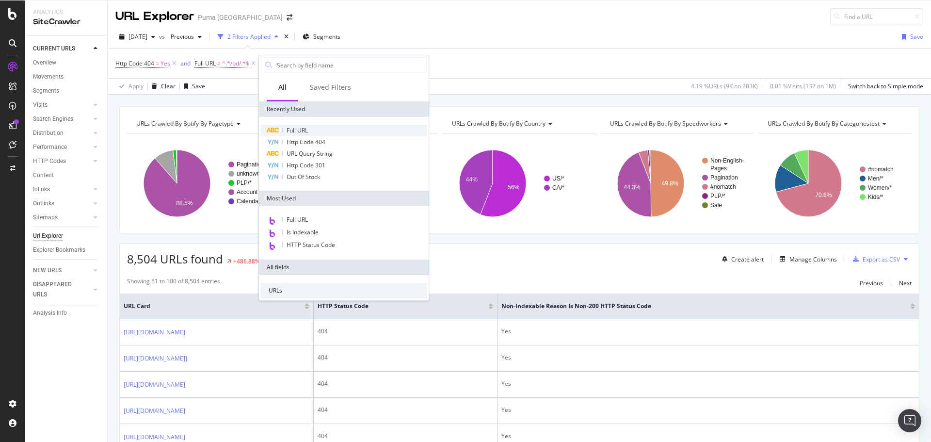
click at [305, 127] on span "Full URL" at bounding box center [297, 130] width 21 height 8
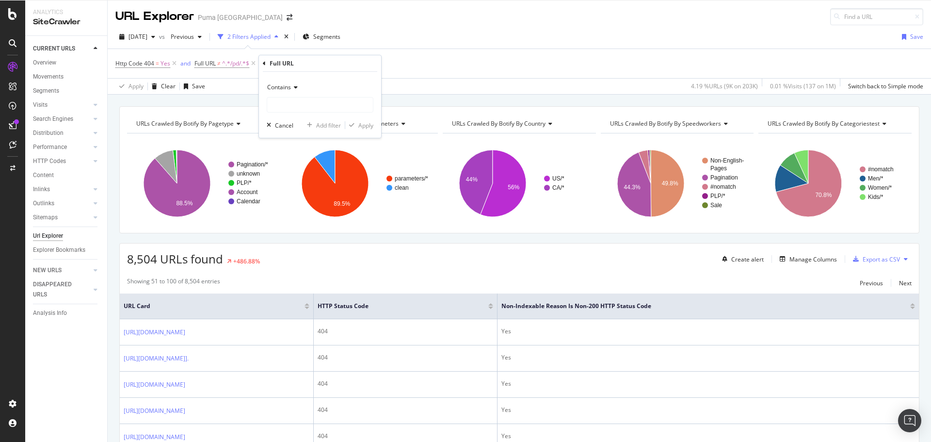
click at [297, 89] on icon at bounding box center [294, 87] width 7 height 6
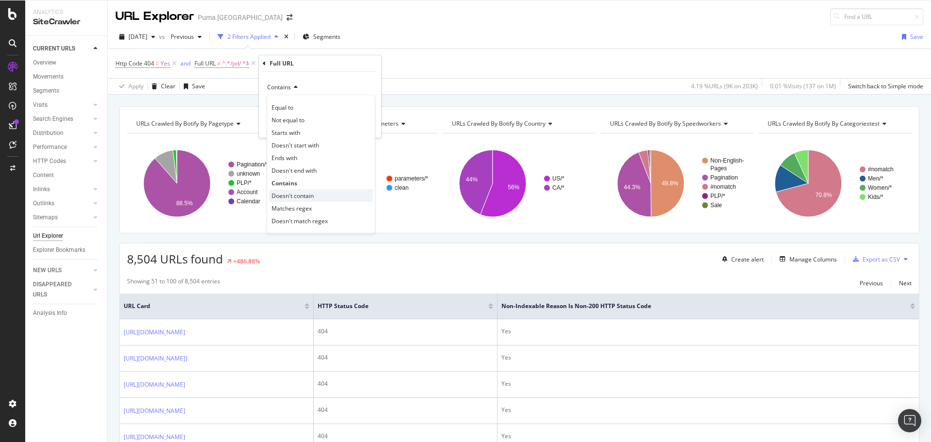
click at [297, 195] on span "Doesn't contain" at bounding box center [293, 196] width 42 height 8
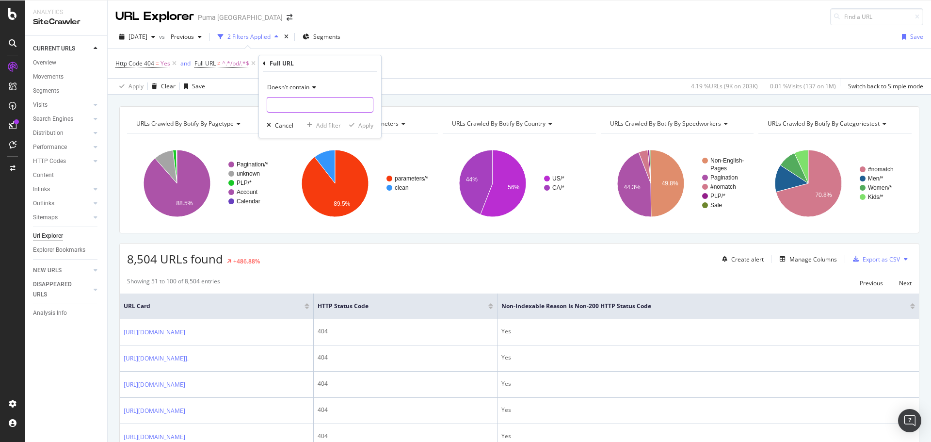
click at [304, 106] on input "text" at bounding box center [320, 105] width 106 height 16
type input "?"
click at [362, 127] on div "Apply" at bounding box center [365, 125] width 15 height 8
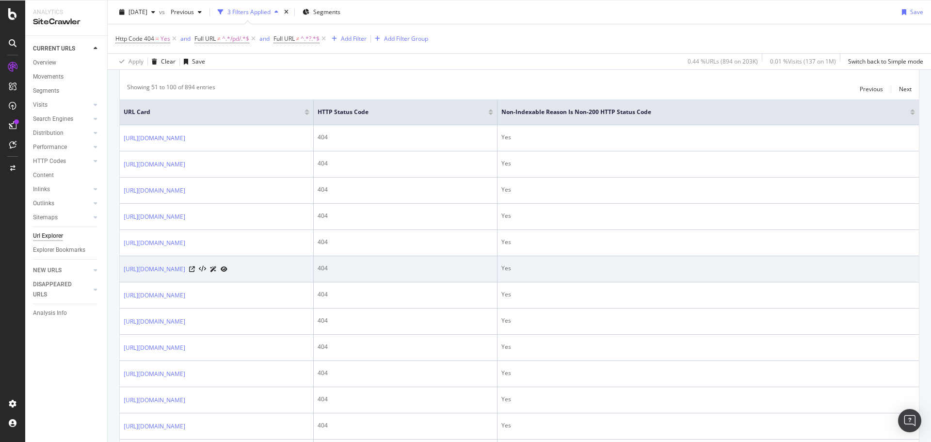
scroll to position [145, 0]
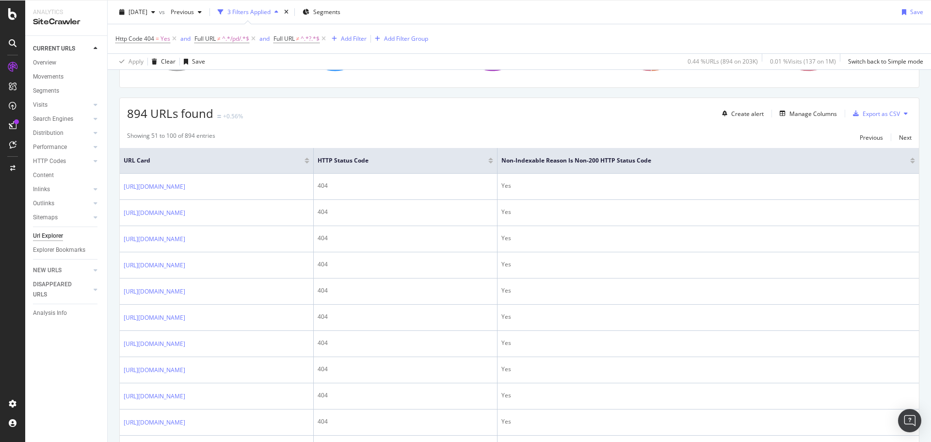
click at [306, 160] on div at bounding box center [306, 159] width 5 height 2
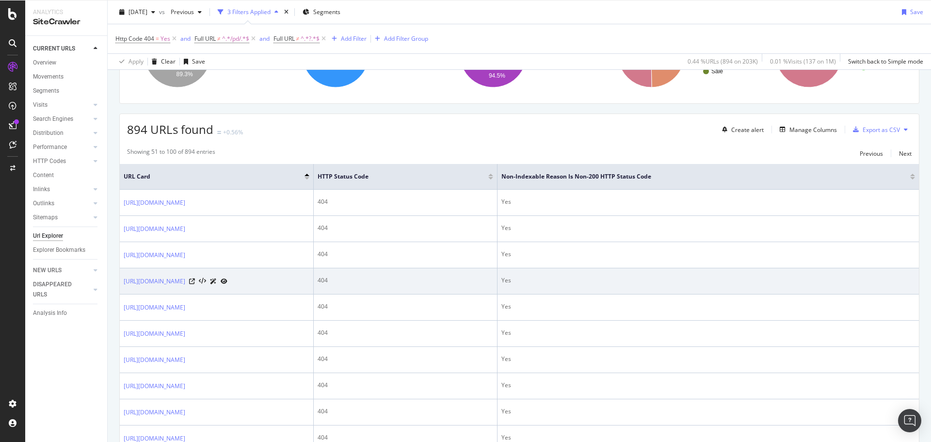
scroll to position [145, 0]
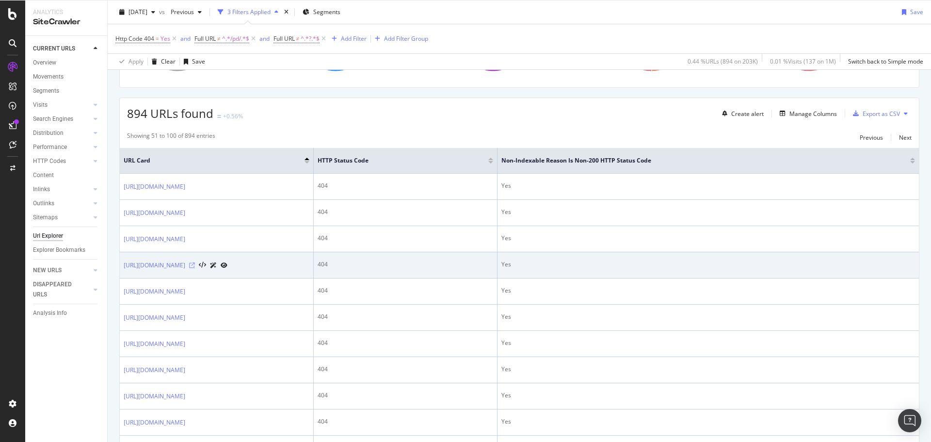
click at [195, 268] on icon at bounding box center [192, 265] width 6 height 6
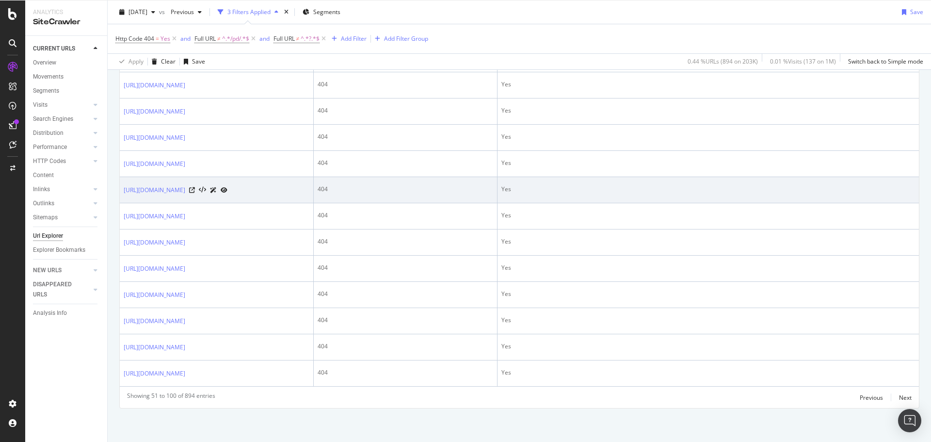
scroll to position [1509, 0]
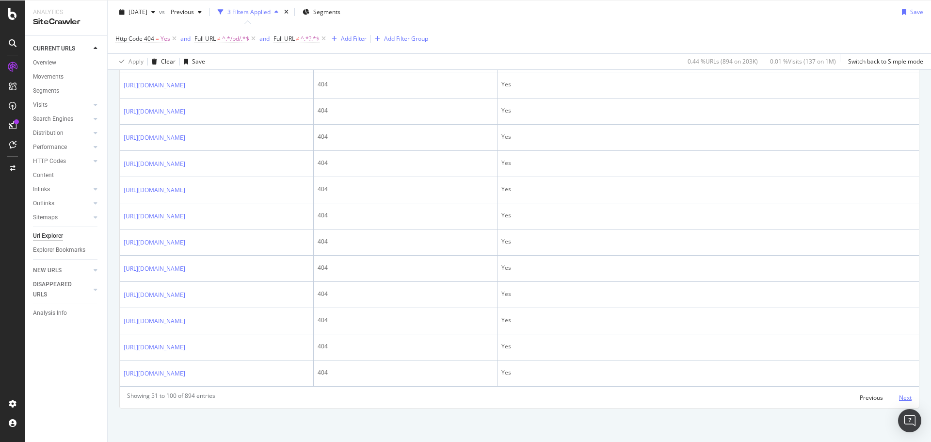
click at [899, 397] on div "Next" at bounding box center [905, 397] width 13 height 8
click at [899, 396] on div "Next" at bounding box center [905, 397] width 13 height 8
click at [899, 401] on div "Next" at bounding box center [905, 397] width 13 height 11
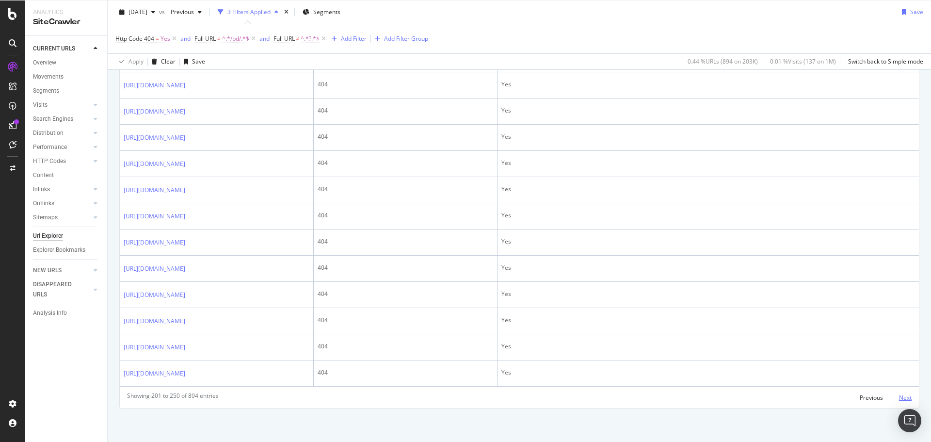
click at [903, 400] on div "Next" at bounding box center [905, 397] width 13 height 8
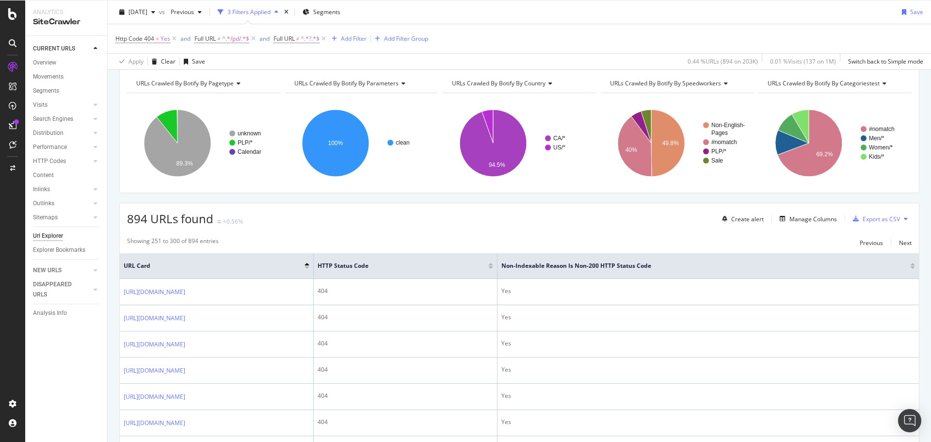
scroll to position [0, 0]
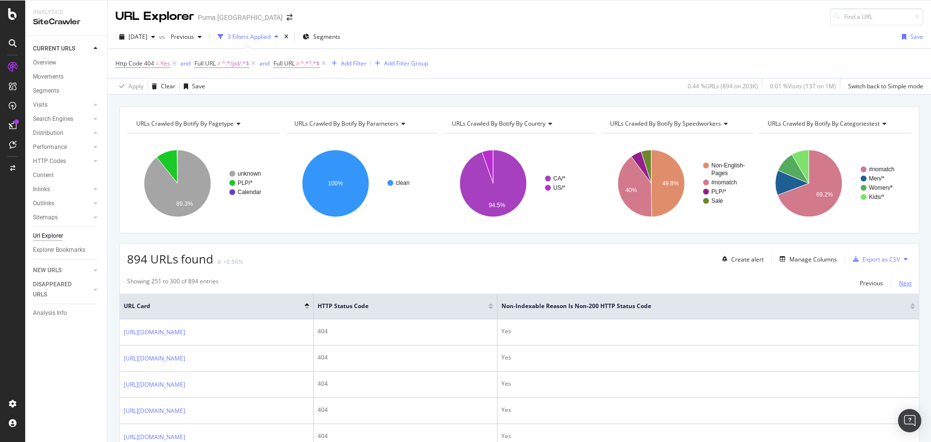
click at [899, 279] on div "Next" at bounding box center [905, 283] width 13 height 8
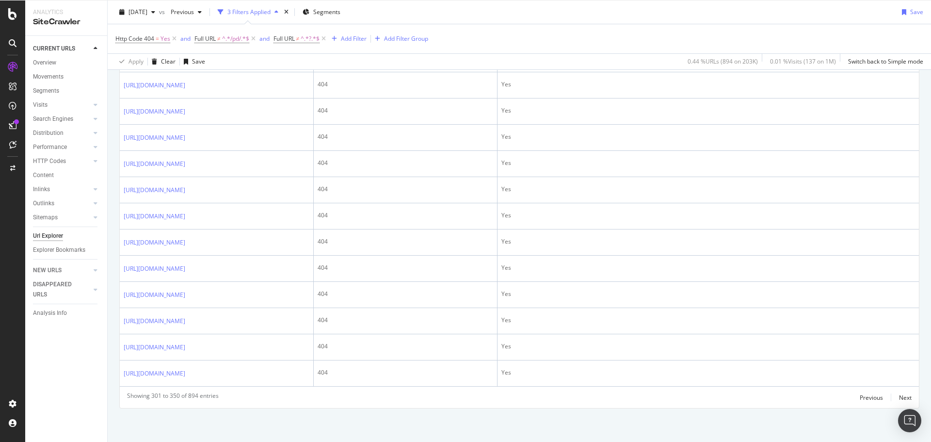
scroll to position [1490, 0]
click at [899, 399] on div "Next" at bounding box center [905, 397] width 13 height 8
click at [899, 400] on div "Next" at bounding box center [905, 397] width 13 height 8
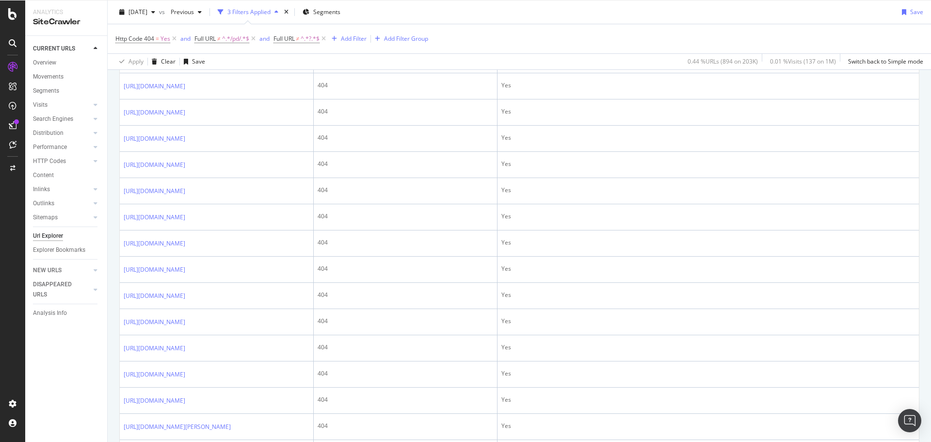
scroll to position [339, 0]
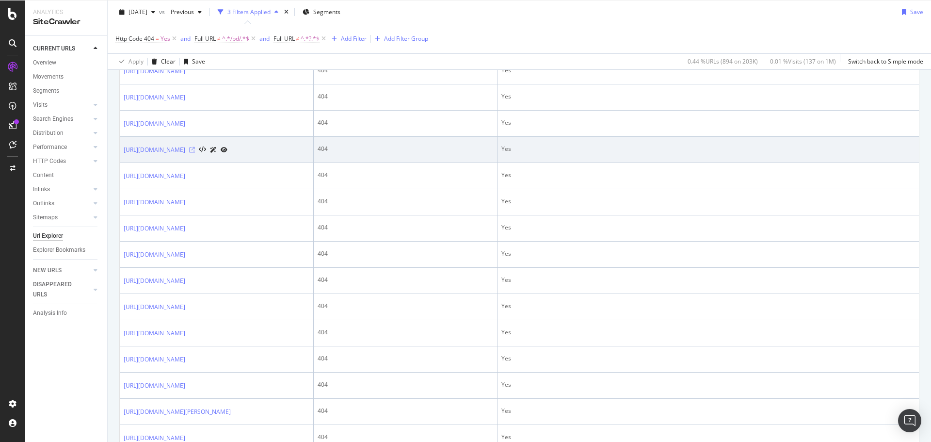
click at [195, 153] on icon at bounding box center [192, 150] width 6 height 6
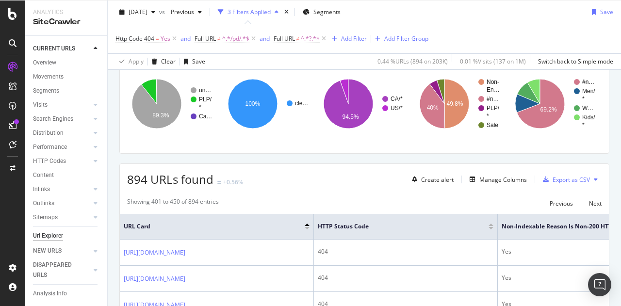
scroll to position [48, 0]
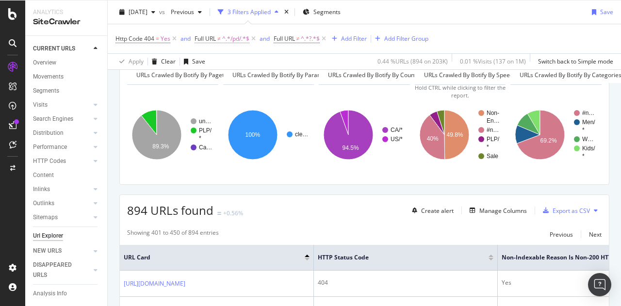
click at [221, 34] on span "Full URL ≠ ^.*/pd/.*$" at bounding box center [221, 38] width 55 height 9
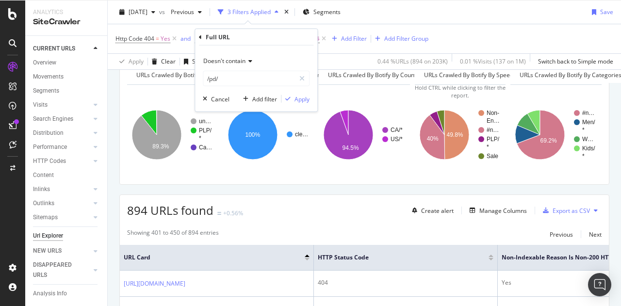
click at [234, 61] on span "Doesn't contain" at bounding box center [224, 61] width 42 height 8
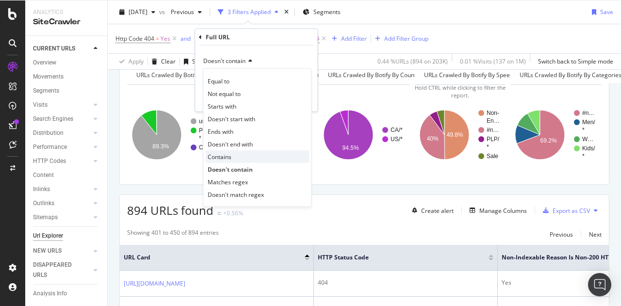
click at [231, 158] on div "Contains" at bounding box center [257, 156] width 104 height 13
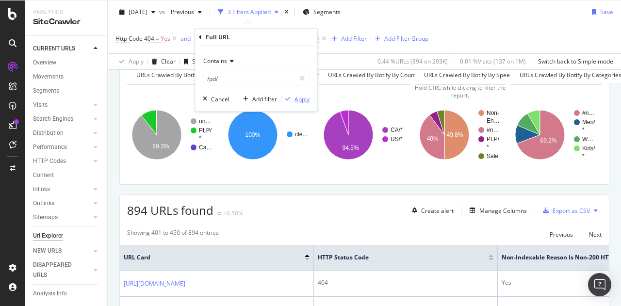
click at [300, 97] on div "Apply" at bounding box center [301, 99] width 15 height 8
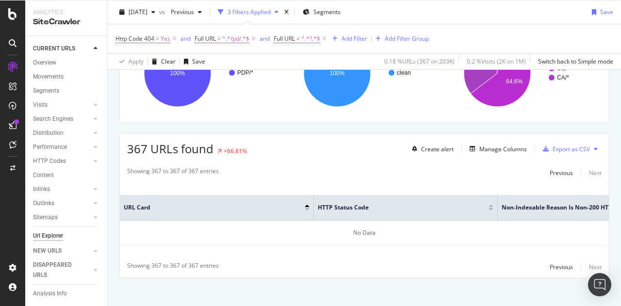
scroll to position [115, 0]
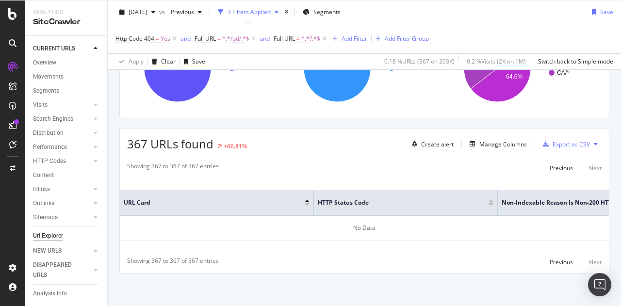
click at [295, 37] on span "Full URL" at bounding box center [283, 38] width 21 height 8
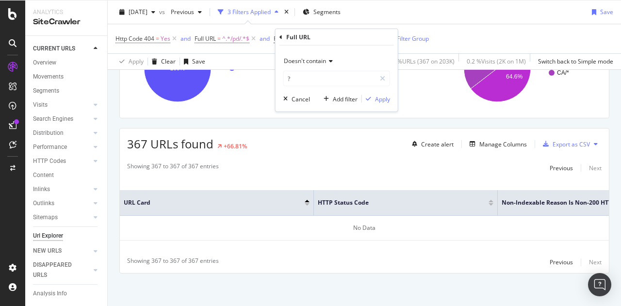
click at [460, 14] on div "2025 Aug. 31st vs Previous 3 Filters Applied Segments Save" at bounding box center [364, 13] width 513 height 19
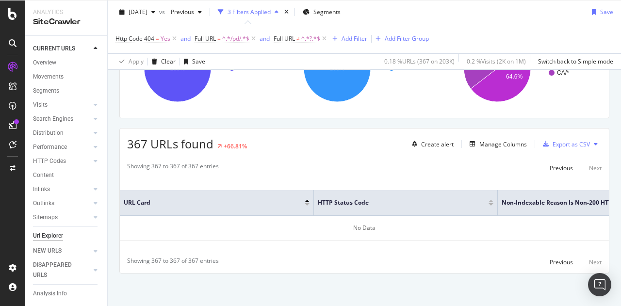
scroll to position [18, 0]
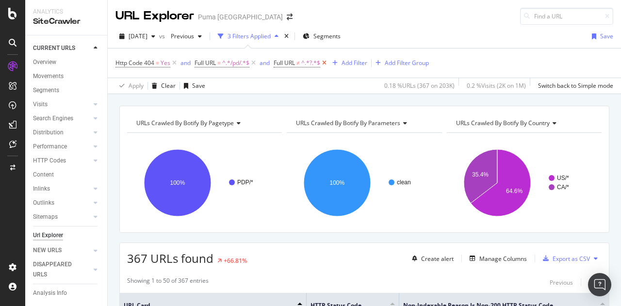
click at [325, 62] on icon at bounding box center [324, 63] width 8 height 10
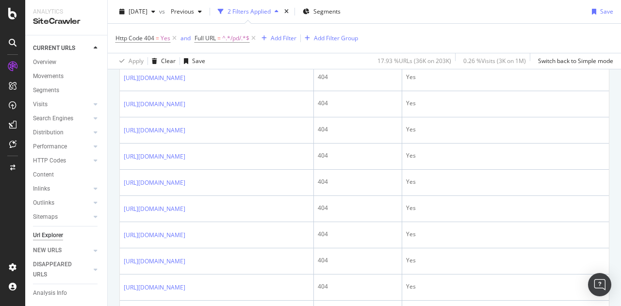
scroll to position [587, 0]
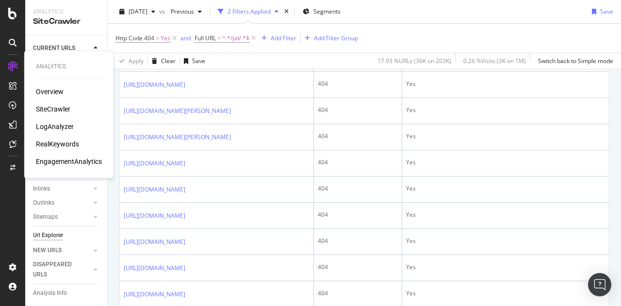
click at [56, 142] on div "RealKeywords" at bounding box center [57, 144] width 43 height 10
